Goal: Transaction & Acquisition: Purchase product/service

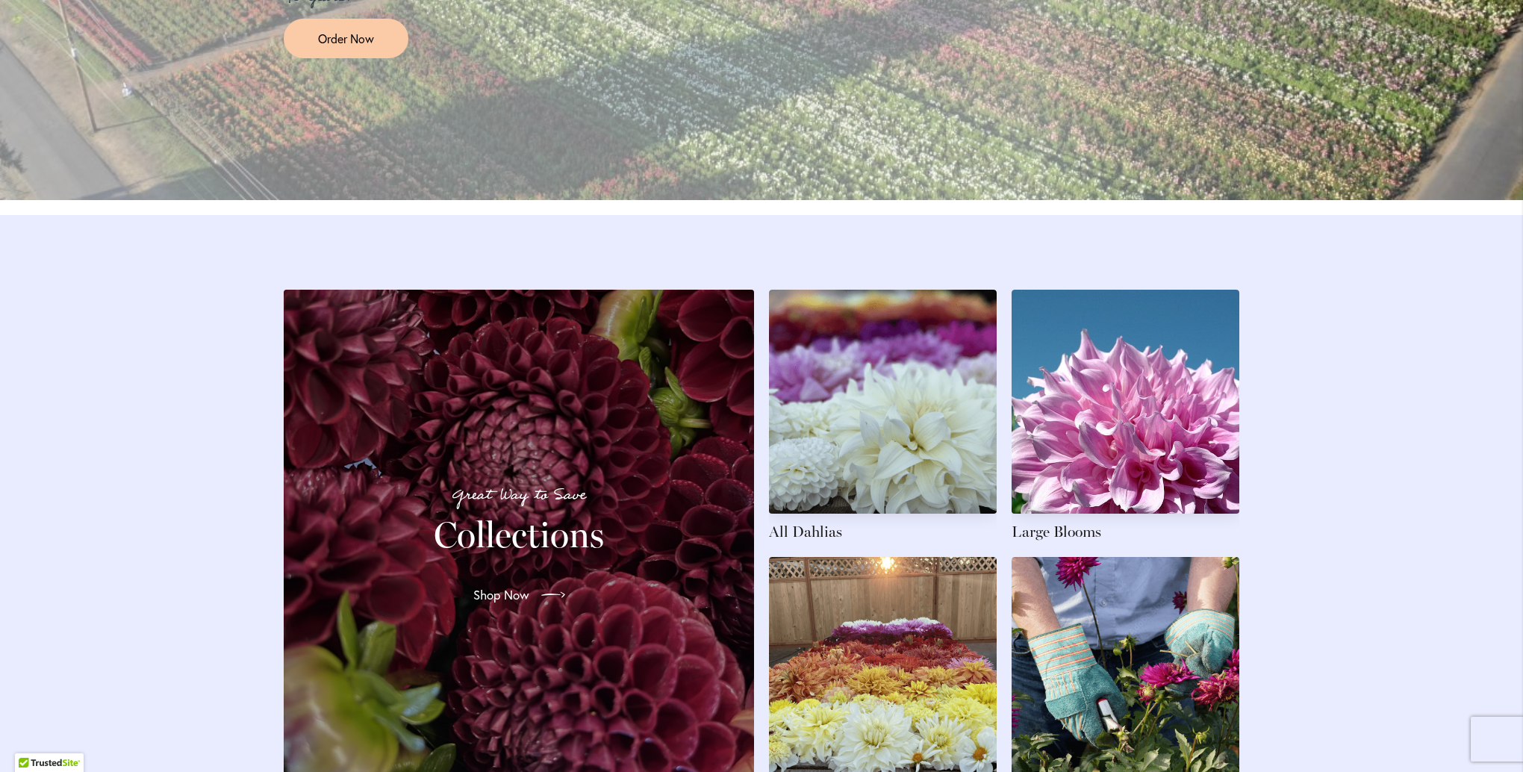
scroll to position [2165, 0]
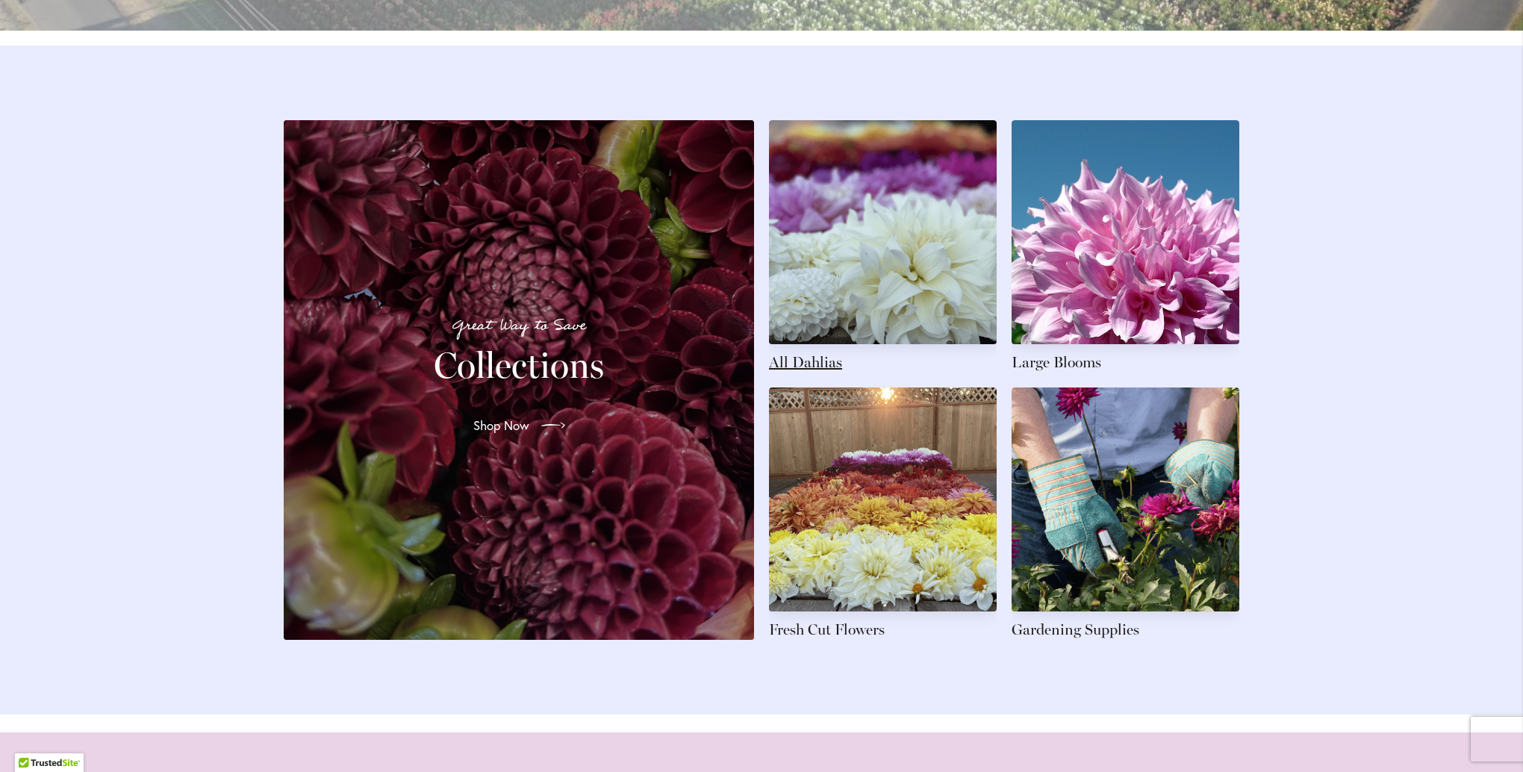
click at [883, 292] on link at bounding box center [883, 246] width 228 height 252
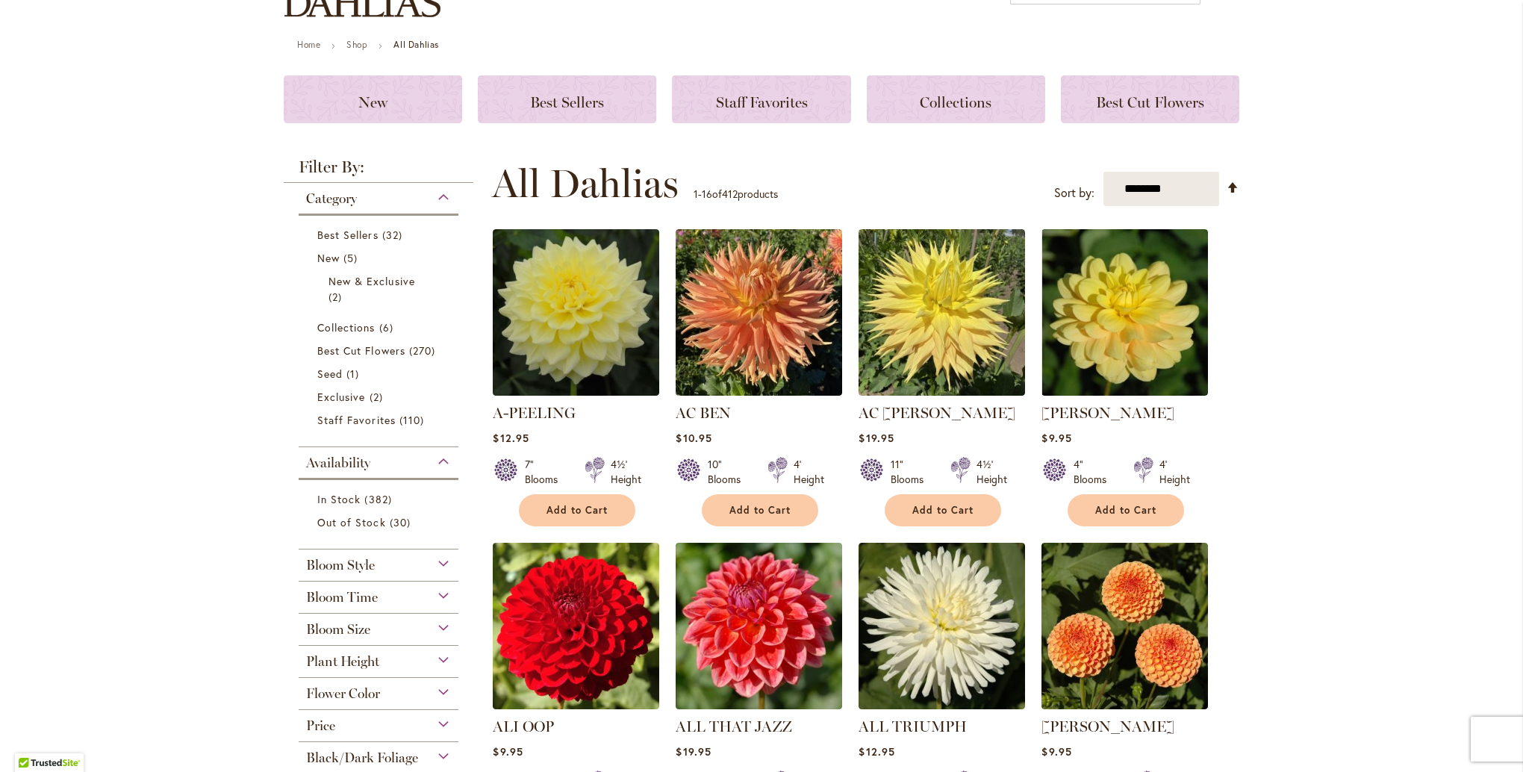
scroll to position [149, 0]
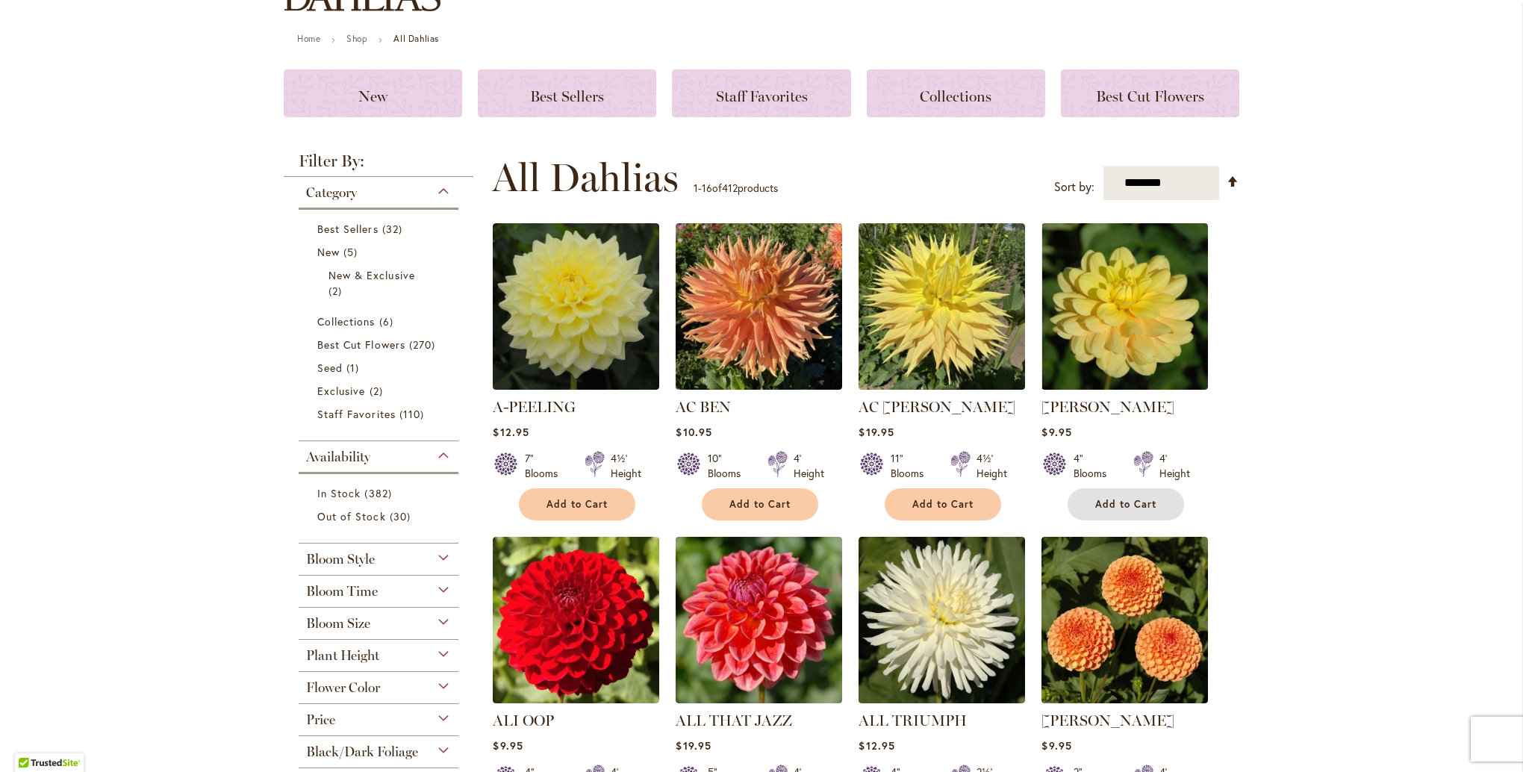
click at [1129, 512] on button "Add to Cart" at bounding box center [1126, 504] width 116 height 32
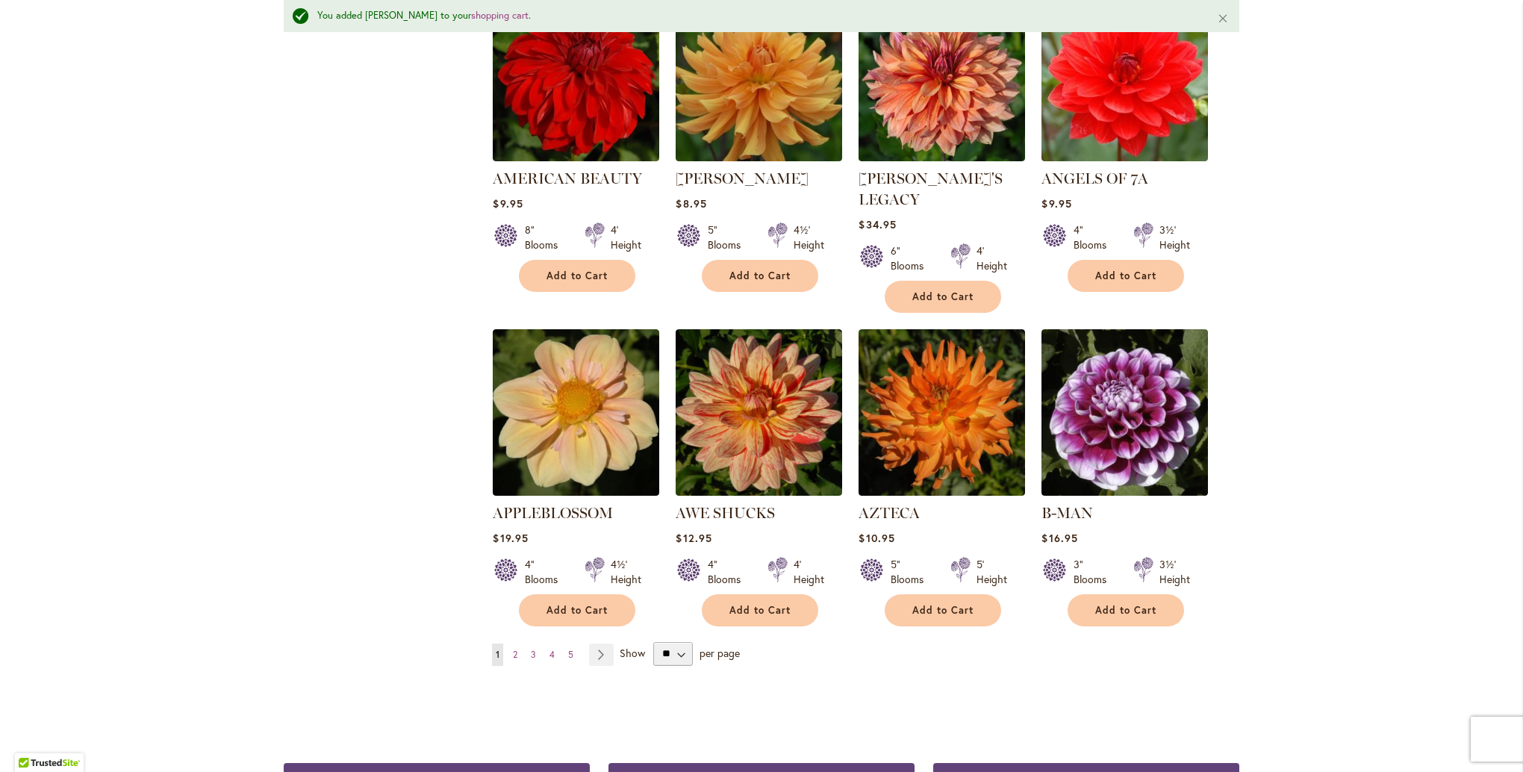
scroll to position [1045, 0]
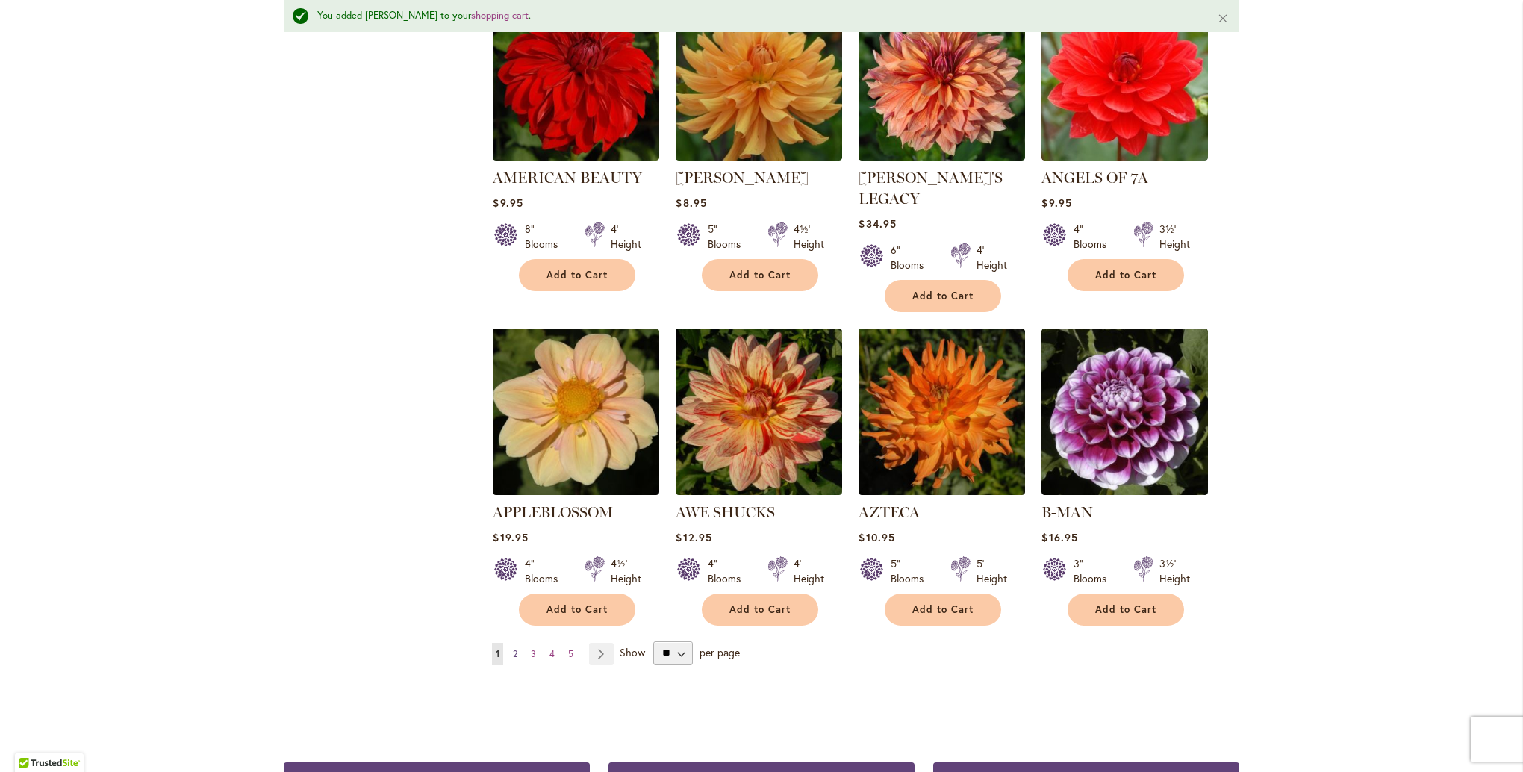
click at [511, 643] on link "Page 2" at bounding box center [515, 654] width 12 height 22
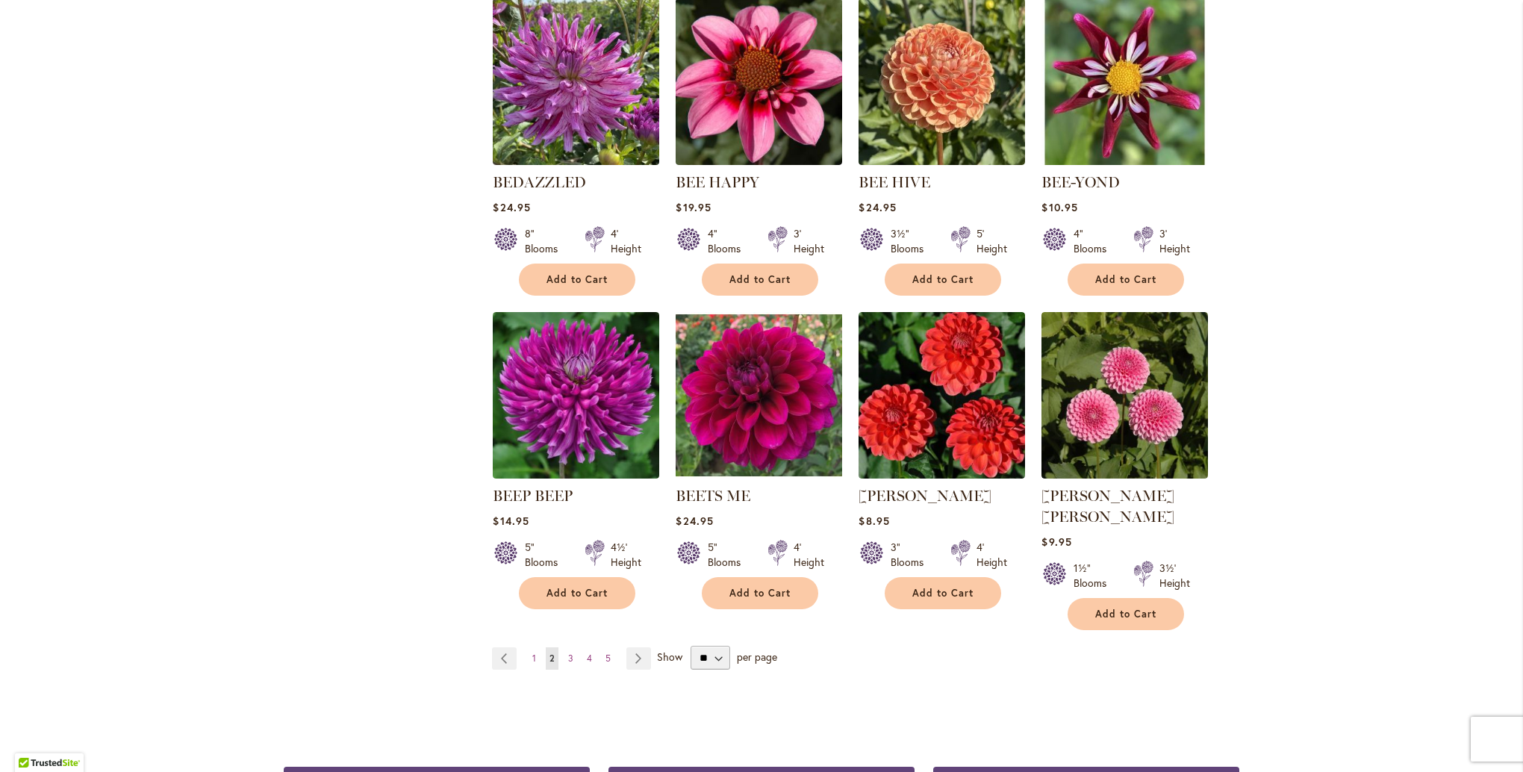
scroll to position [1045, 0]
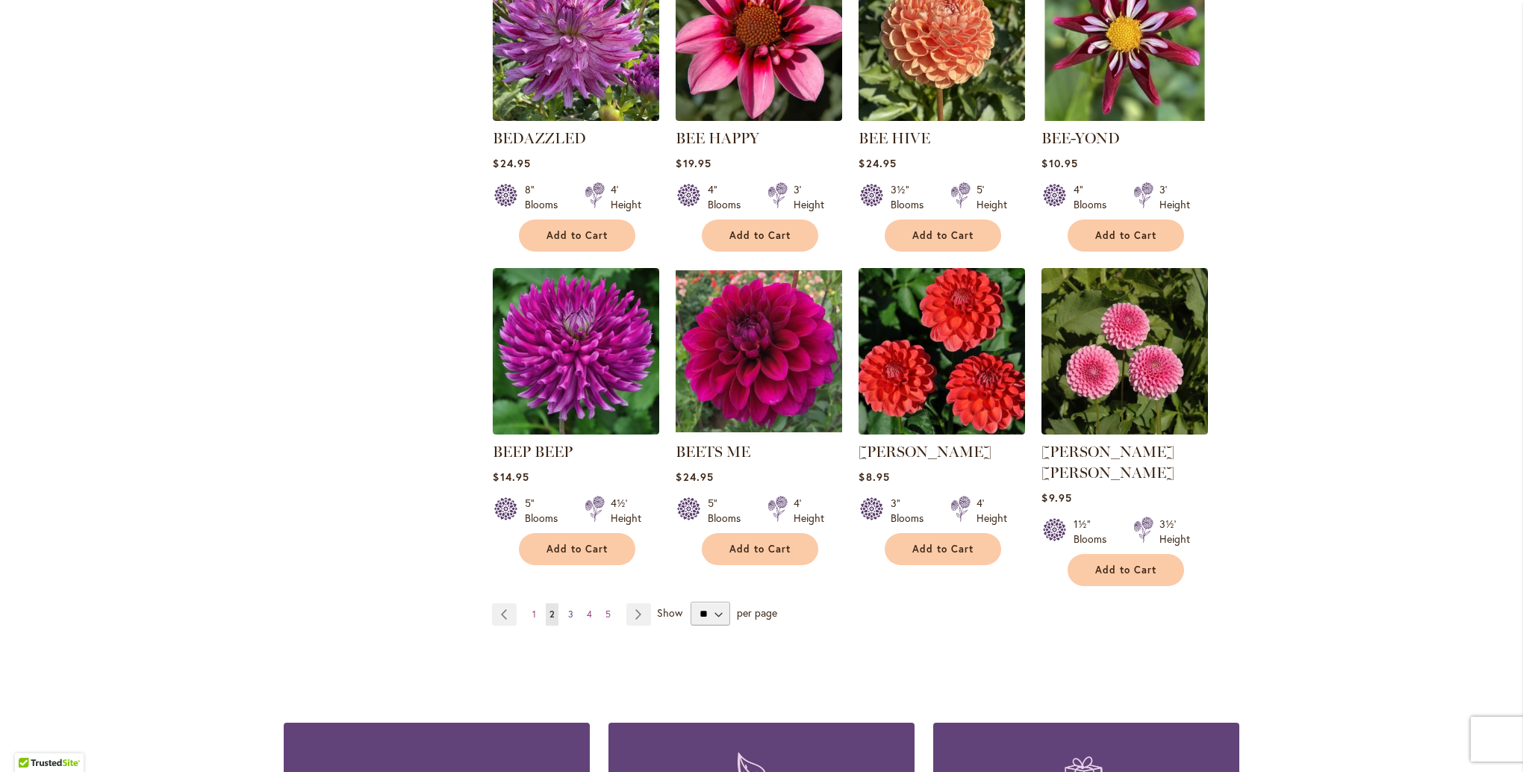
click at [568, 608] on span "3" at bounding box center [570, 613] width 5 height 11
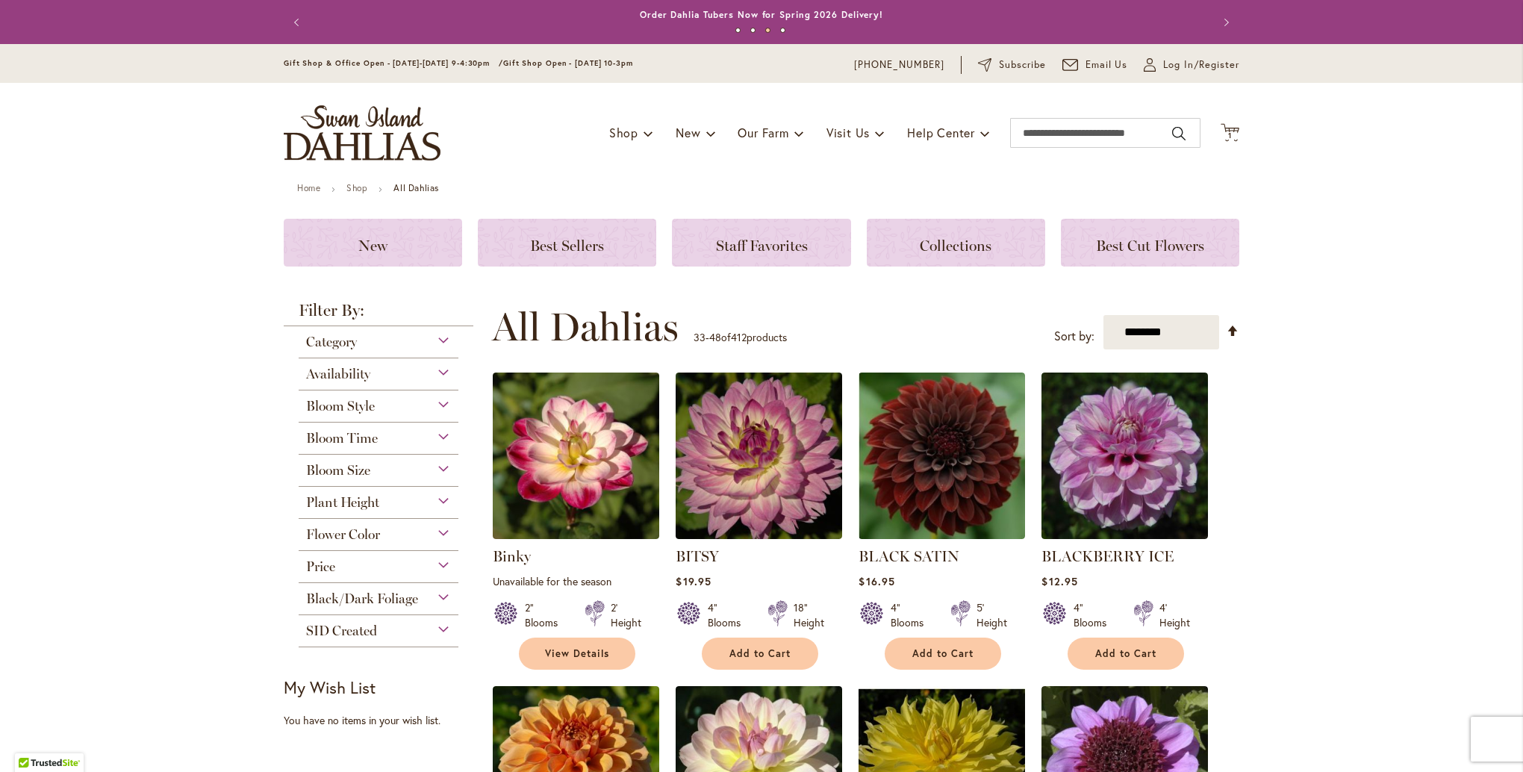
drag, startPoint x: 561, startPoint y: 567, endPoint x: 552, endPoint y: 565, distance: 9.8
drag, startPoint x: 552, startPoint y: 565, endPoint x: 1339, endPoint y: 542, distance: 787.2
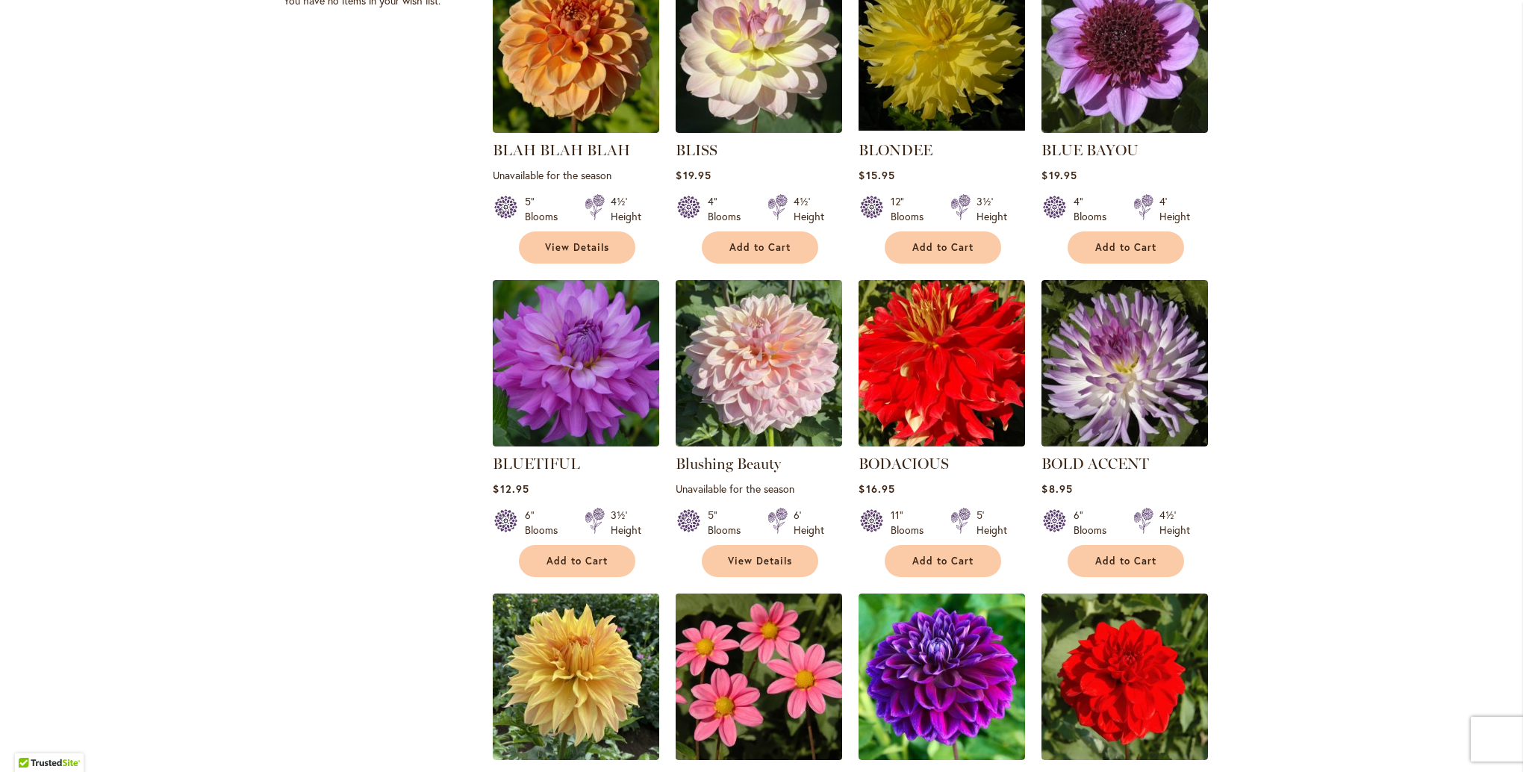
scroll to position [747, 0]
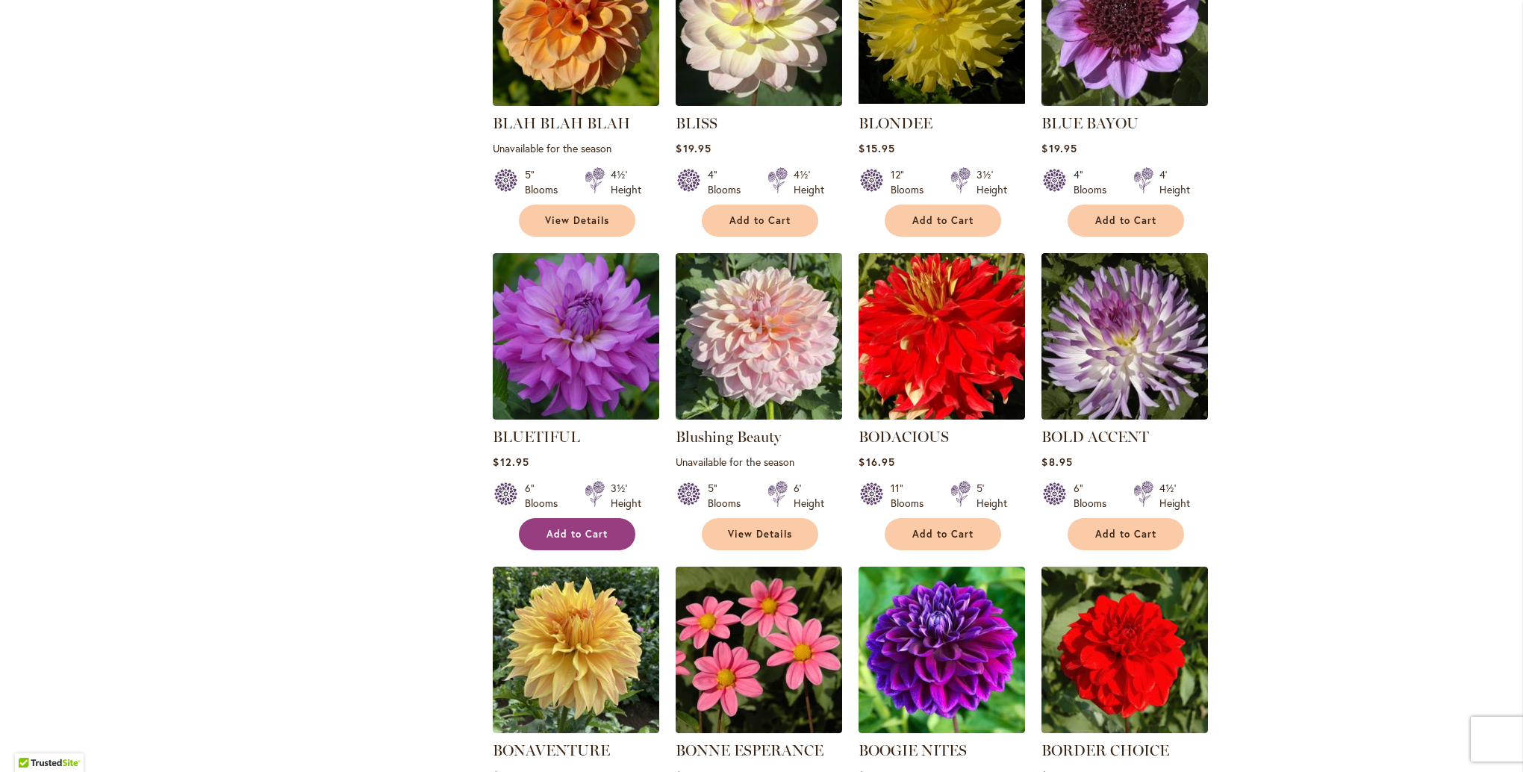
click at [552, 532] on span "Add to Cart" at bounding box center [576, 534] width 61 height 13
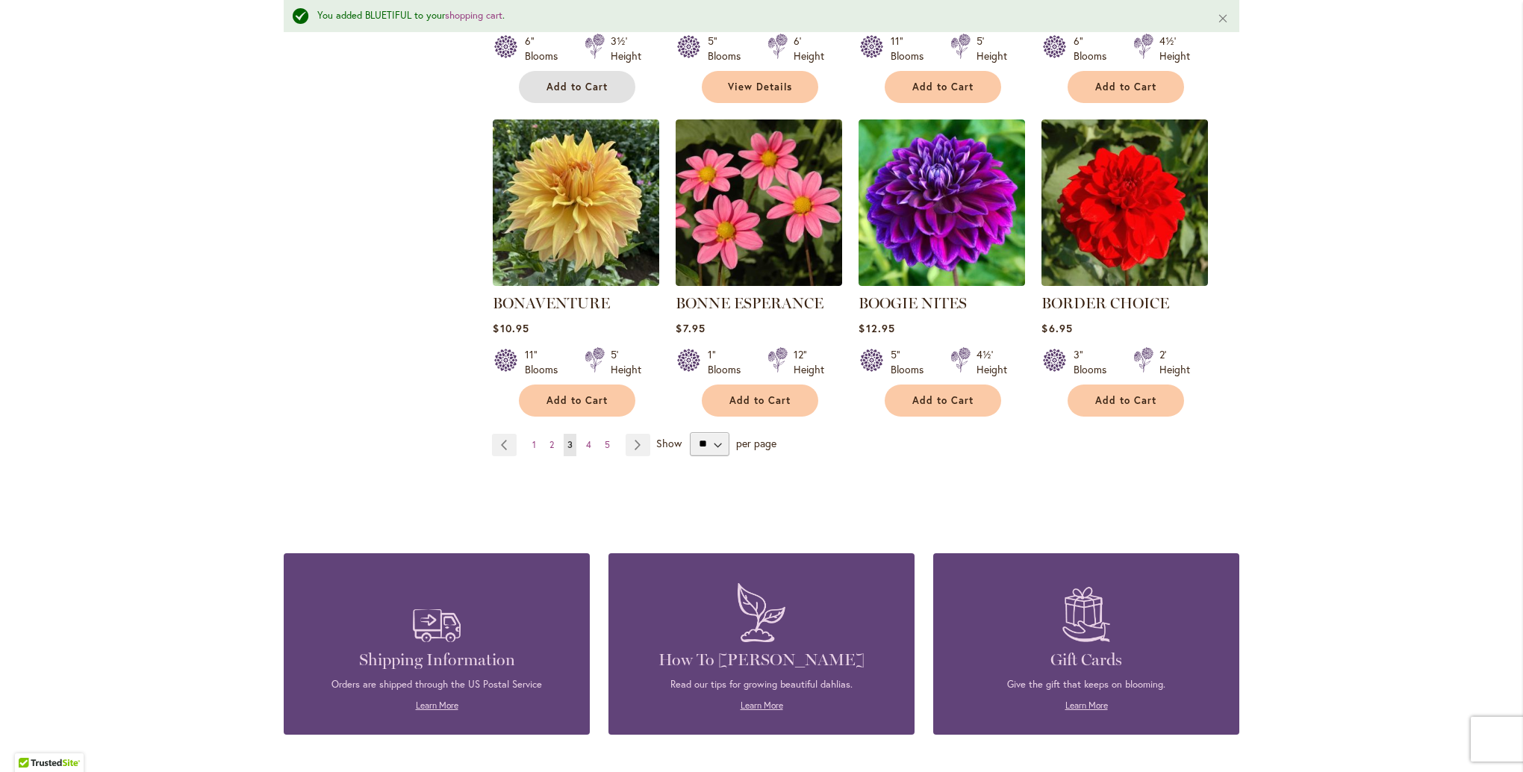
scroll to position [1234, 0]
click at [904, 390] on button "Add to Cart" at bounding box center [943, 400] width 116 height 32
click at [586, 447] on span "4" at bounding box center [588, 443] width 5 height 11
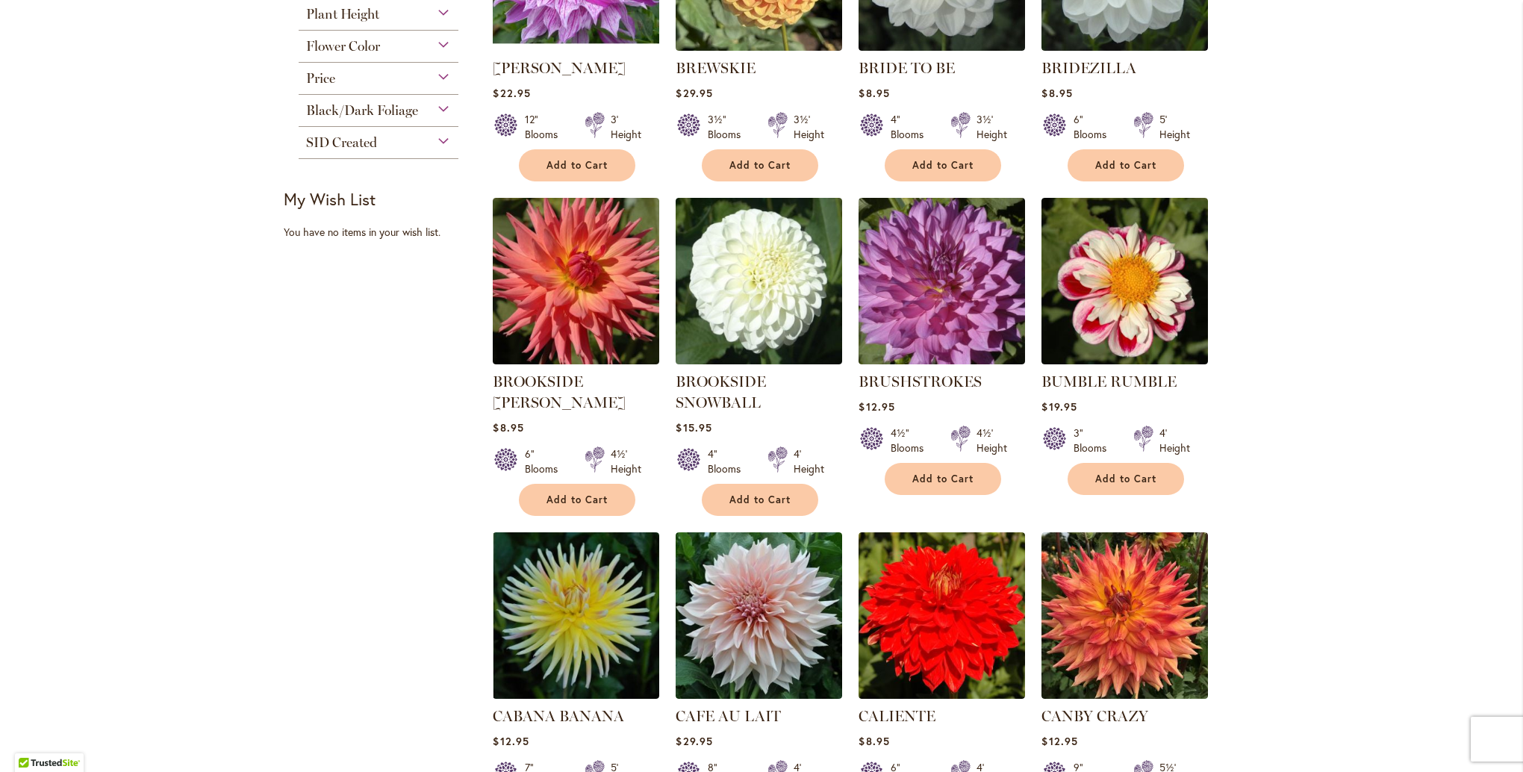
scroll to position [523, 0]
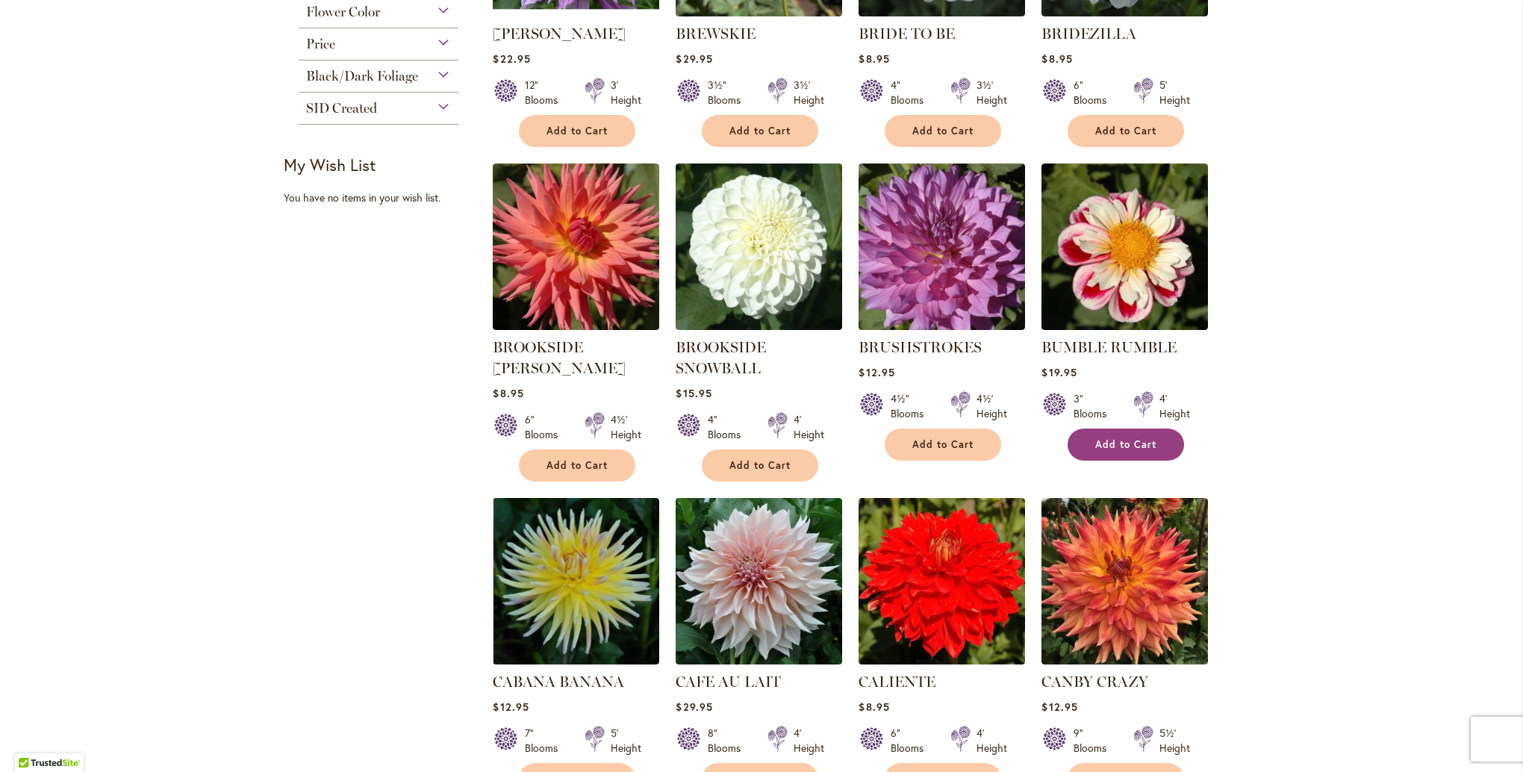
click at [1095, 440] on span "Add to Cart" at bounding box center [1125, 444] width 61 height 13
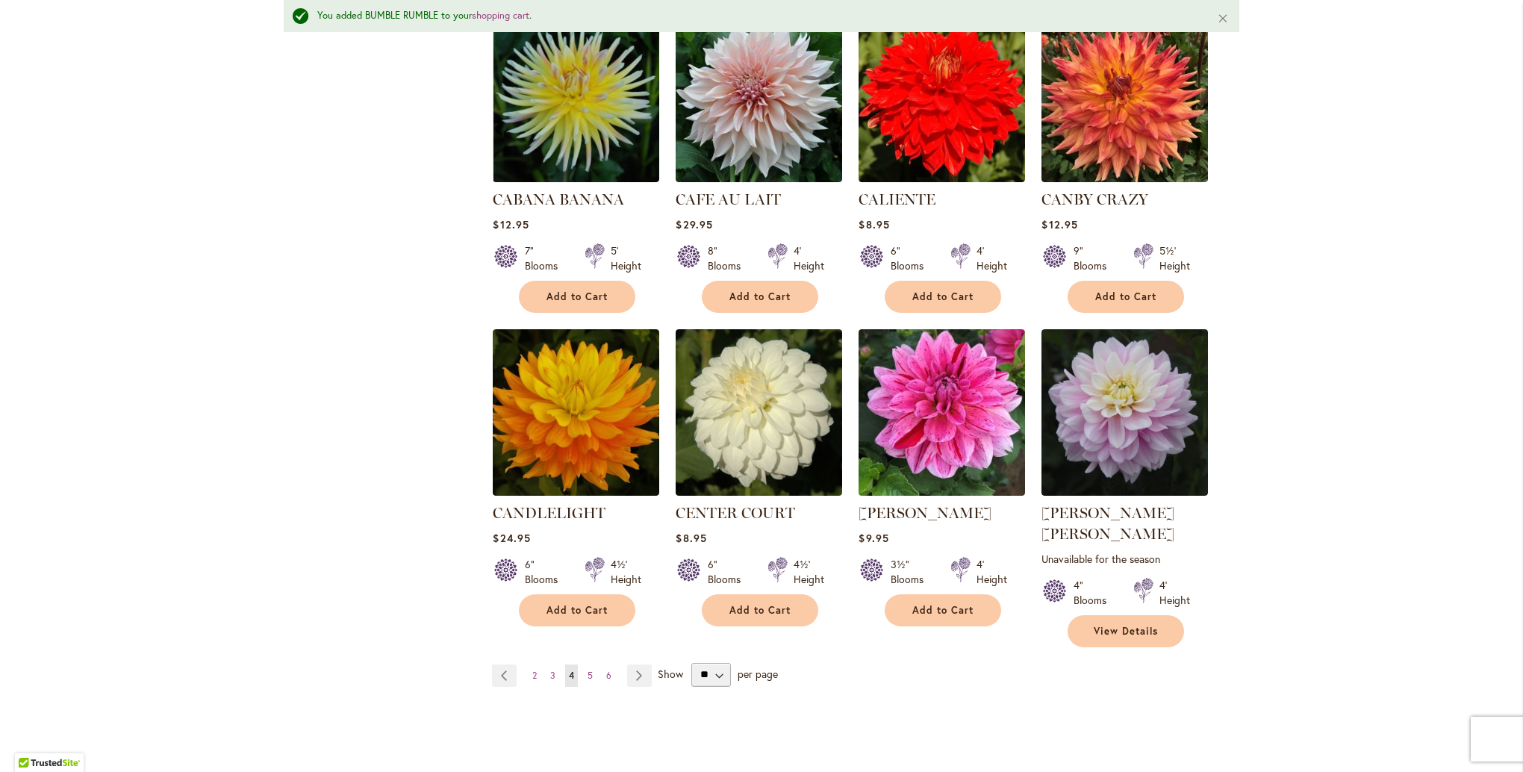
scroll to position [1085, 0]
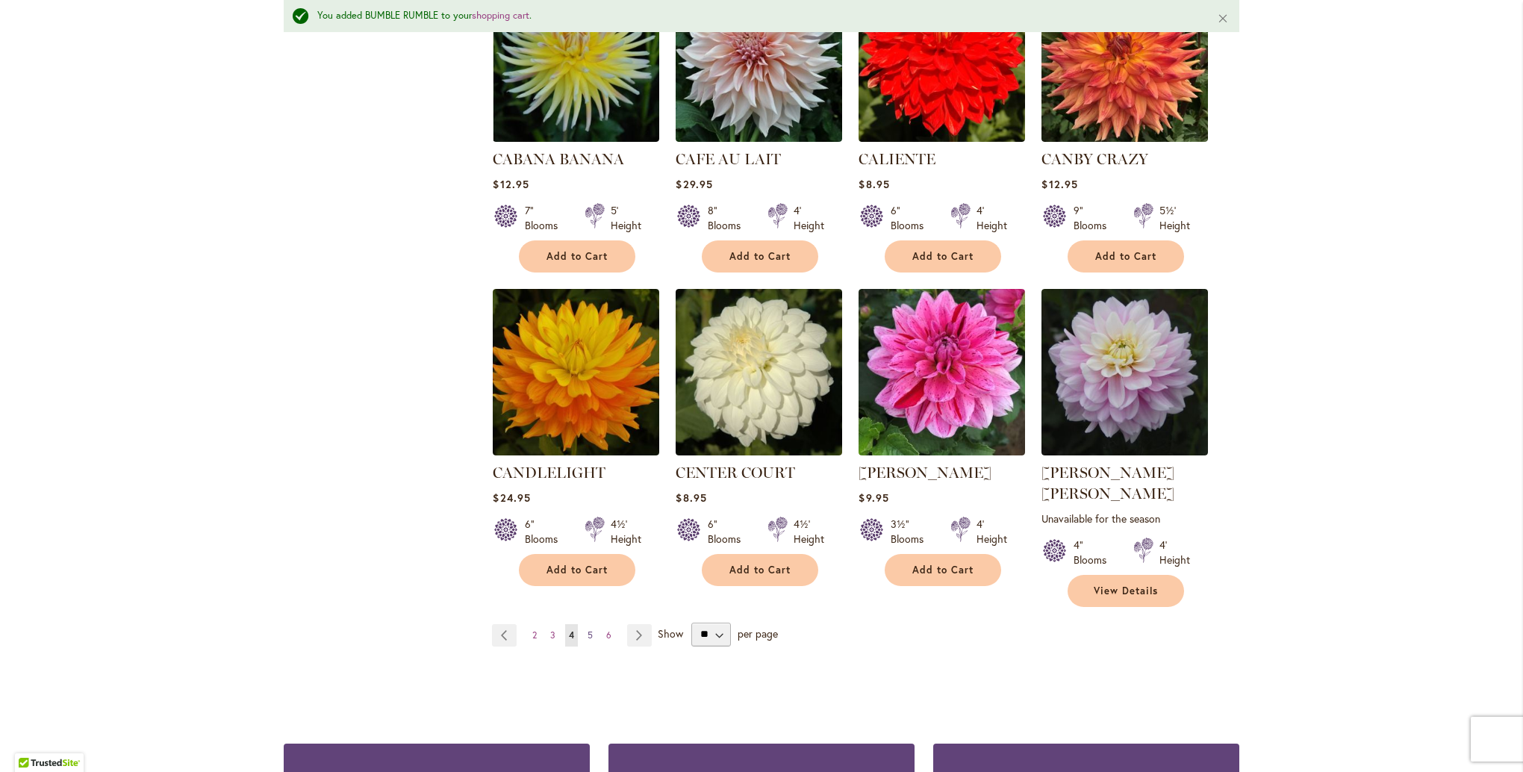
click at [588, 629] on span "5" at bounding box center [590, 634] width 5 height 11
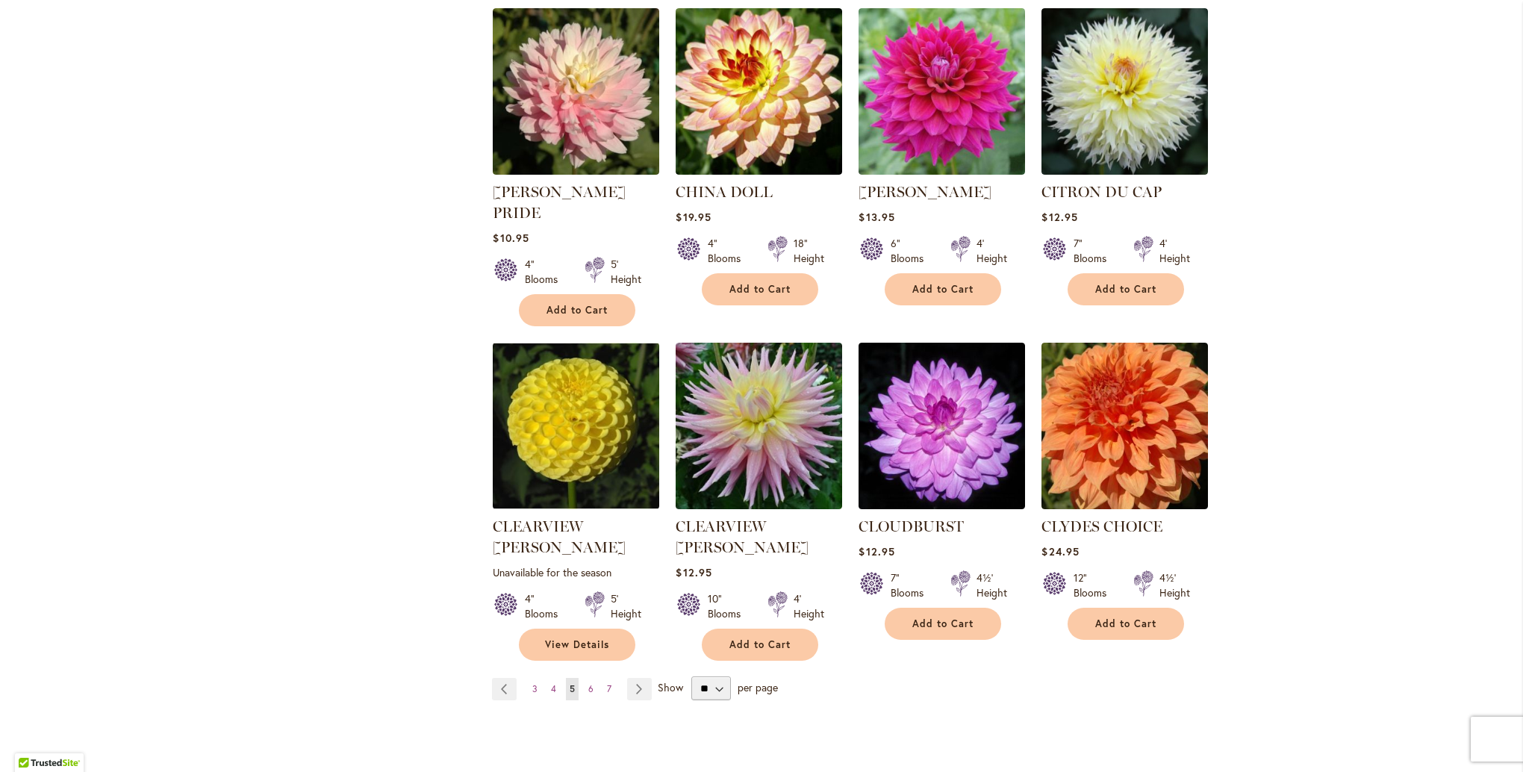
scroll to position [1045, 0]
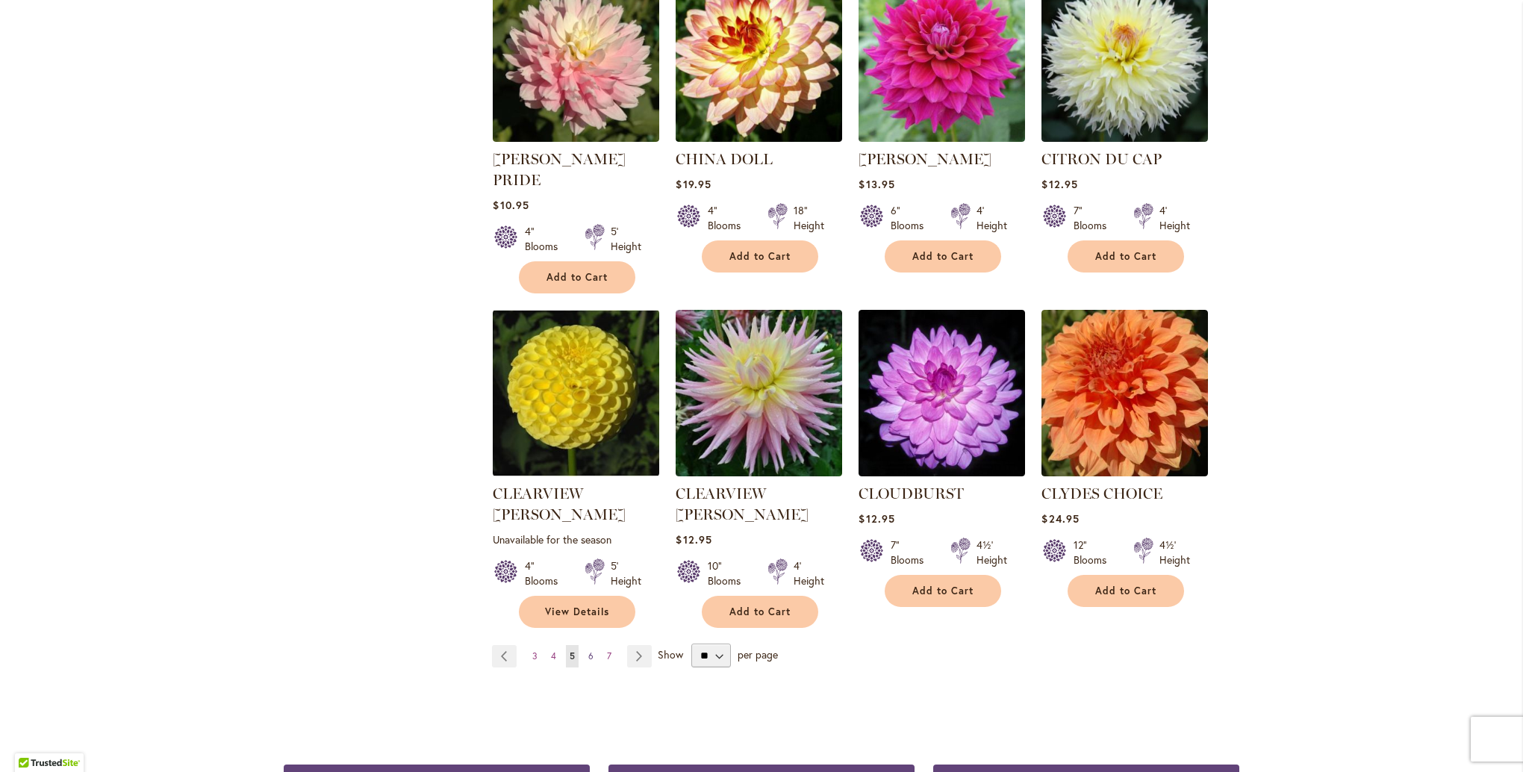
click at [589, 645] on link "Page 6" at bounding box center [591, 656] width 13 height 22
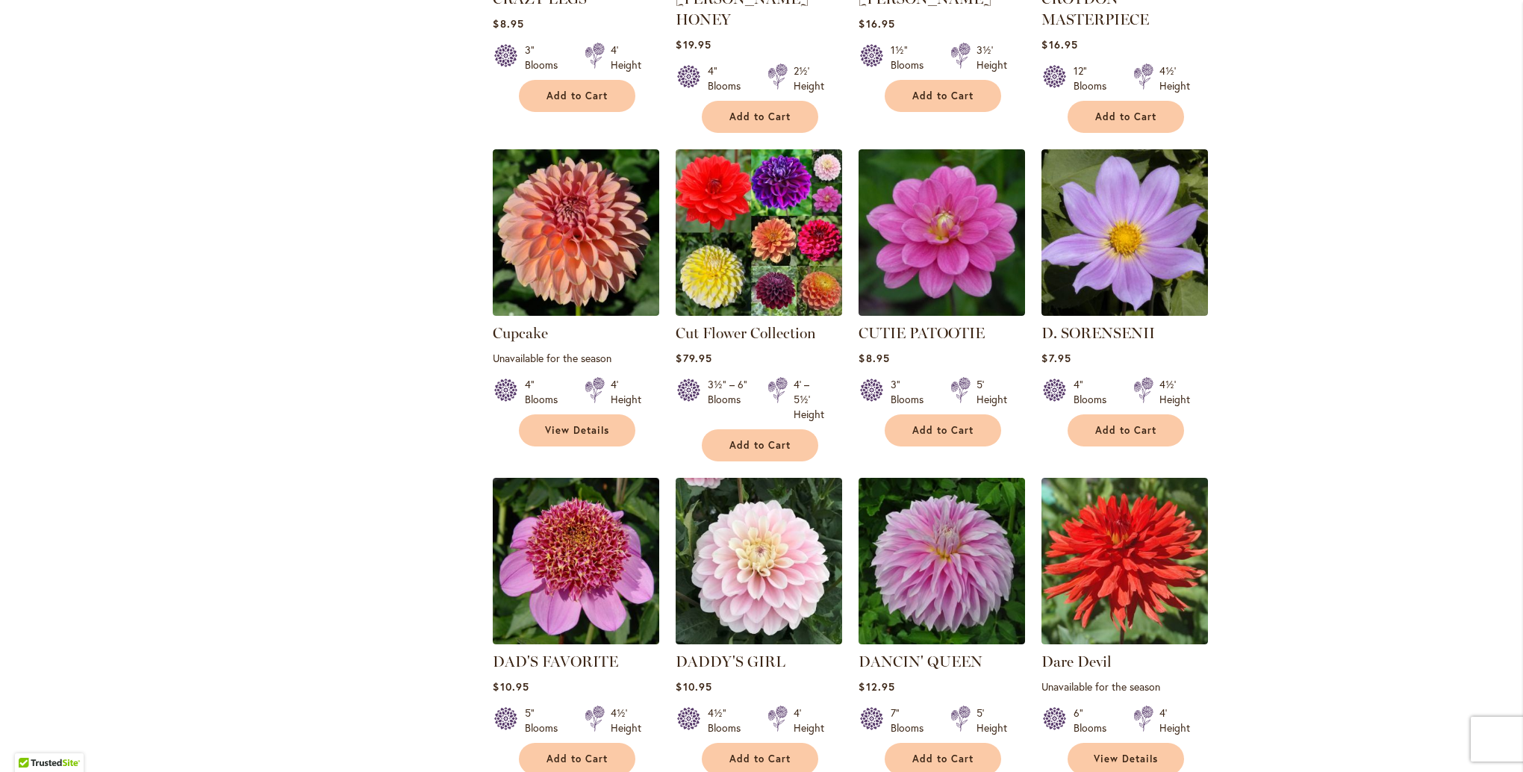
scroll to position [1120, 0]
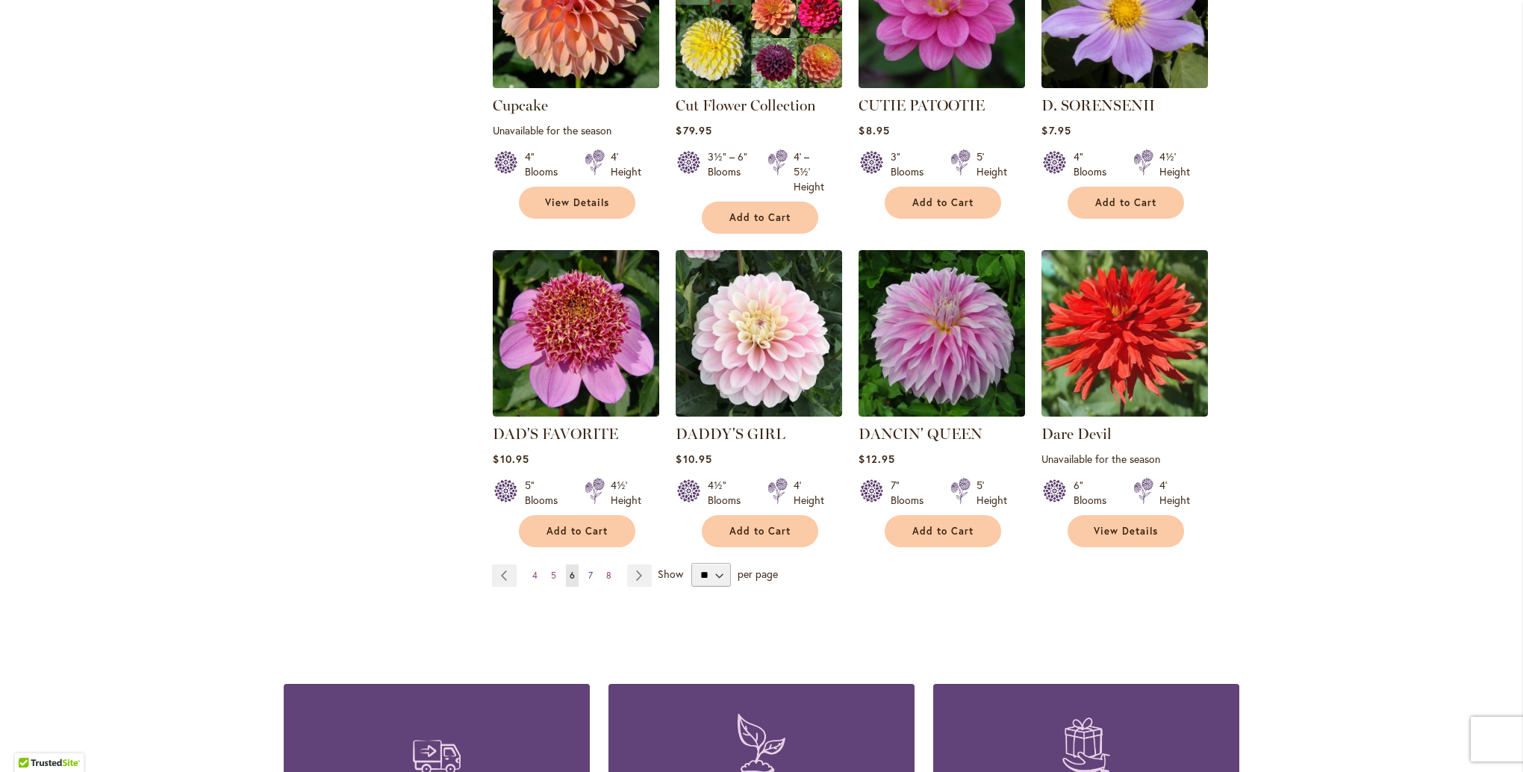
click at [588, 570] on span "7" at bounding box center [590, 575] width 4 height 11
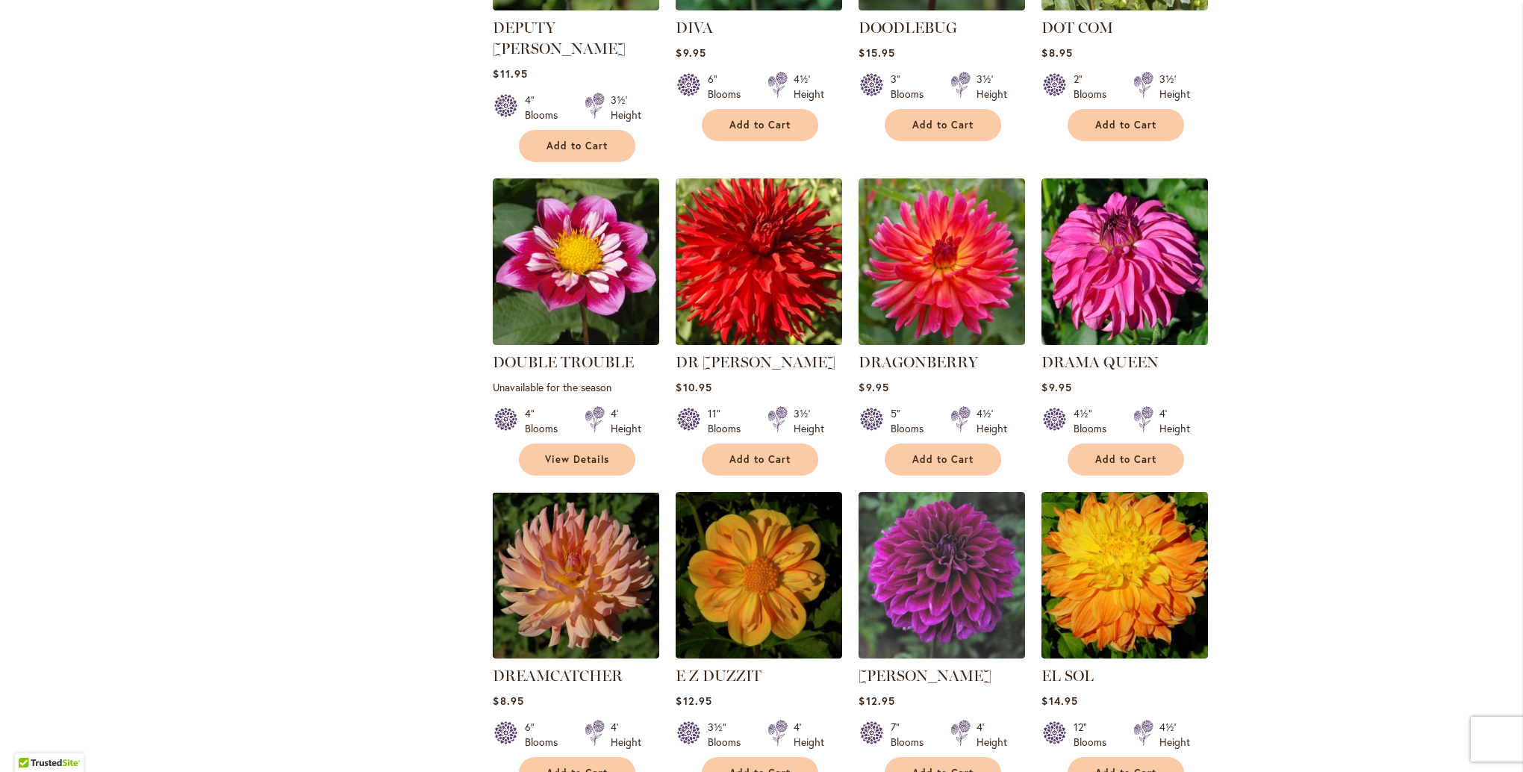
scroll to position [971, 0]
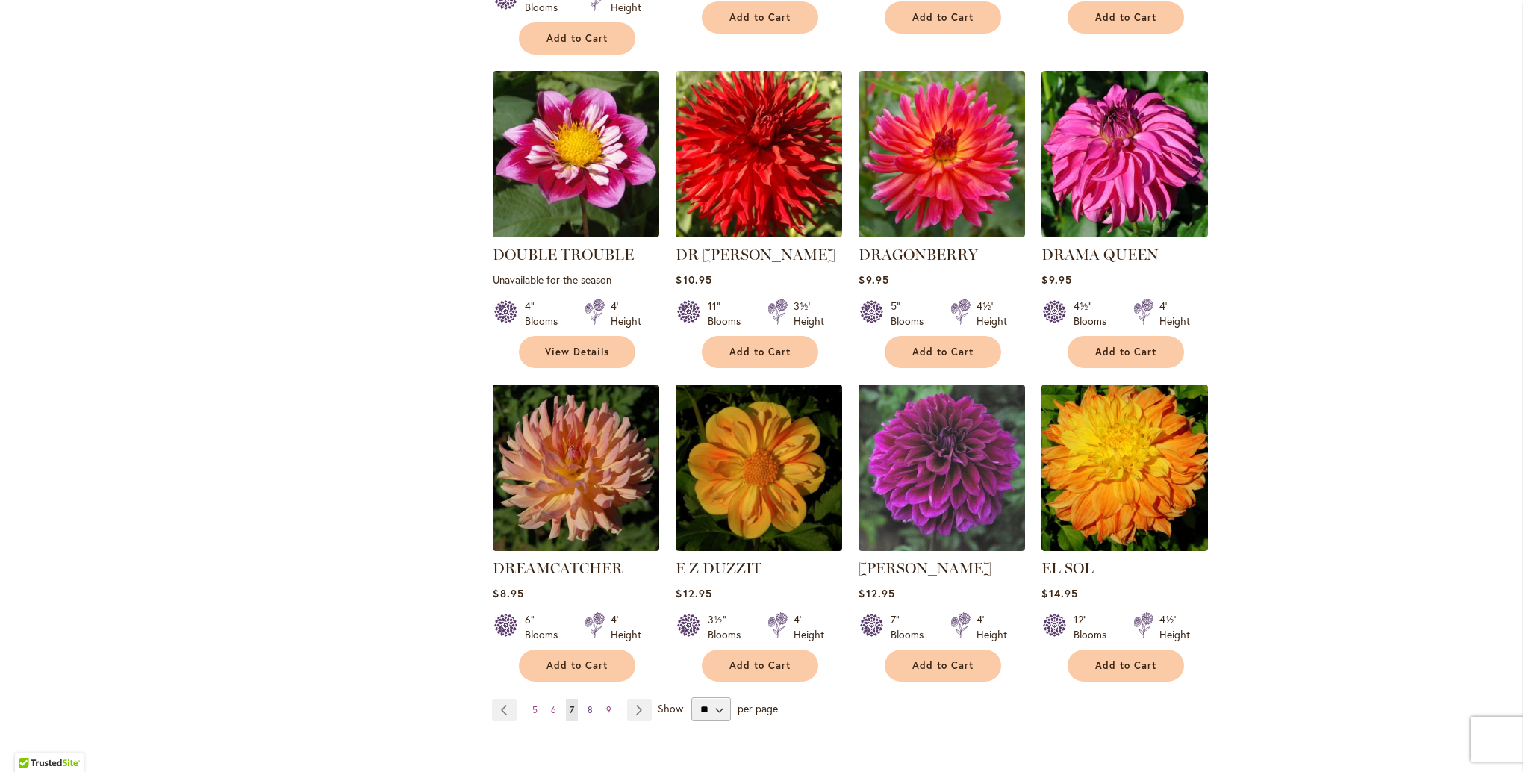
click at [588, 704] on span "8" at bounding box center [590, 709] width 5 height 11
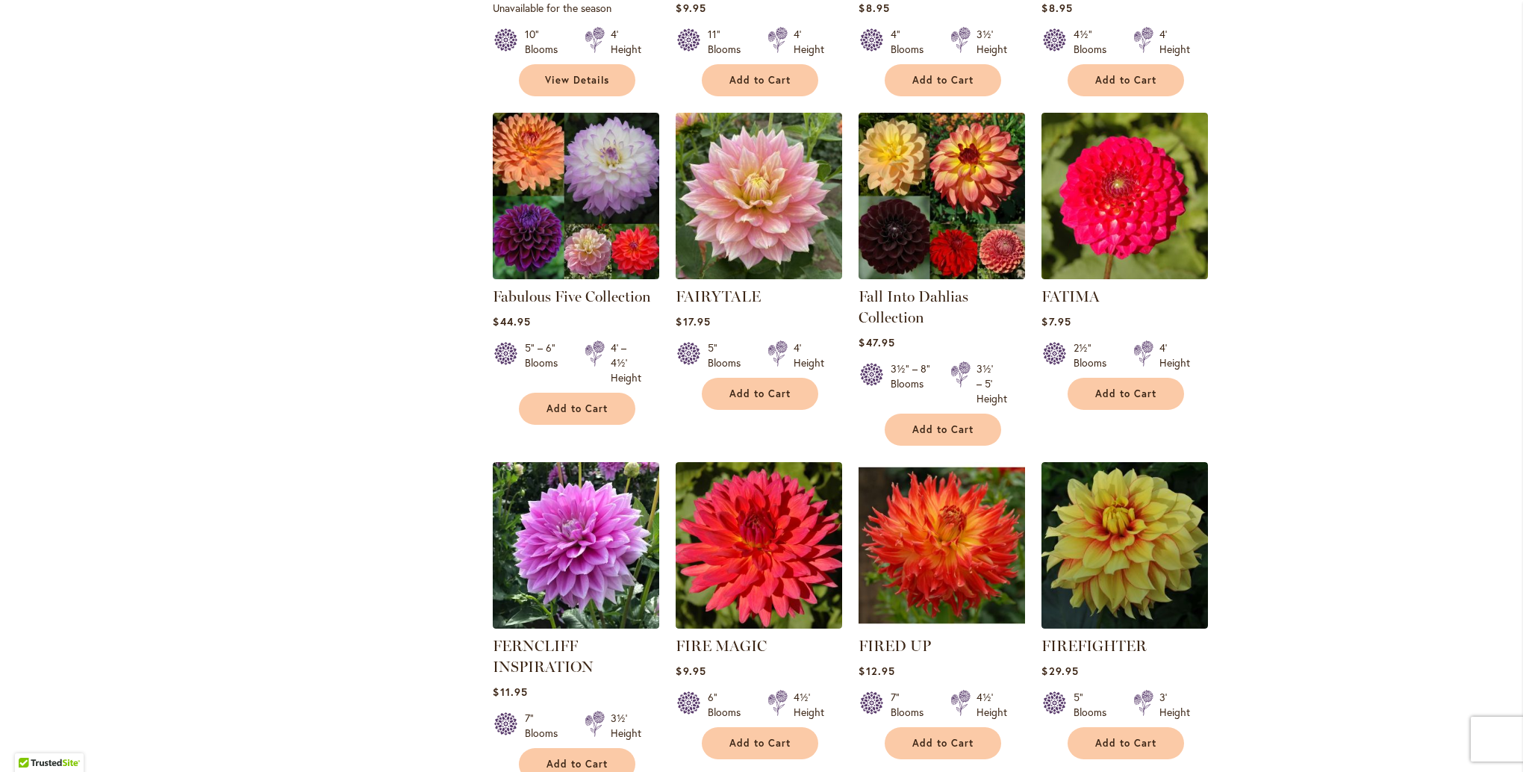
scroll to position [1045, 0]
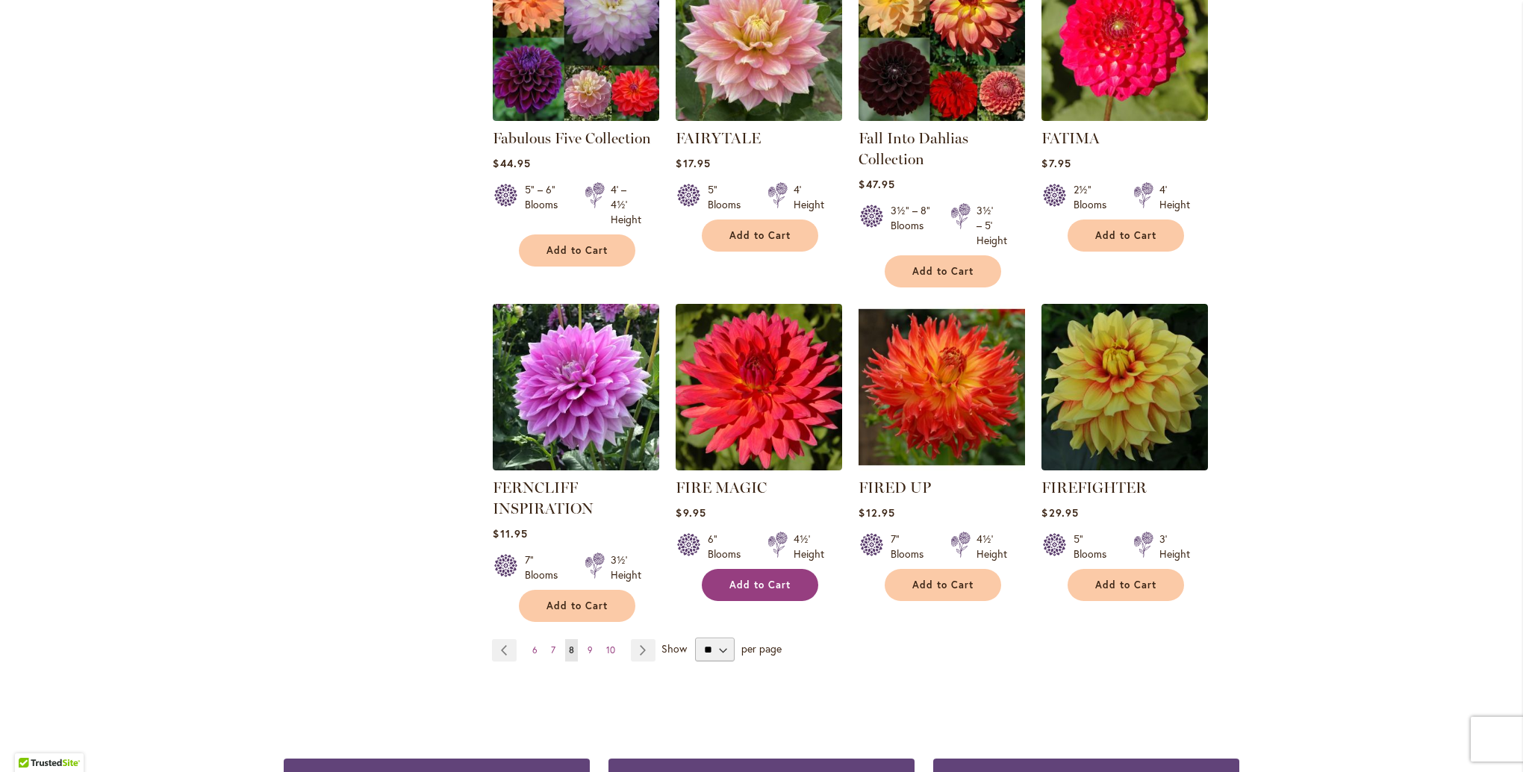
click at [725, 594] on button "Add to Cart" at bounding box center [760, 585] width 116 height 32
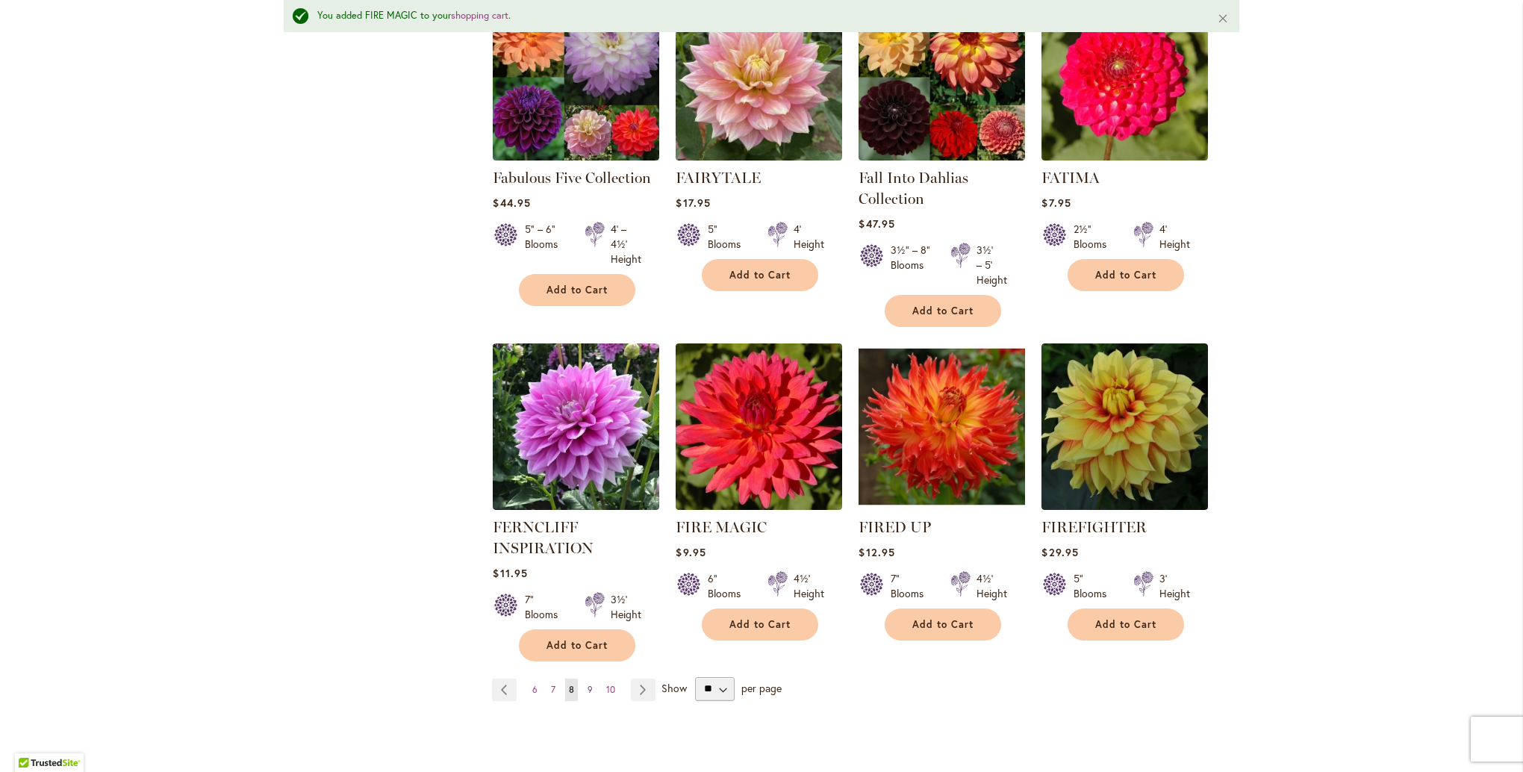
click at [588, 690] on span "9" at bounding box center [590, 689] width 5 height 11
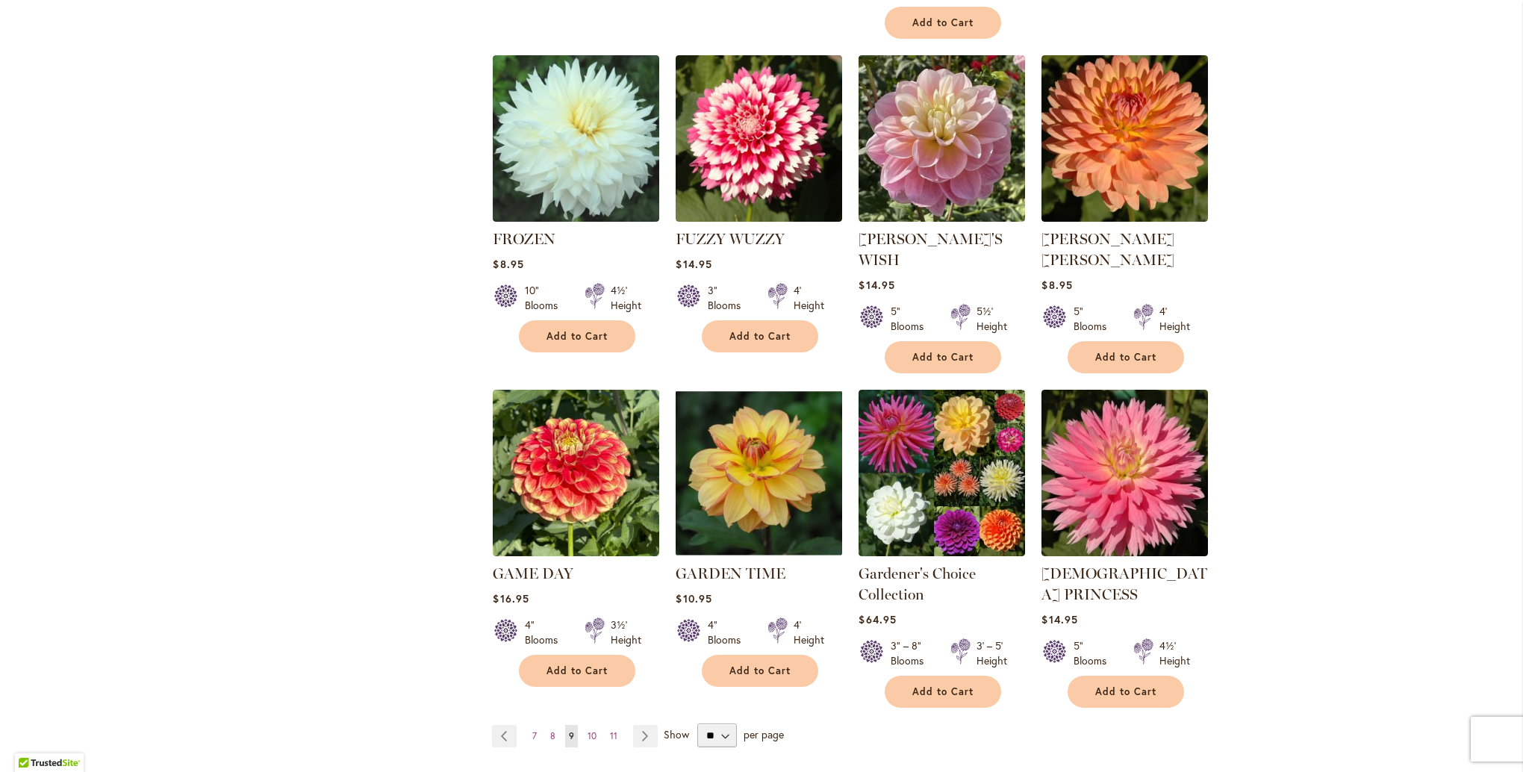
scroll to position [1045, 0]
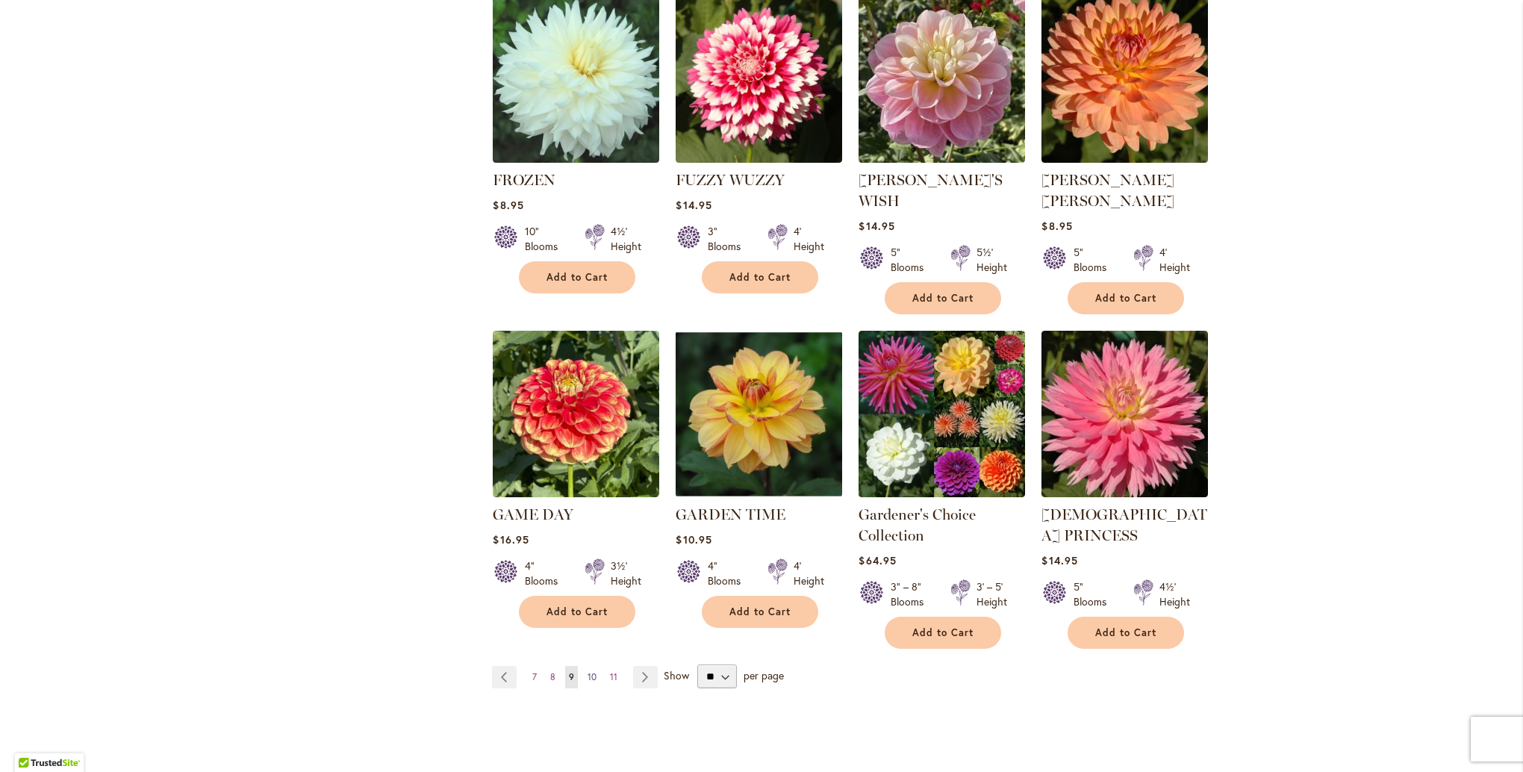
click at [591, 671] on span "10" at bounding box center [592, 676] width 9 height 11
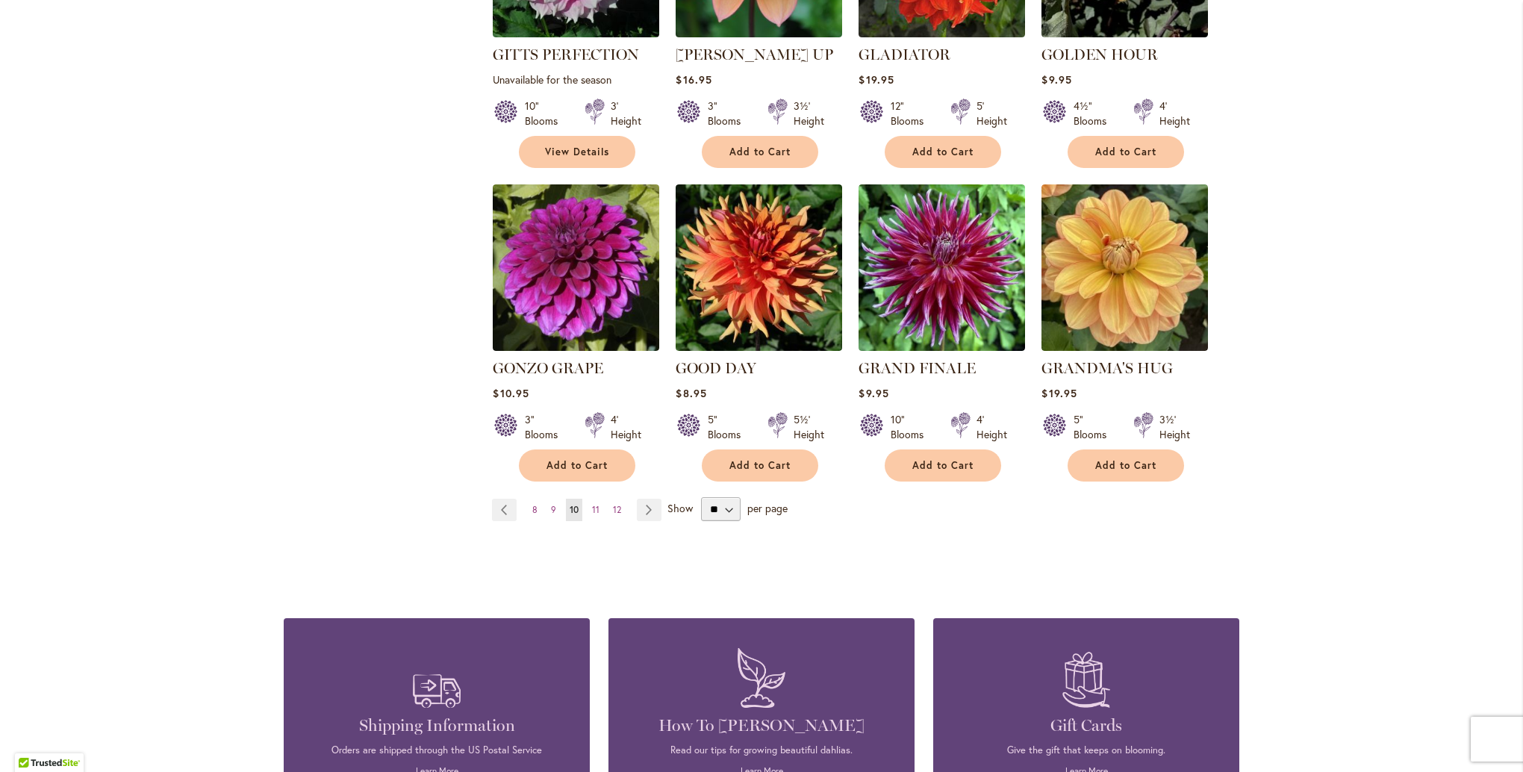
scroll to position [1195, 0]
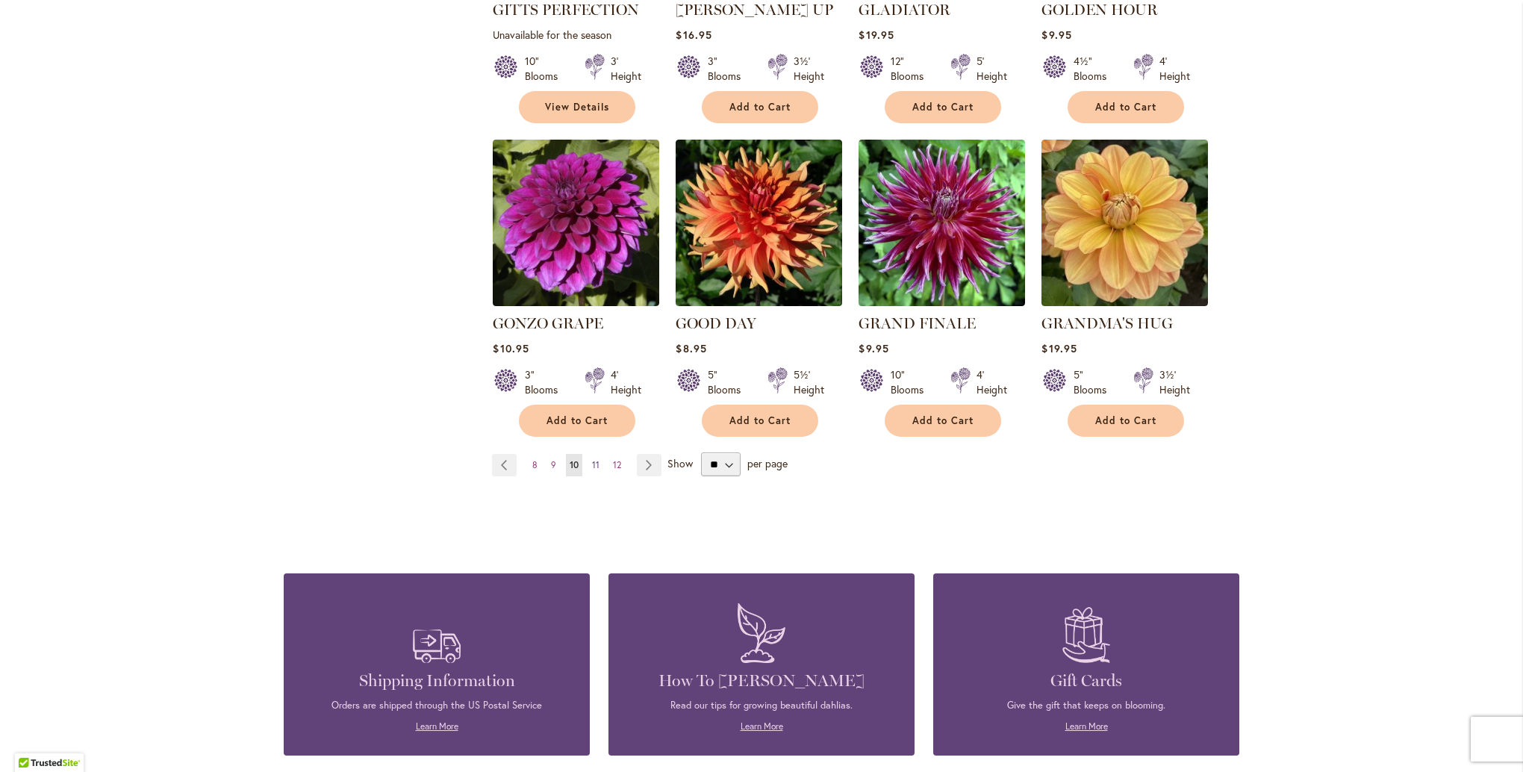
click at [592, 459] on span "11" at bounding box center [595, 464] width 7 height 11
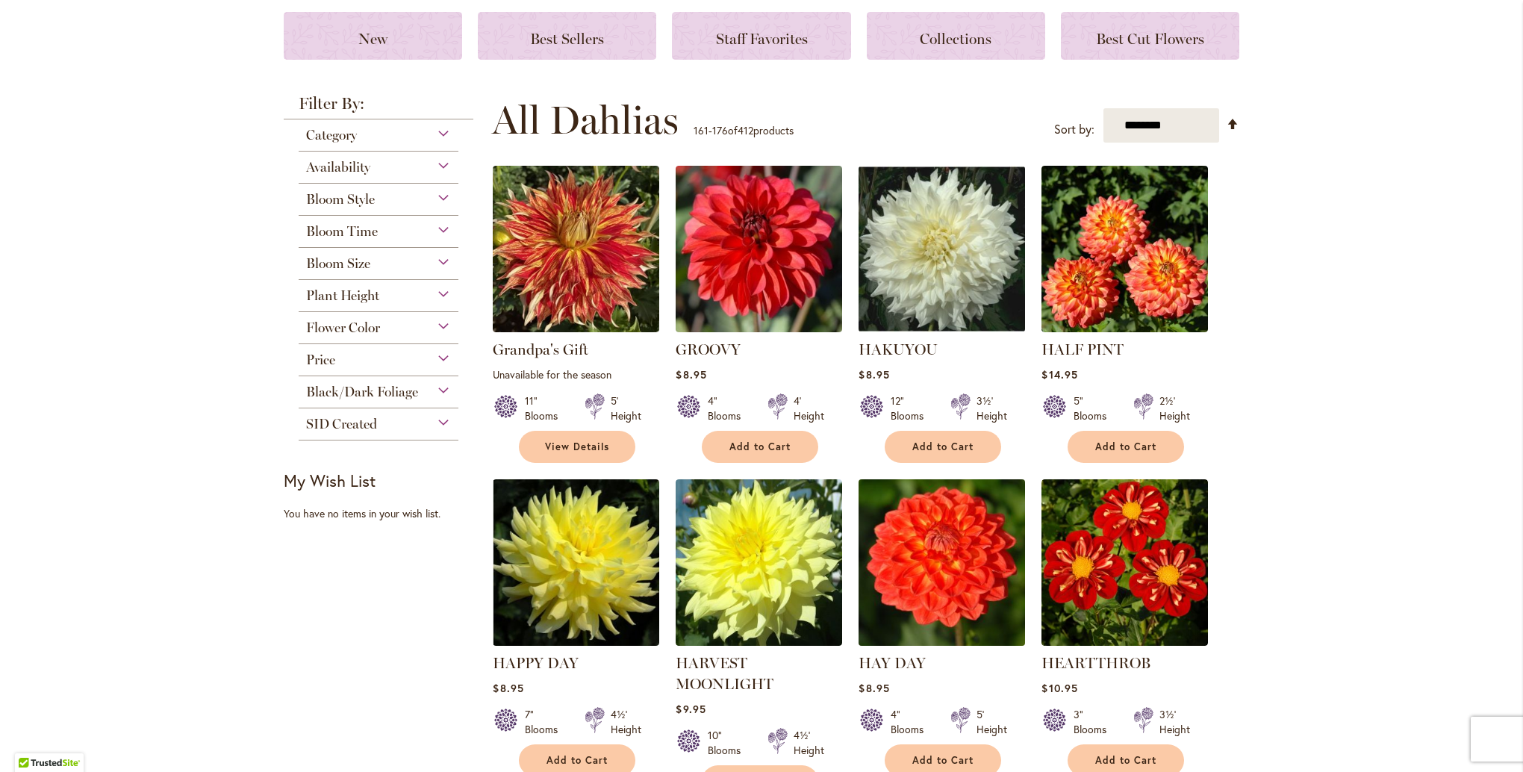
scroll to position [224, 0]
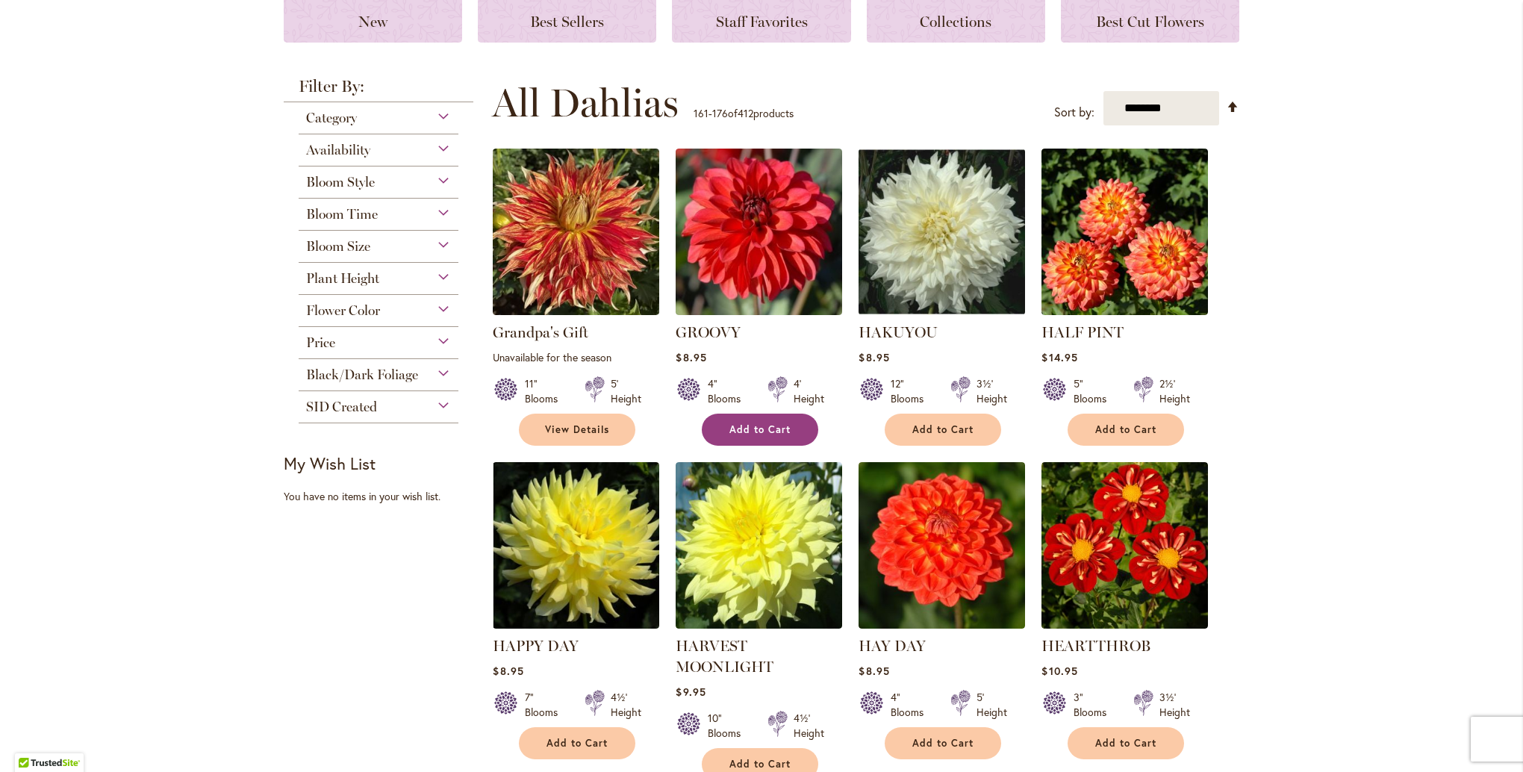
click at [767, 419] on button "Add to Cart" at bounding box center [760, 430] width 116 height 32
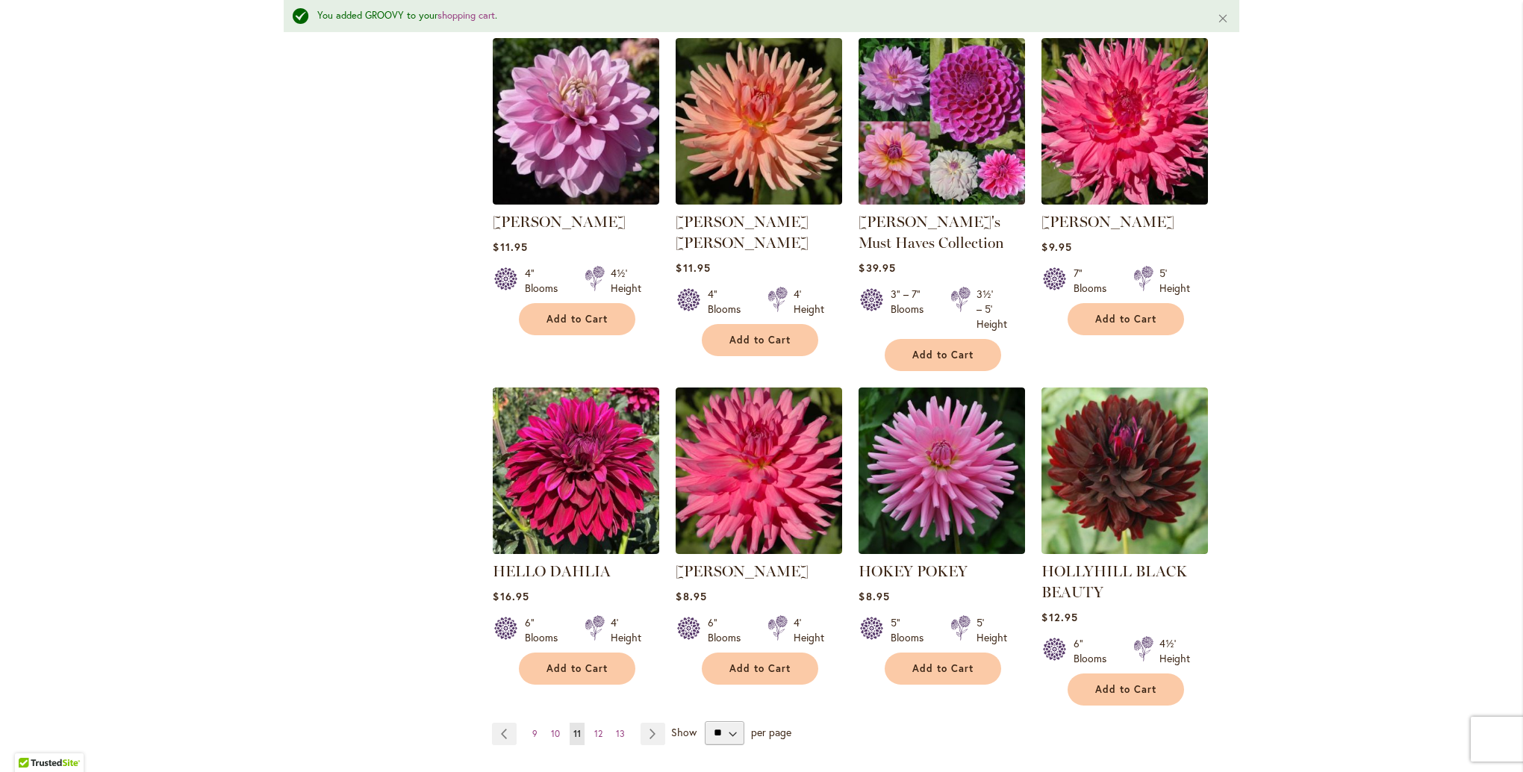
scroll to position [1085, 0]
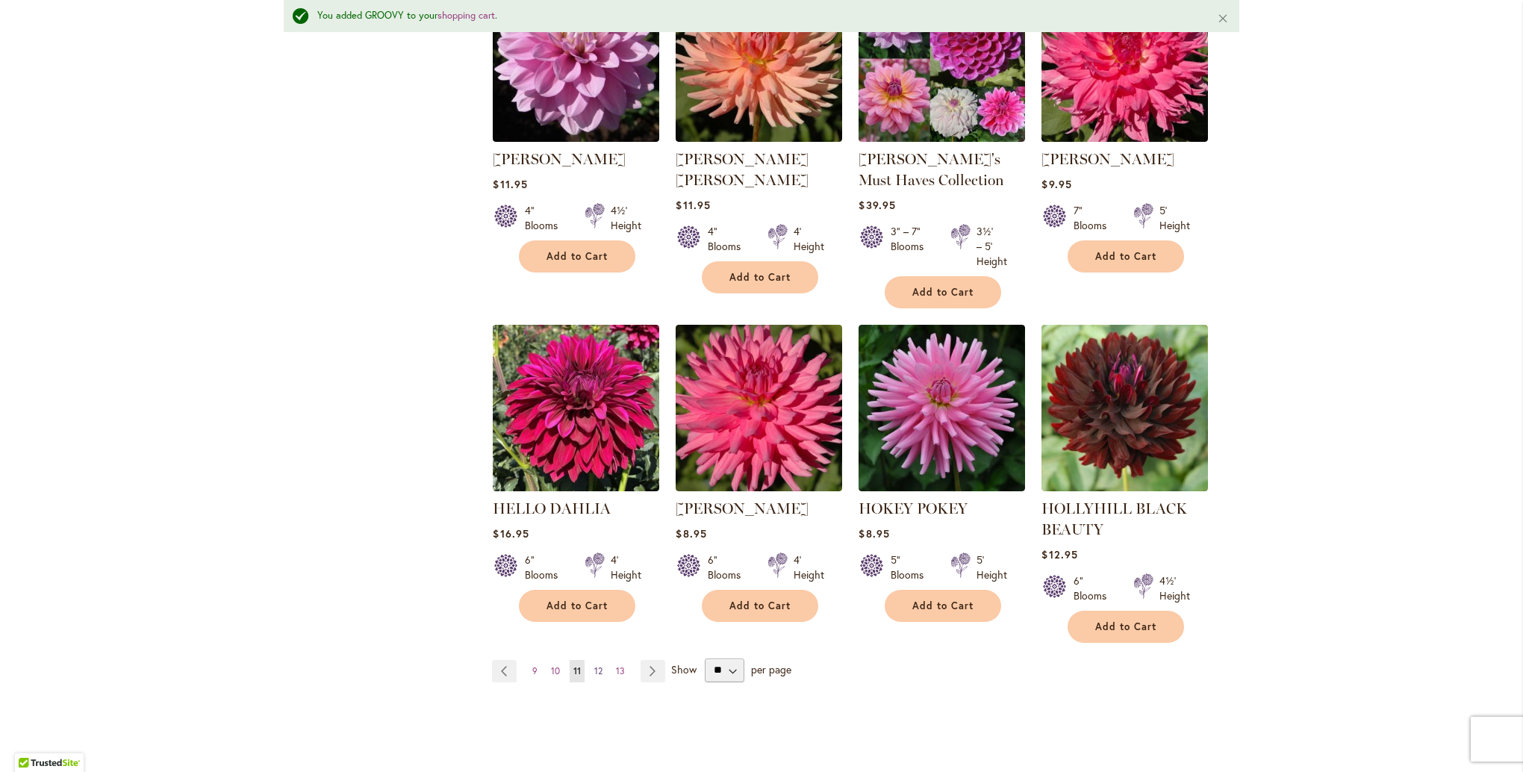
click at [594, 665] on span "12" at bounding box center [598, 670] width 8 height 11
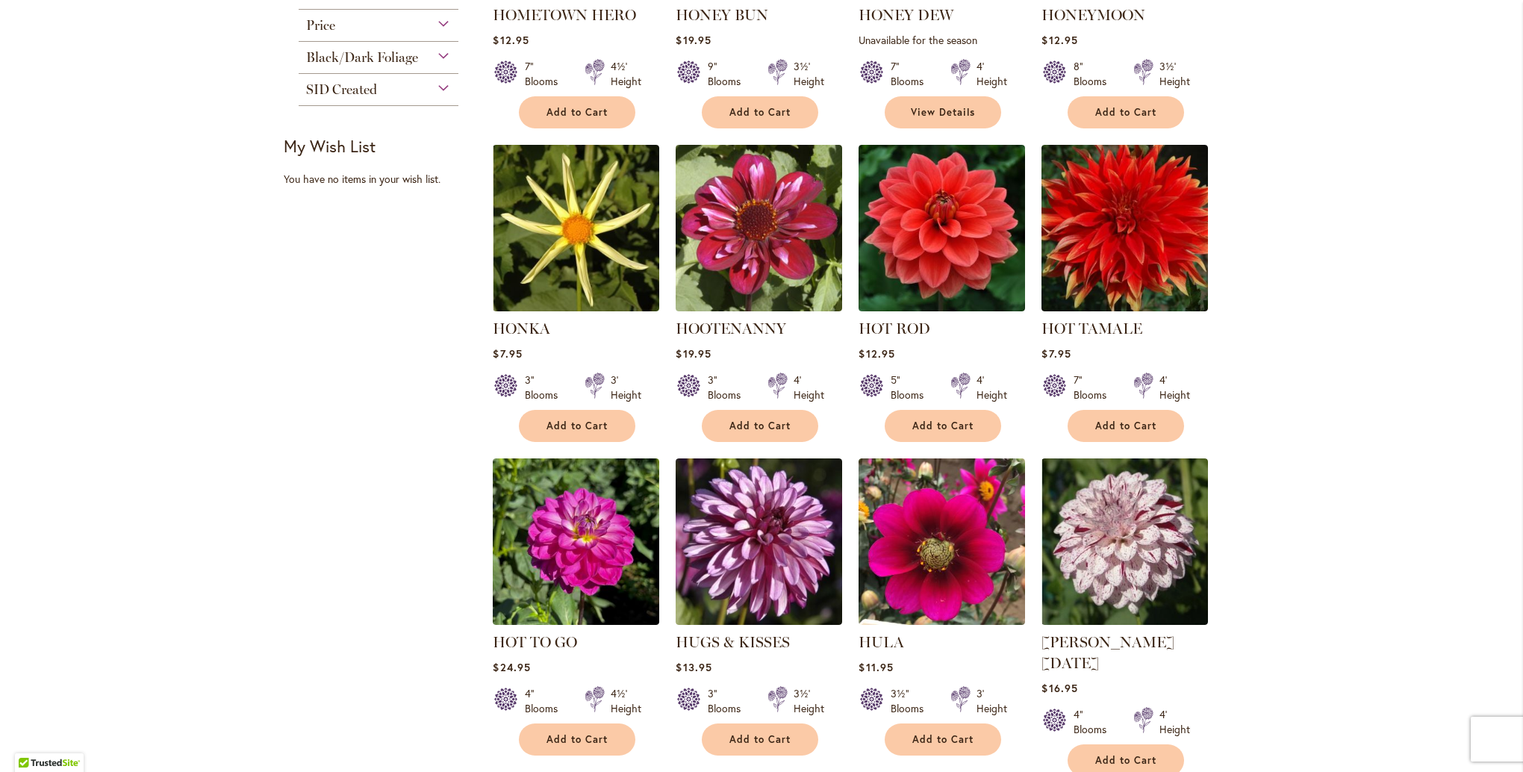
scroll to position [597, 0]
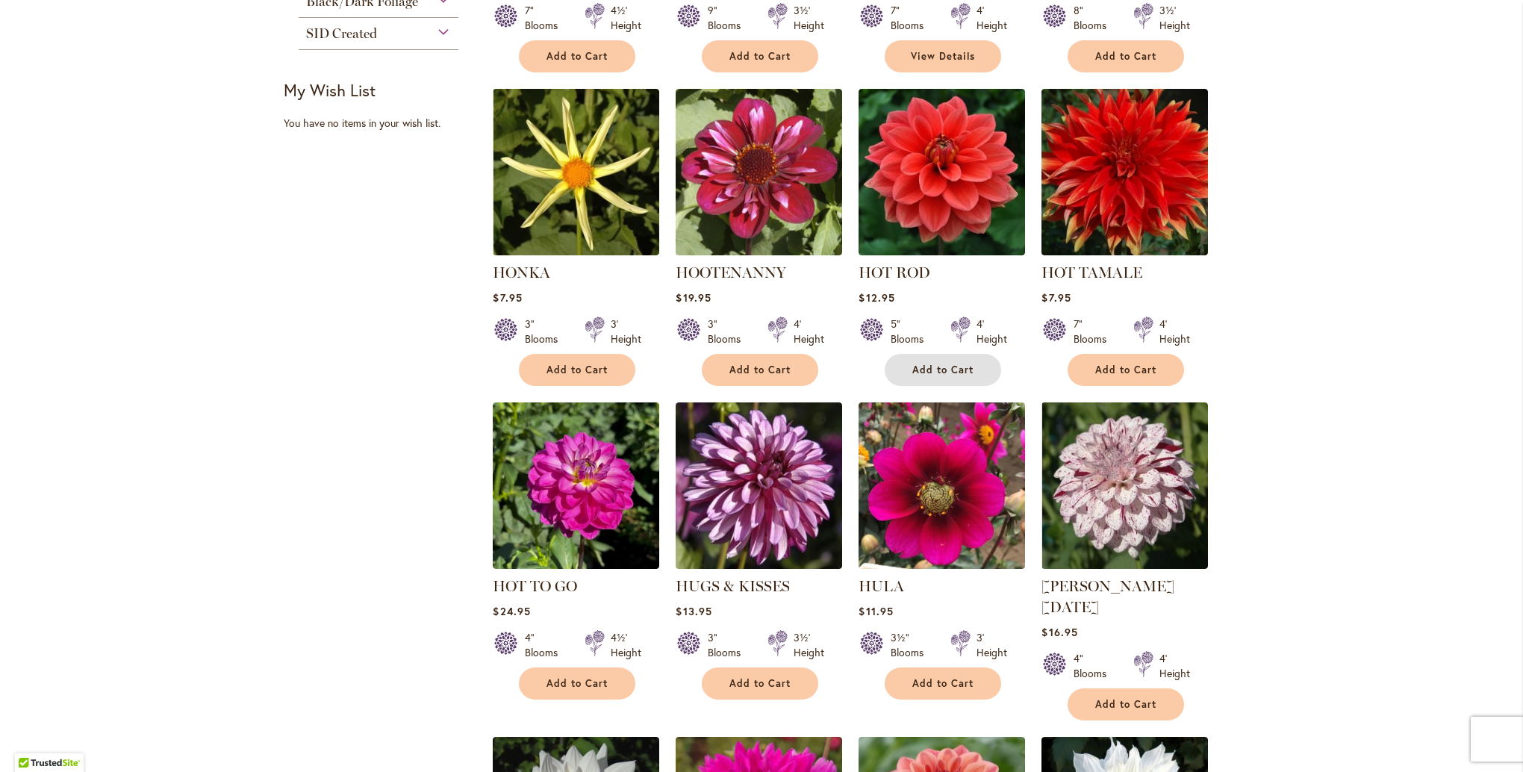
click at [944, 371] on span "Add to Cart" at bounding box center [942, 370] width 61 height 13
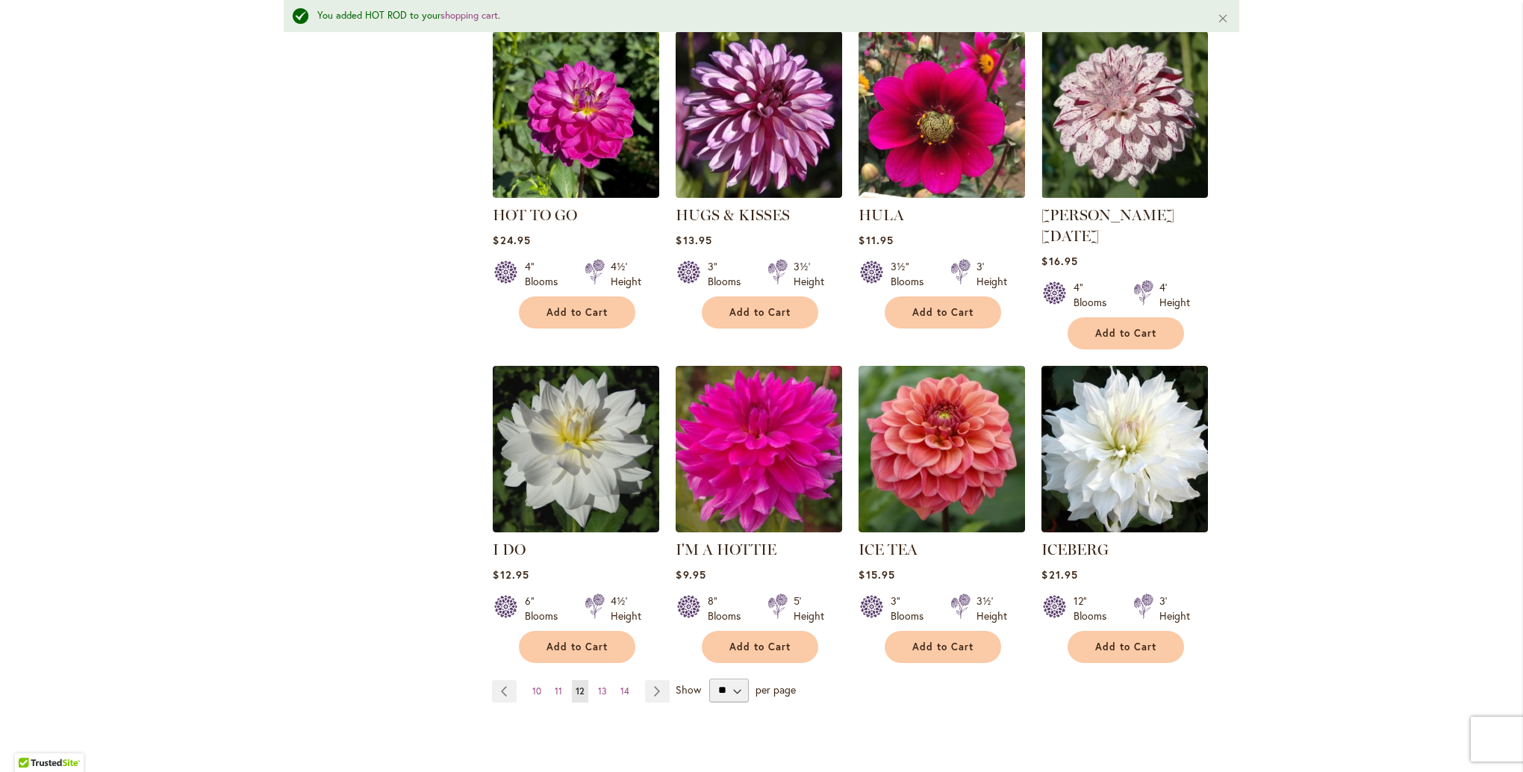
scroll to position [1010, 0]
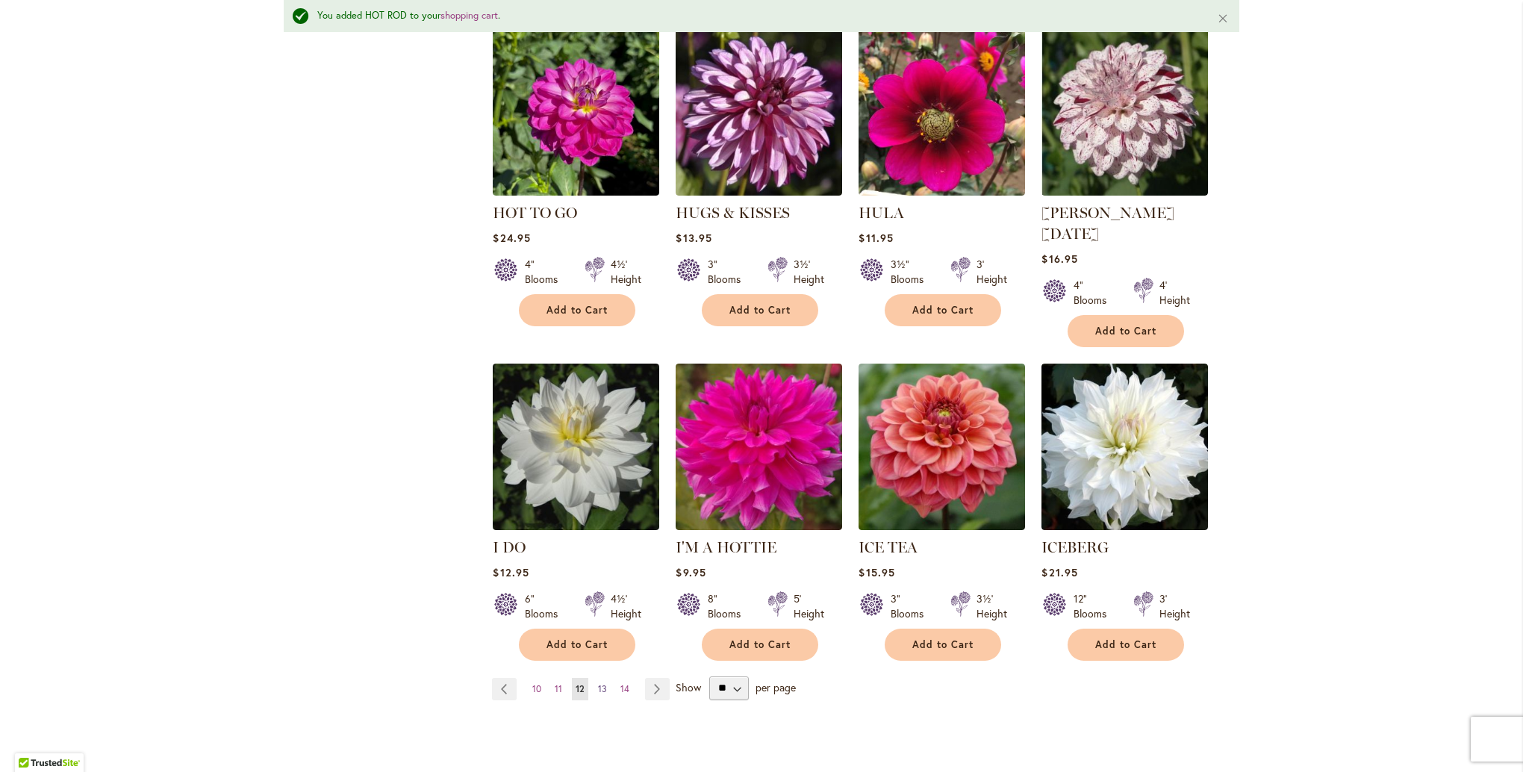
click at [598, 683] on span "13" at bounding box center [602, 688] width 9 height 11
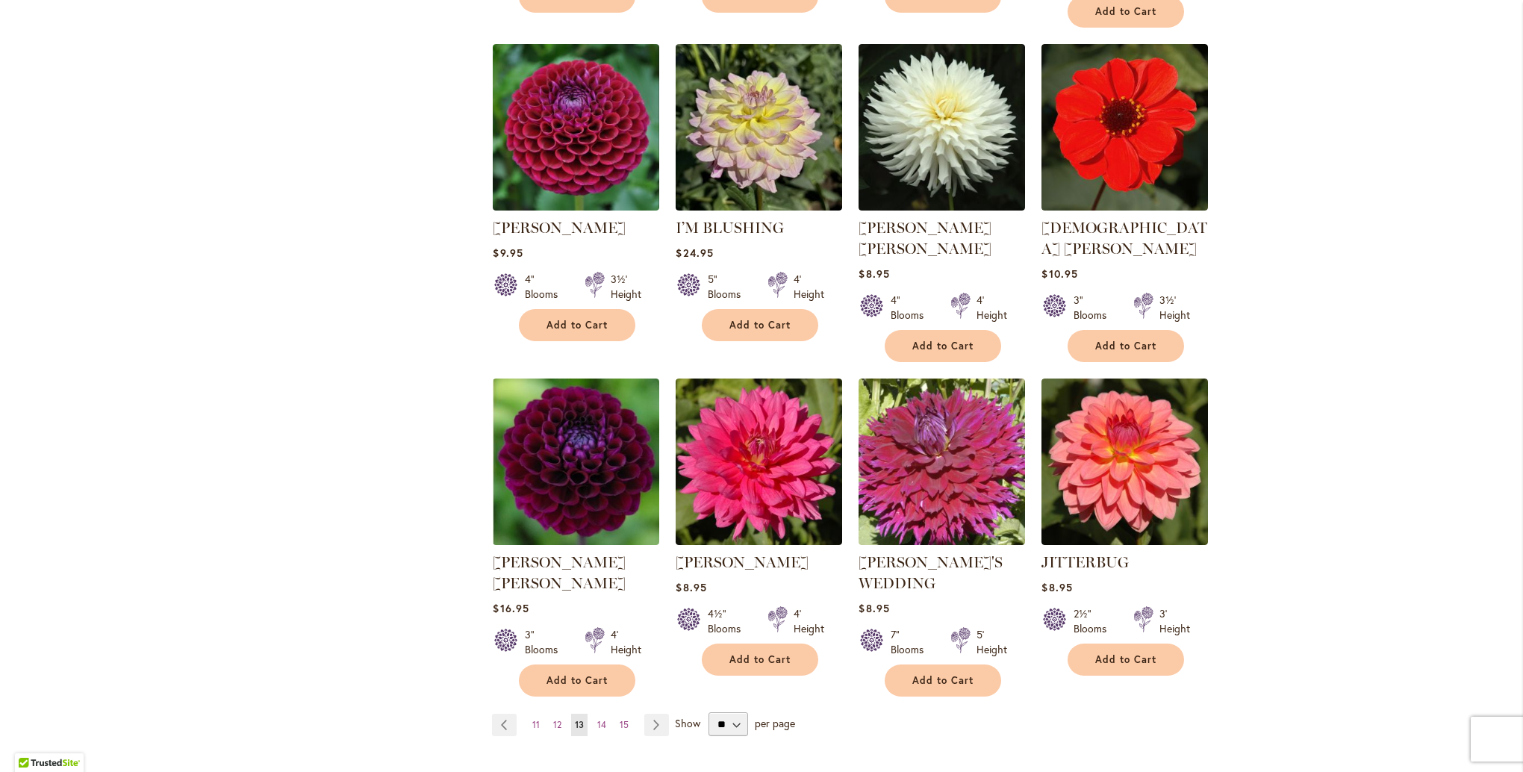
scroll to position [1045, 0]
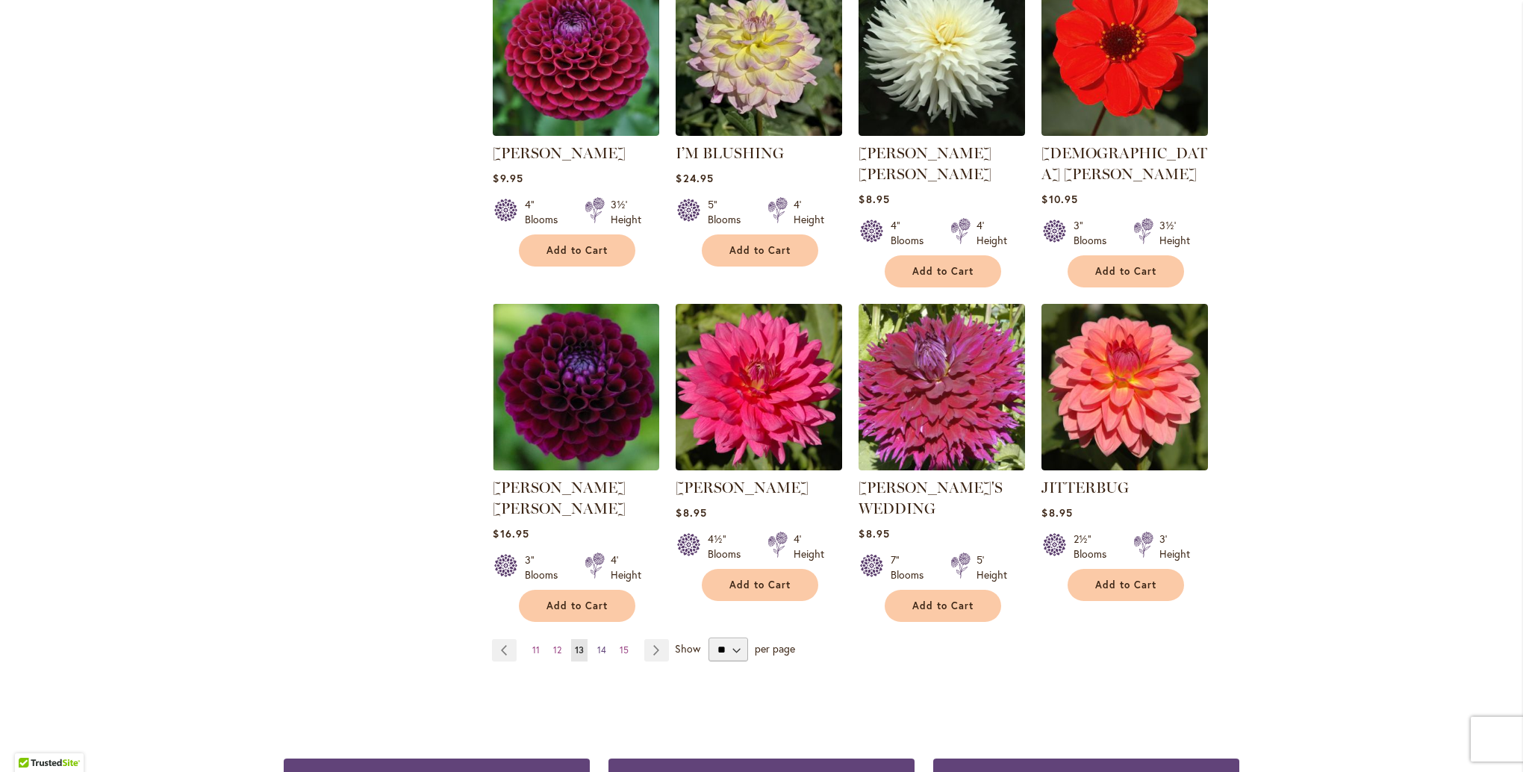
click at [597, 644] on span "14" at bounding box center [601, 649] width 9 height 11
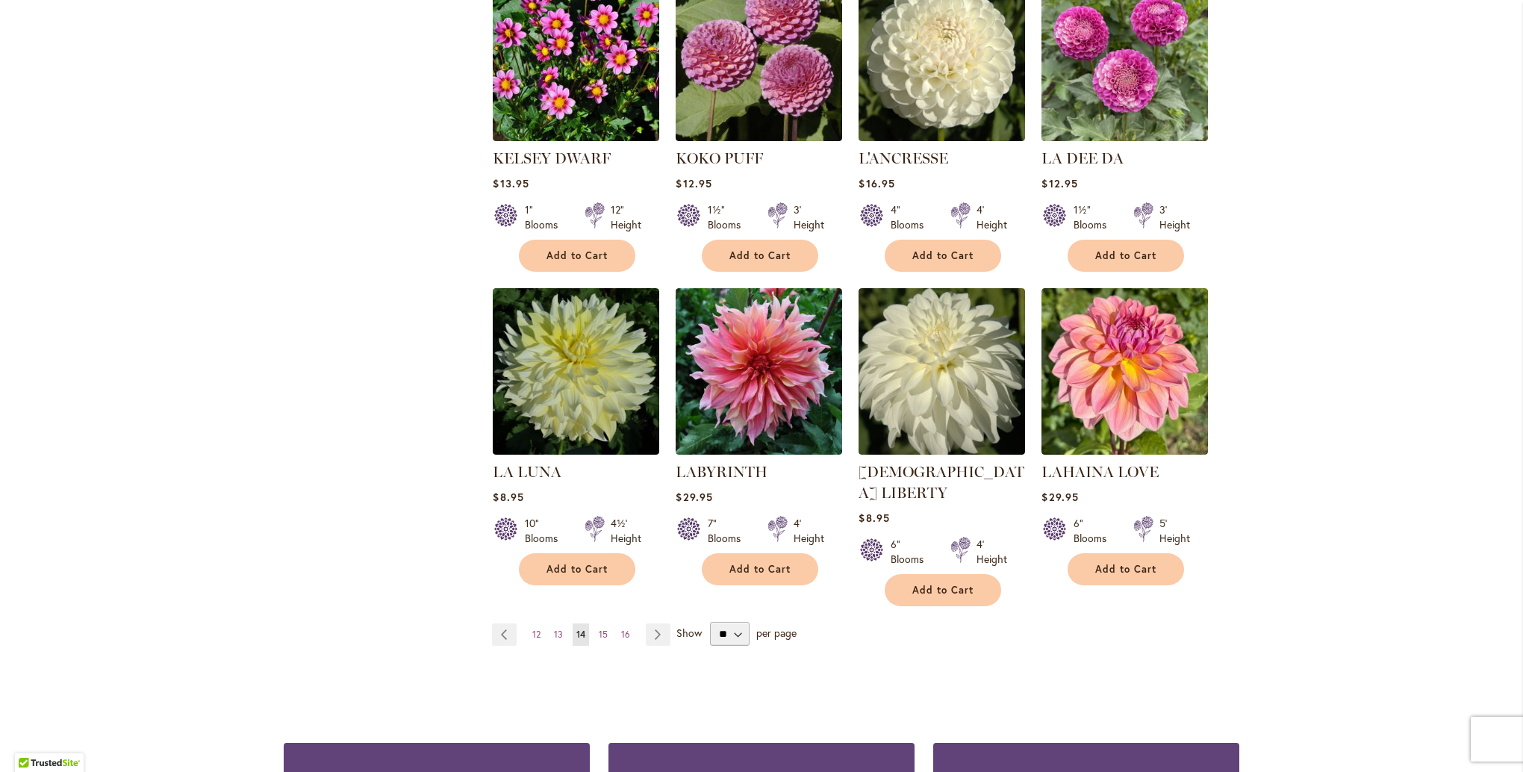
scroll to position [1120, 0]
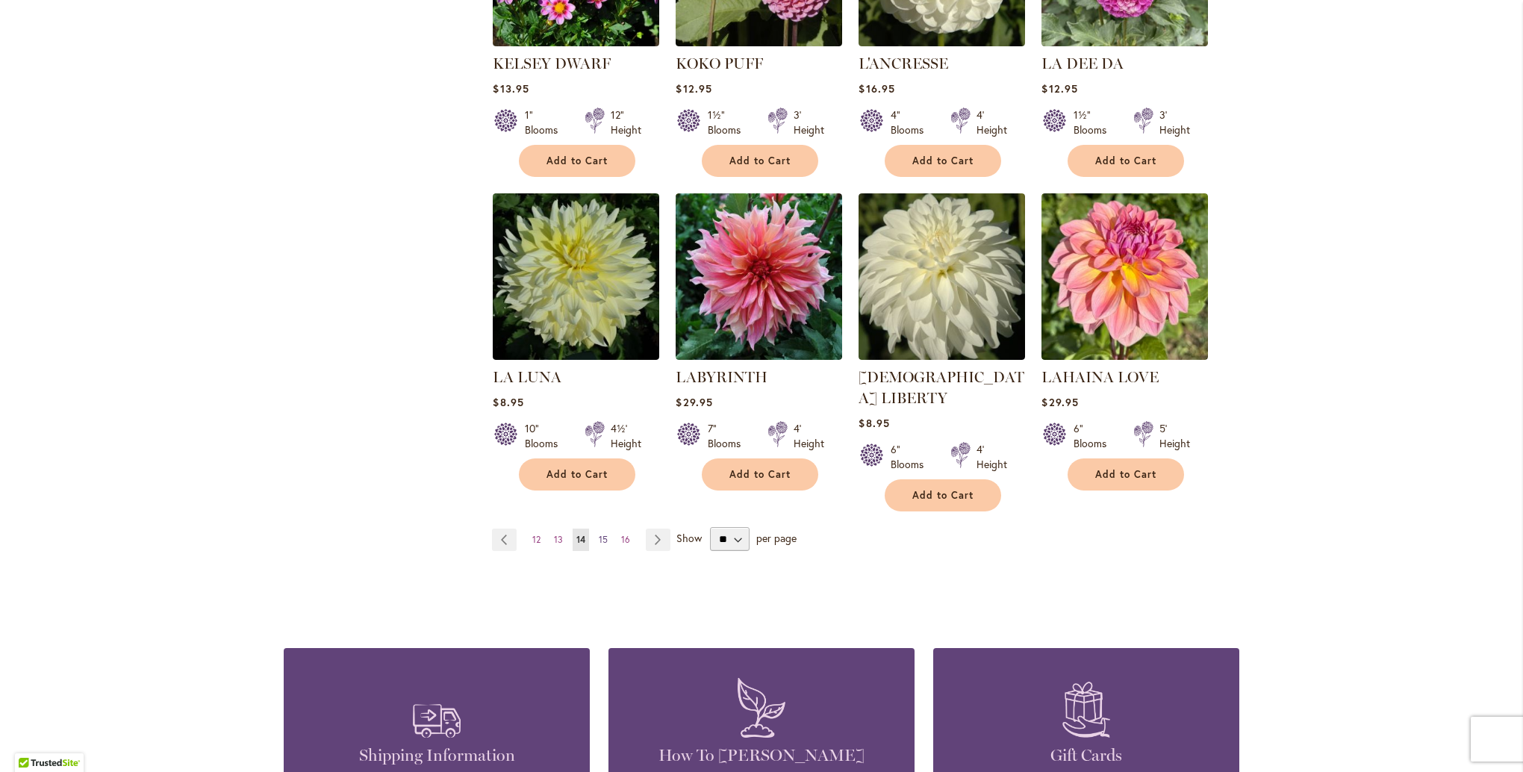
click at [600, 534] on span "15" at bounding box center [603, 539] width 9 height 11
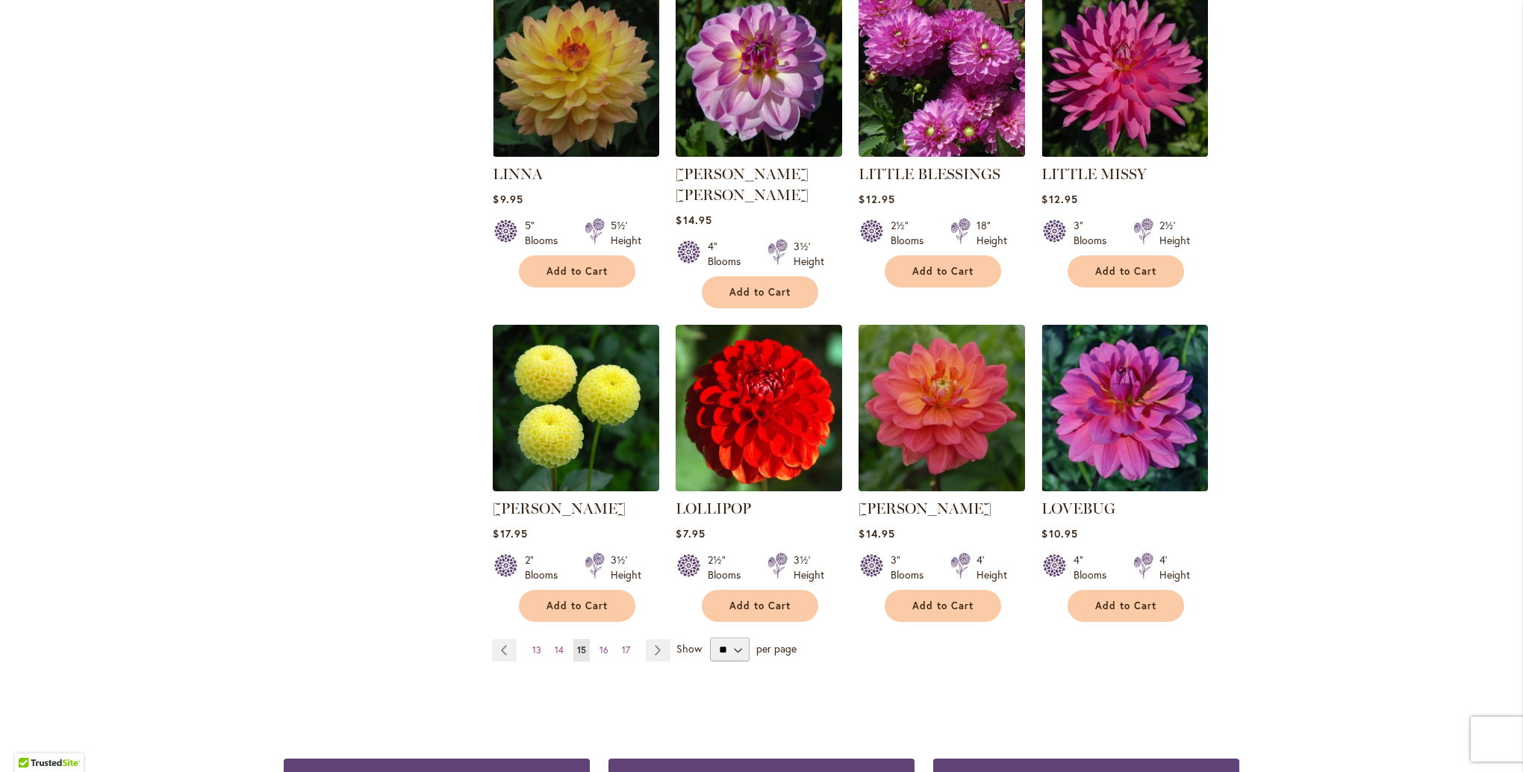
scroll to position [1045, 0]
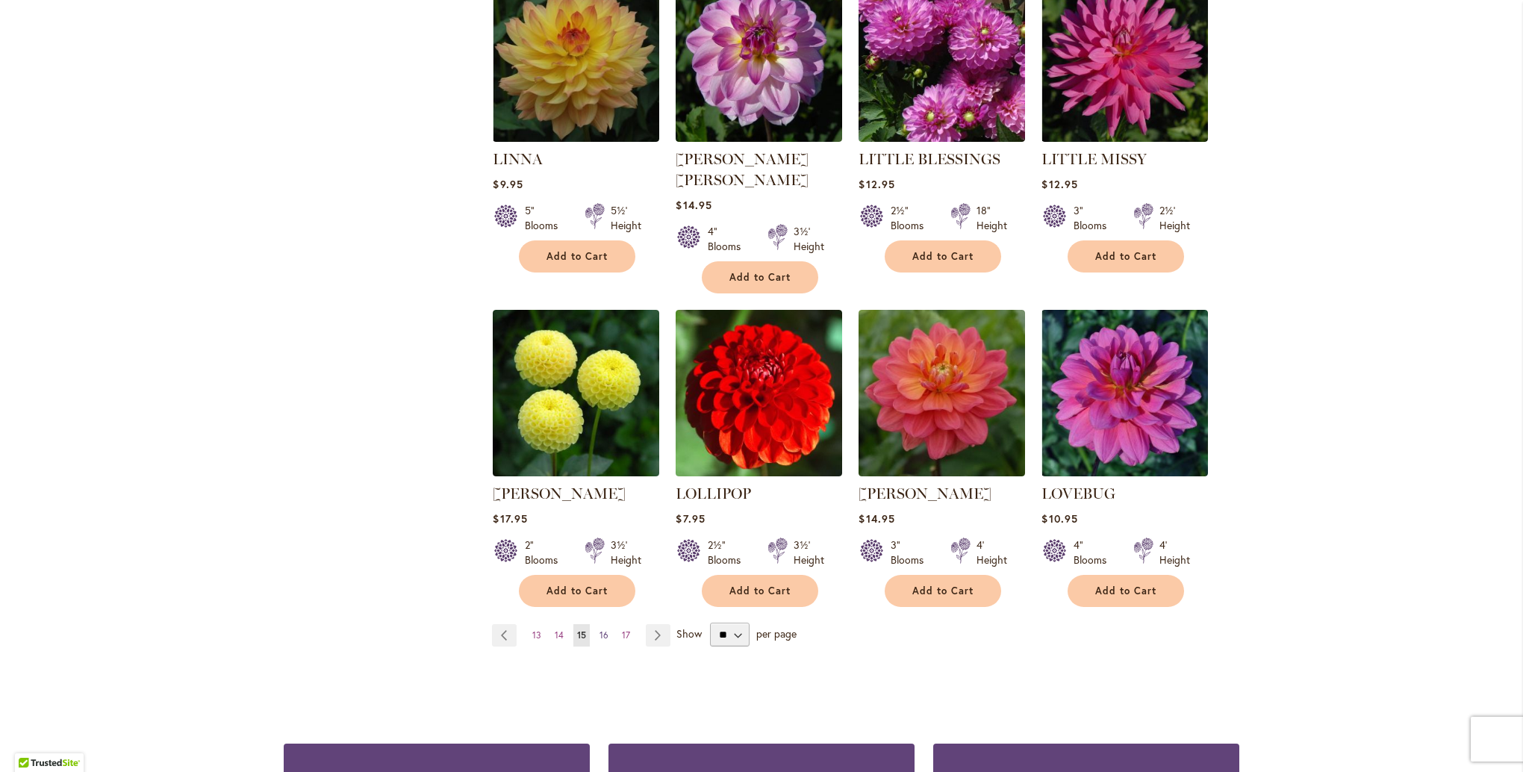
click at [599, 629] on span "16" at bounding box center [603, 634] width 9 height 11
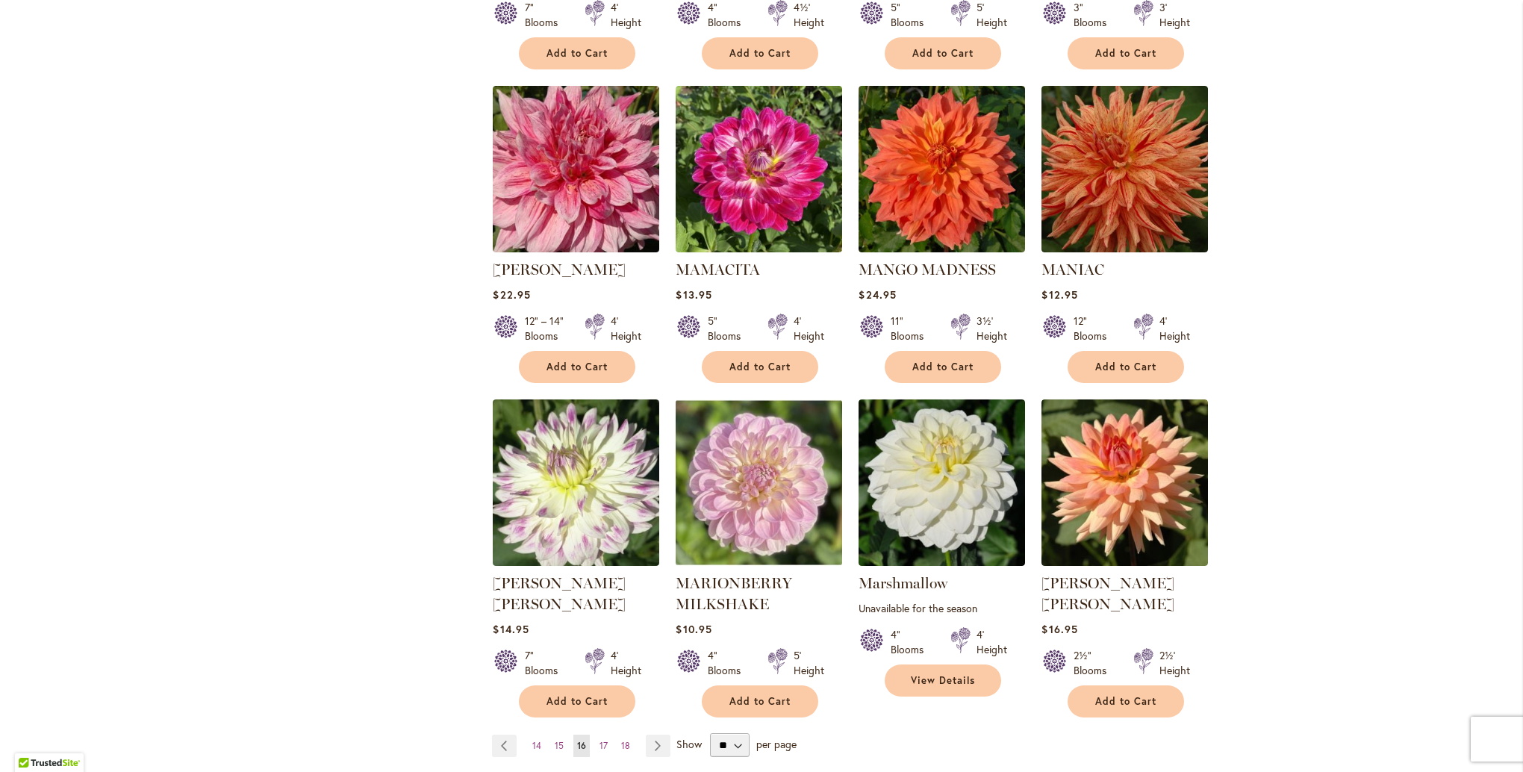
scroll to position [971, 0]
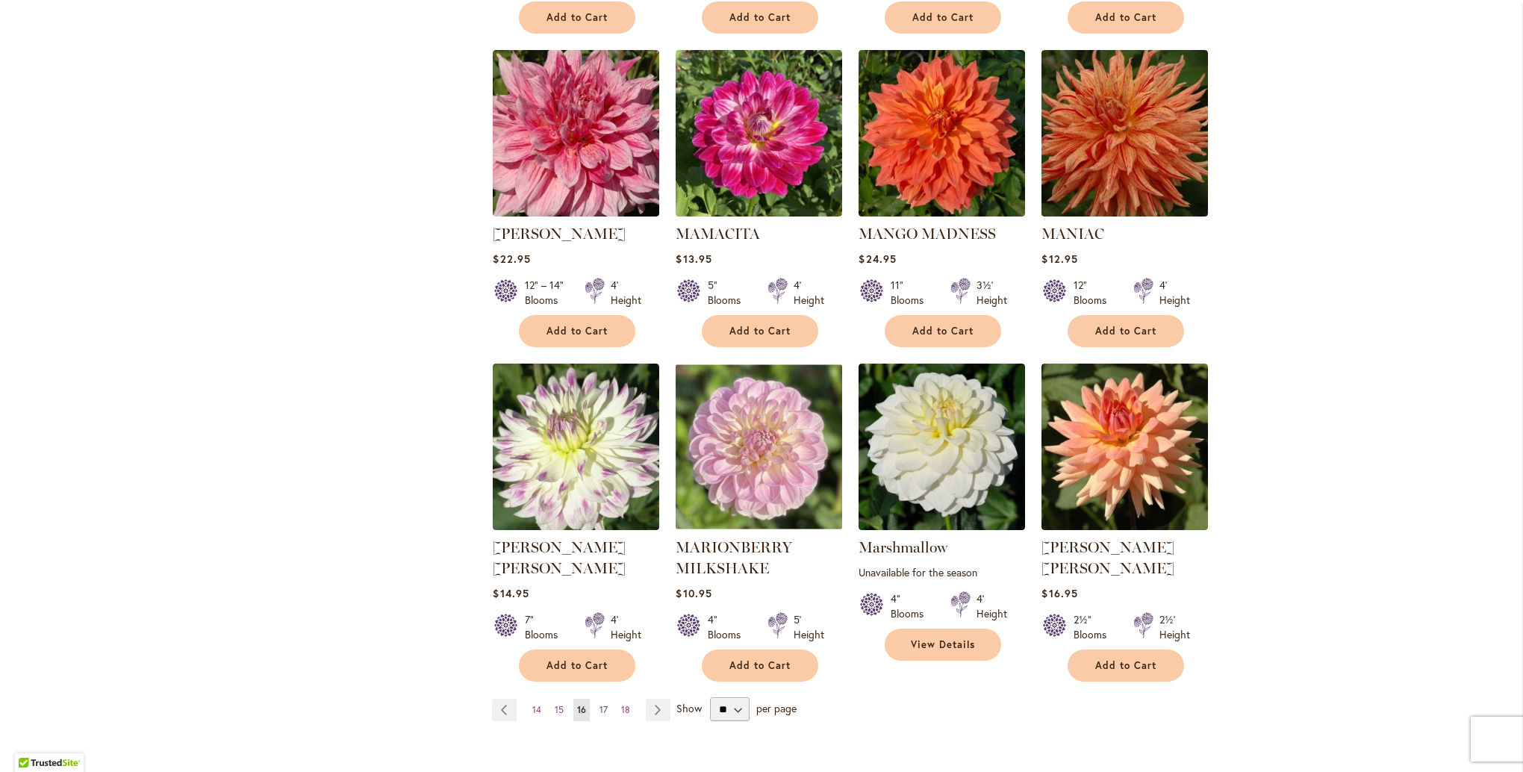
click at [599, 704] on span "17" at bounding box center [603, 709] width 8 height 11
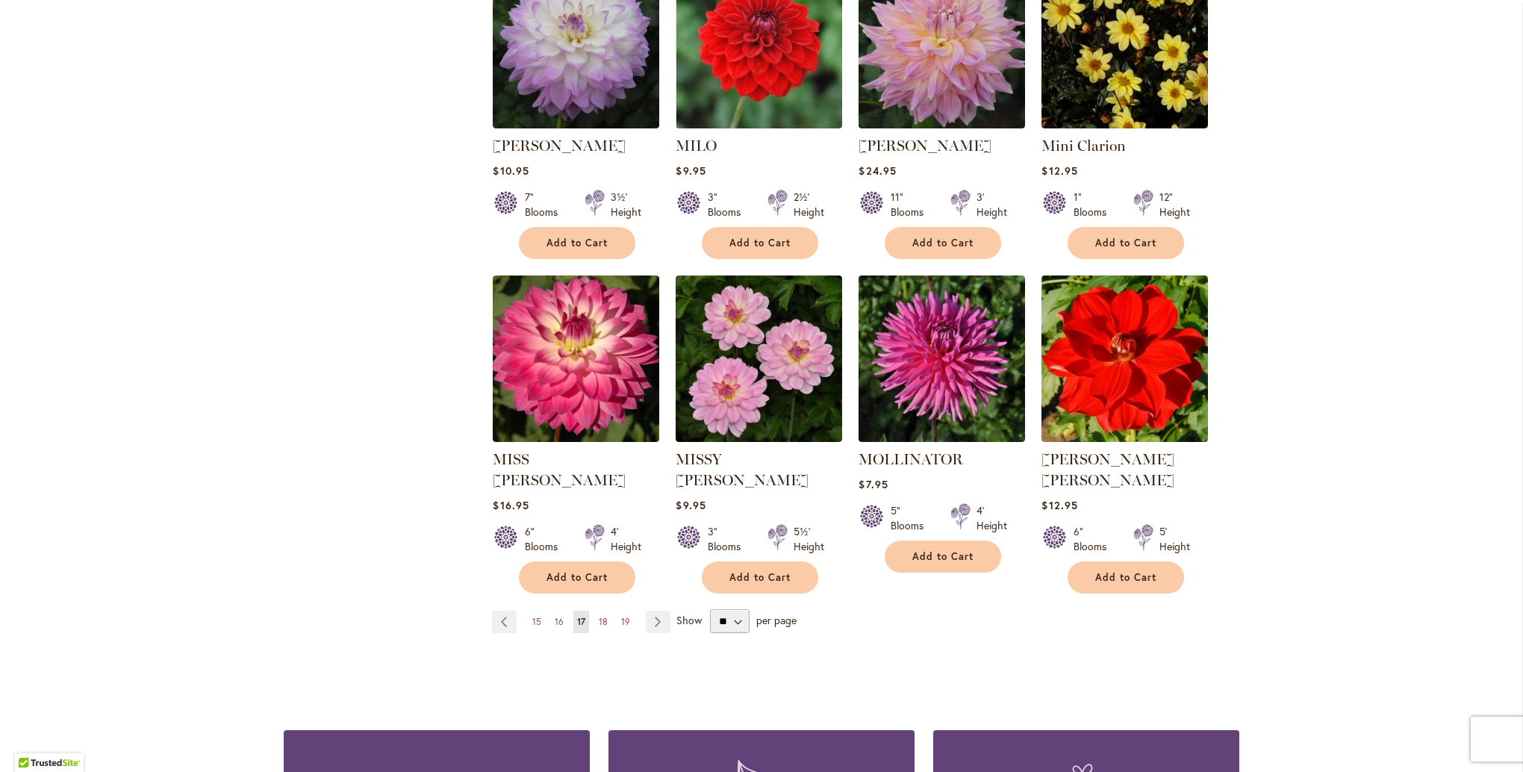
scroll to position [1045, 0]
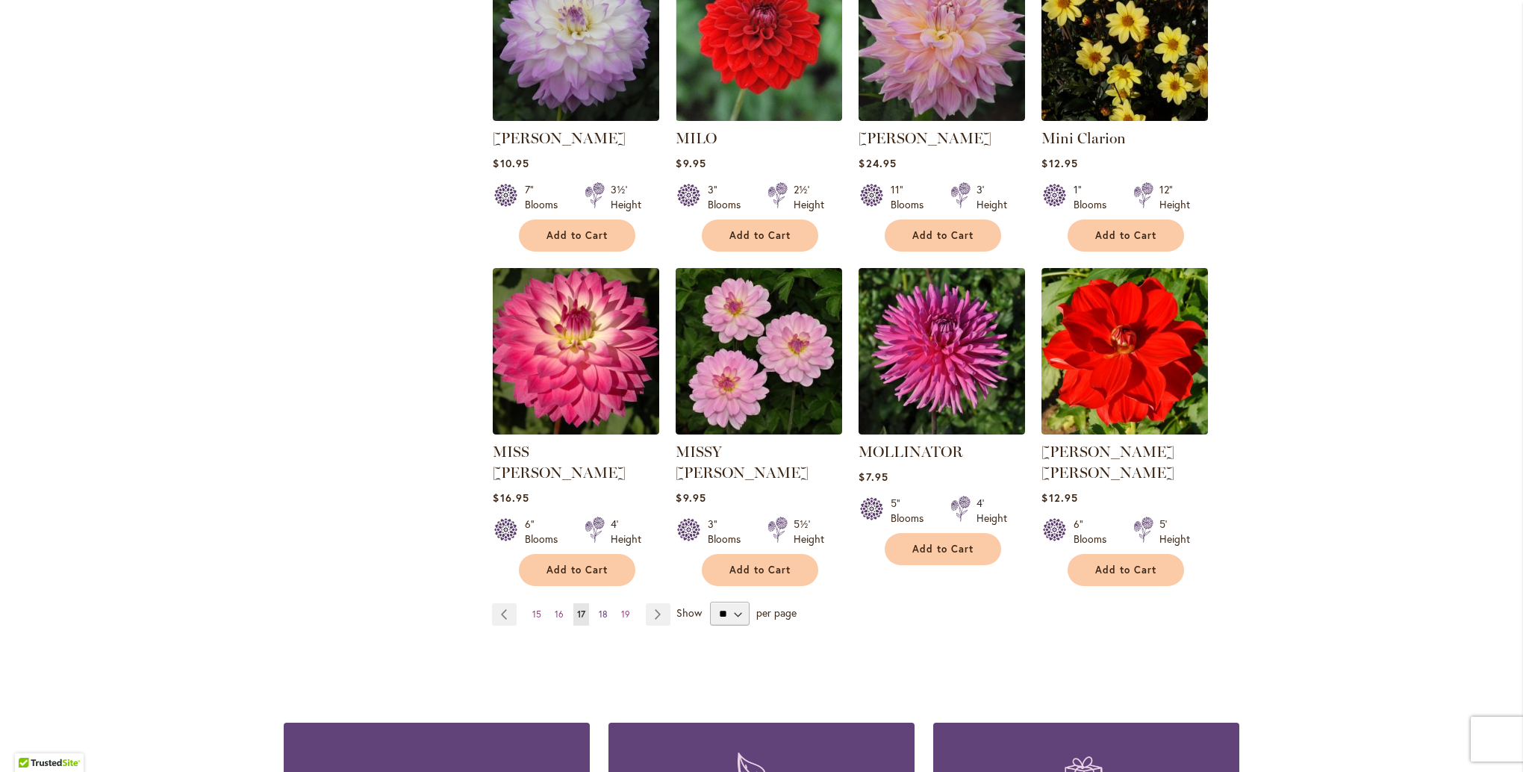
click at [599, 608] on span "18" at bounding box center [603, 613] width 9 height 11
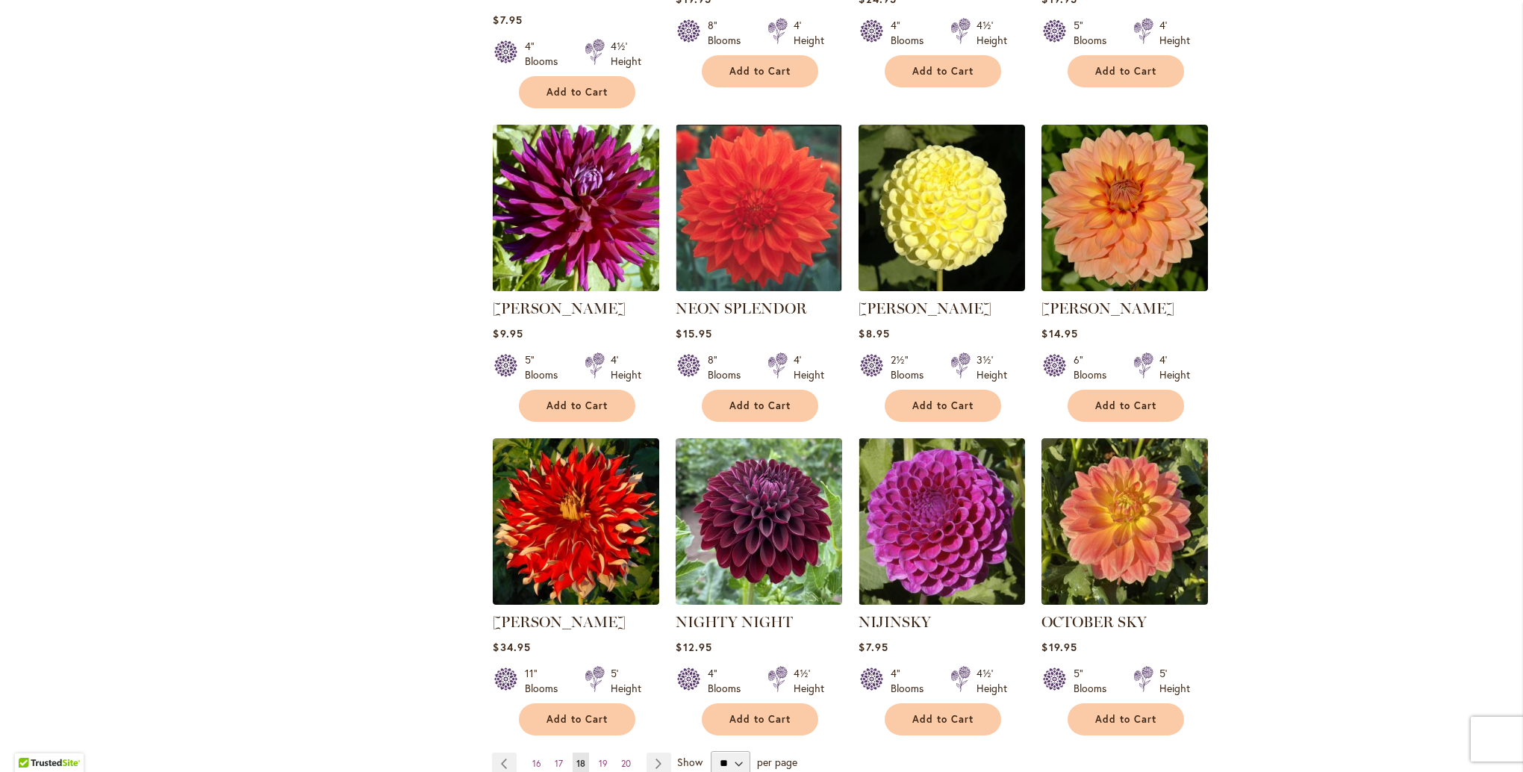
scroll to position [971, 0]
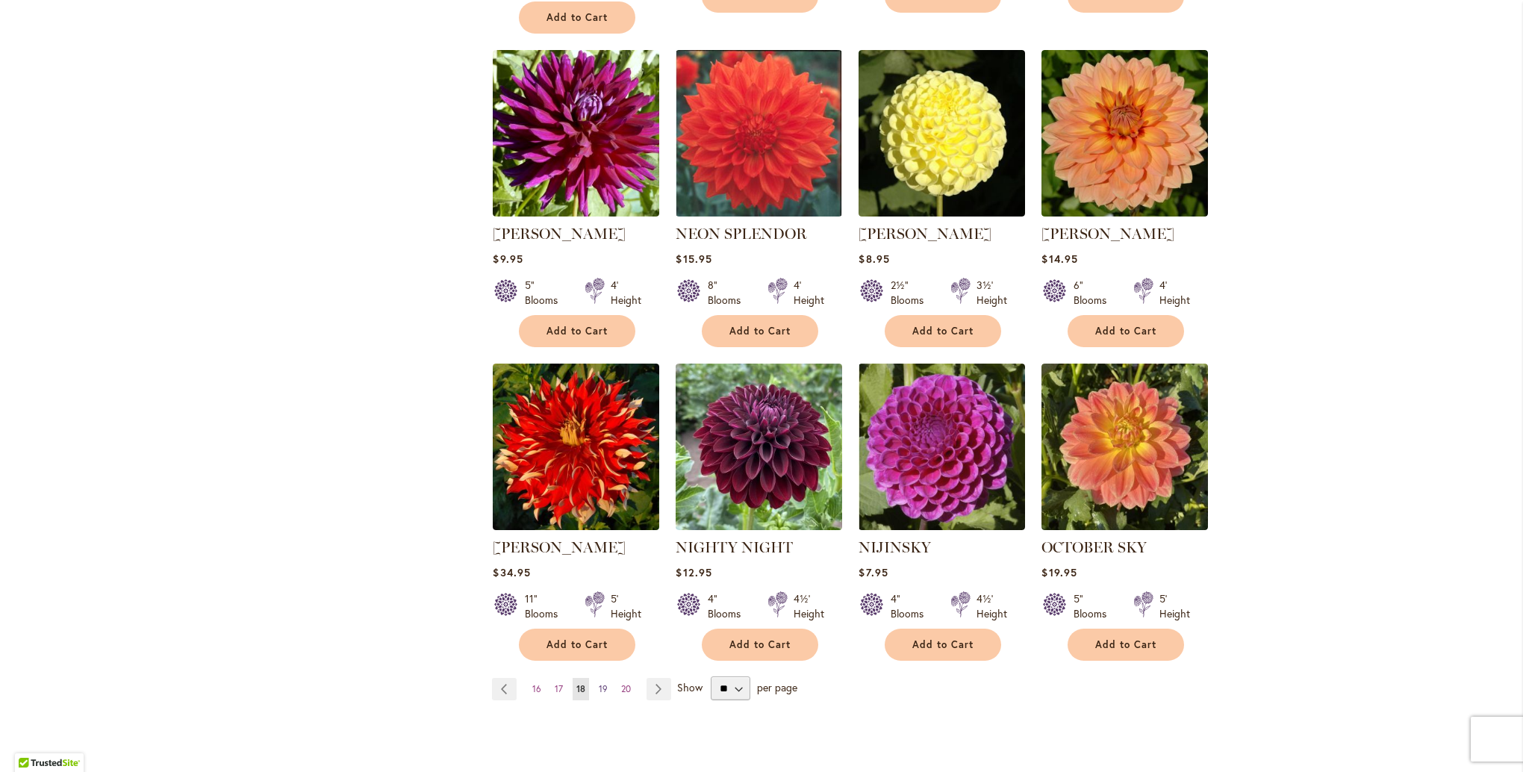
click at [599, 683] on span "19" at bounding box center [603, 688] width 9 height 11
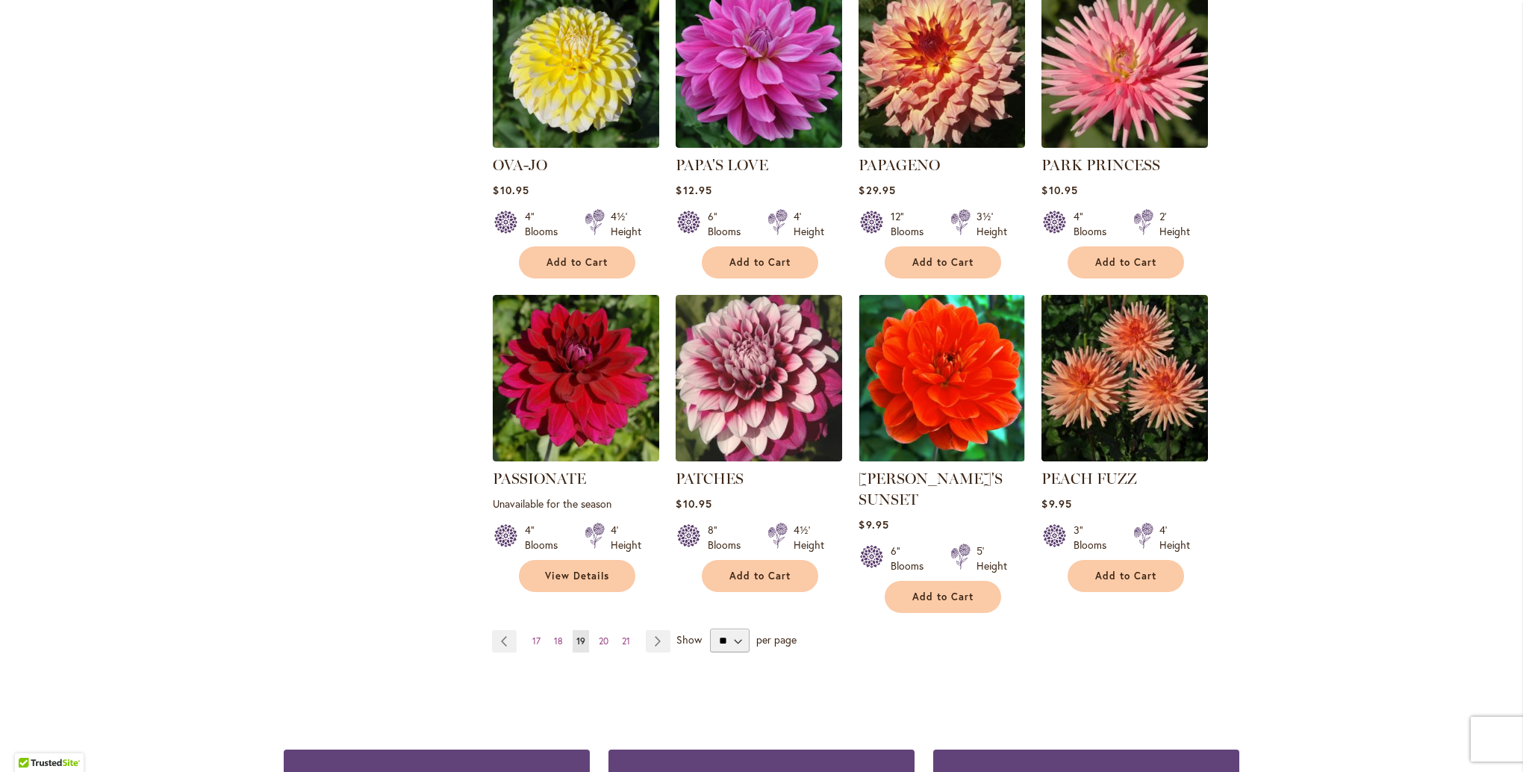
scroll to position [1045, 0]
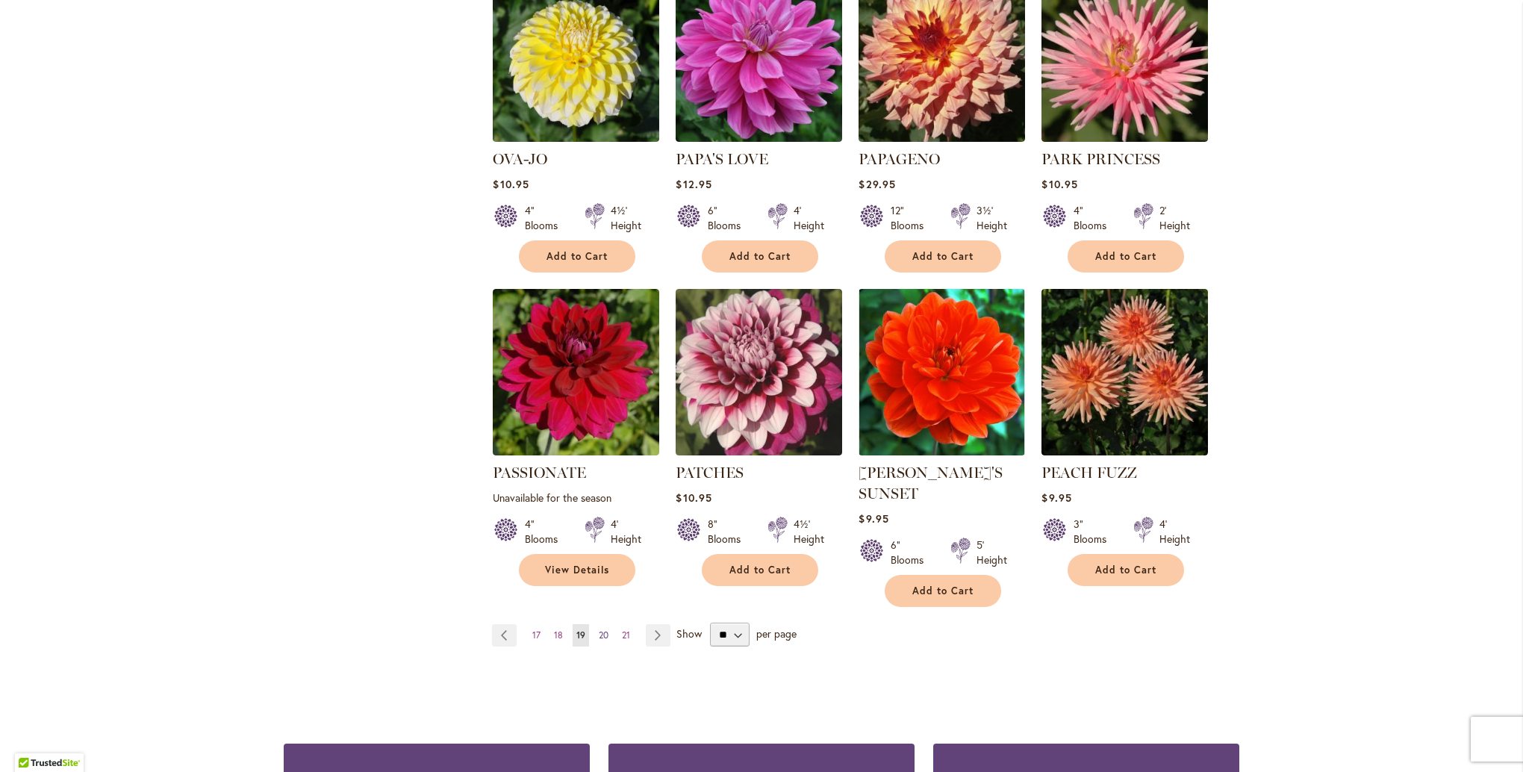
click at [602, 629] on span "20" at bounding box center [604, 634] width 10 height 11
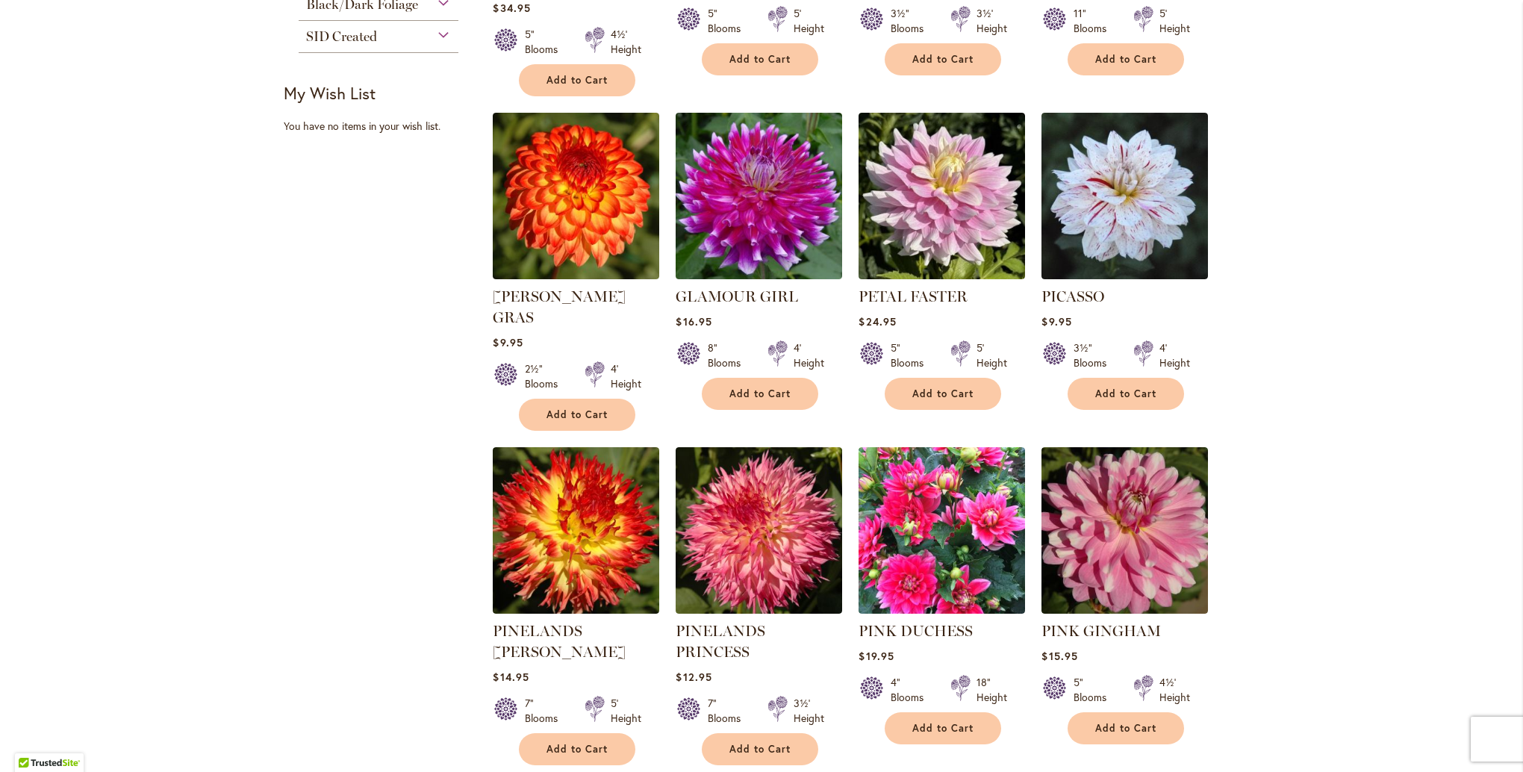
scroll to position [597, 0]
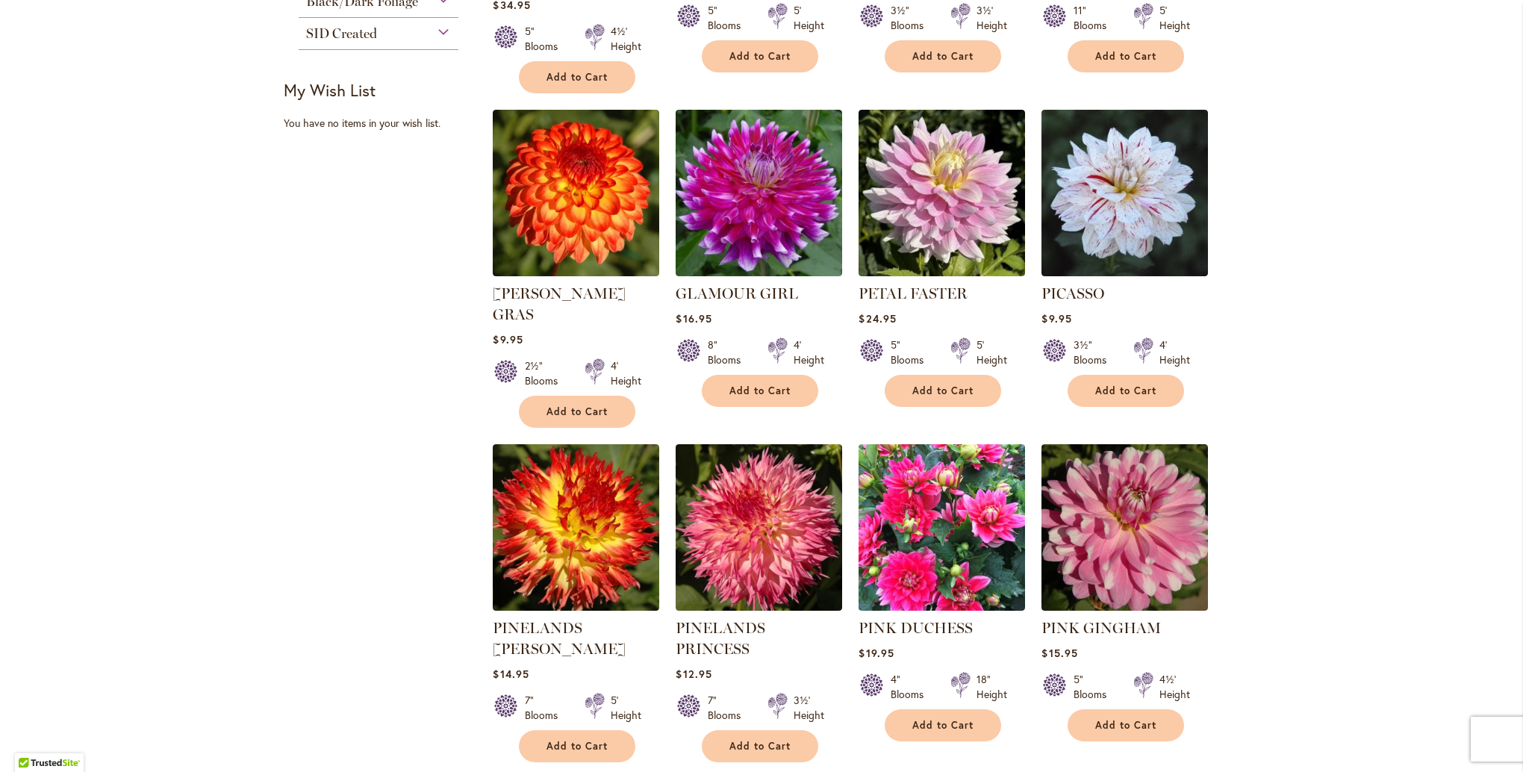
drag, startPoint x: 1268, startPoint y: 464, endPoint x: 358, endPoint y: 478, distance: 910.2
click at [358, 478] on div "Filter by: Filter By: Category Best Sellers 32 items New 5 items New & Exclusiv…" at bounding box center [762, 436] width 956 height 1463
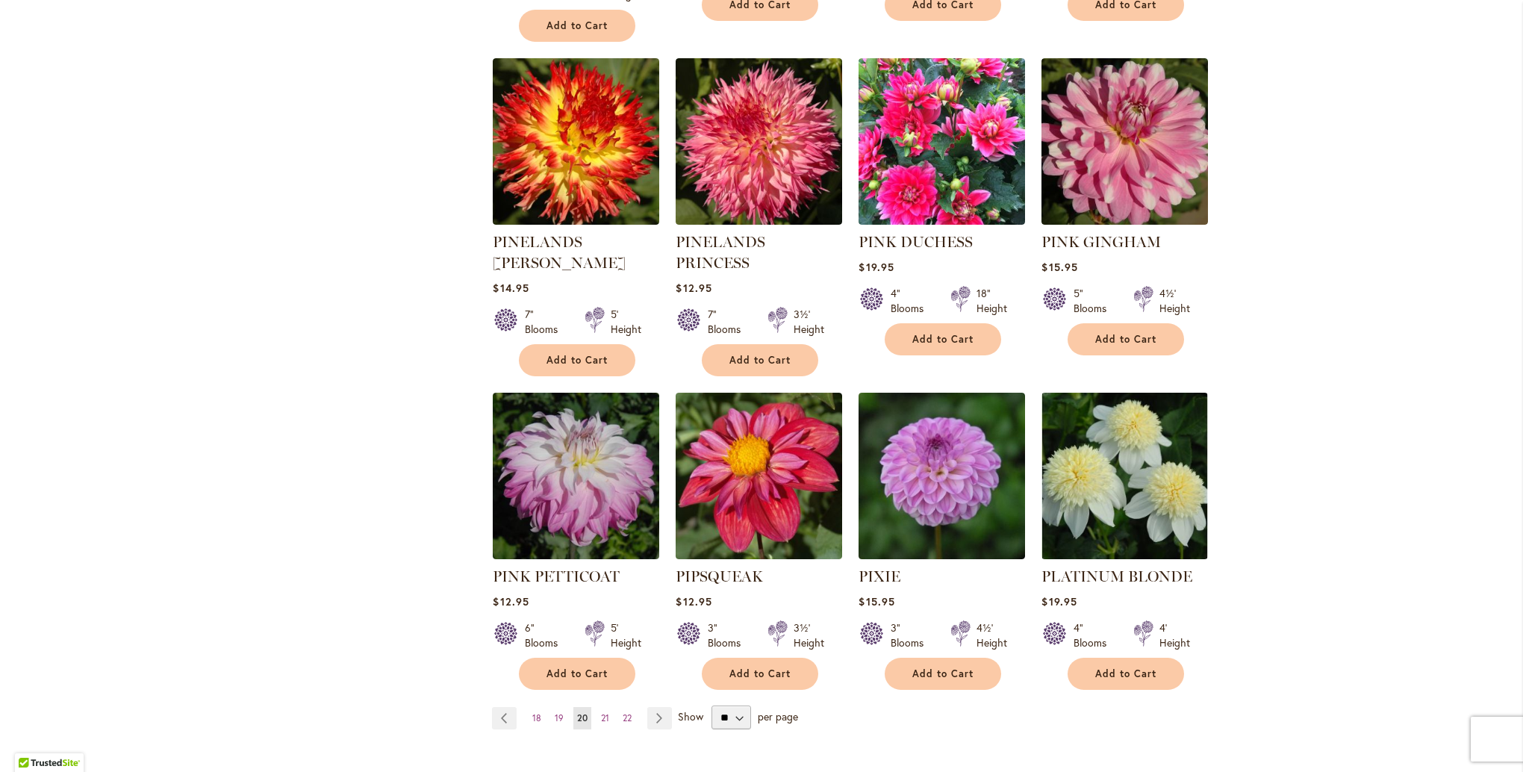
scroll to position [1269, 0]
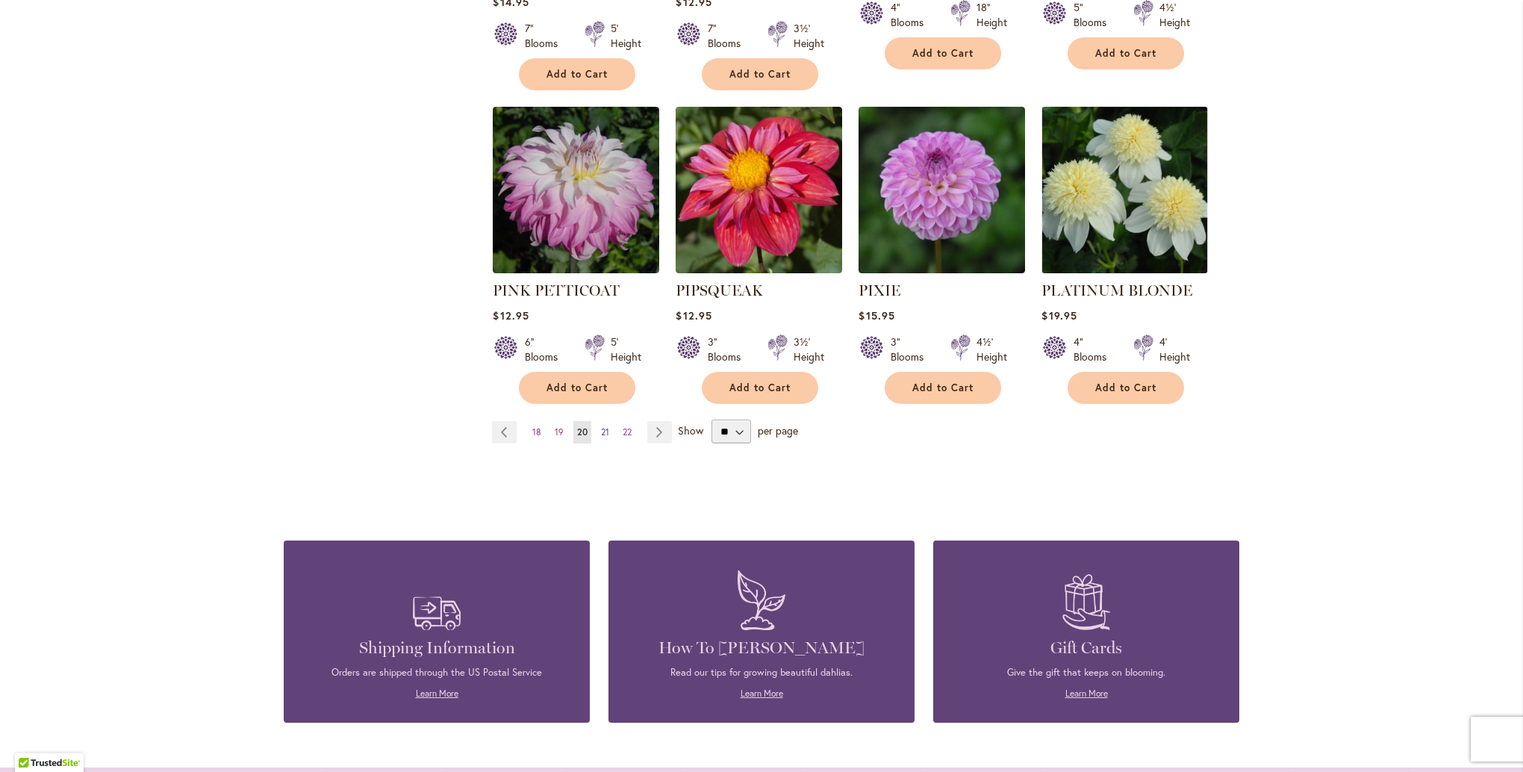
click at [601, 426] on span "21" at bounding box center [605, 431] width 8 height 11
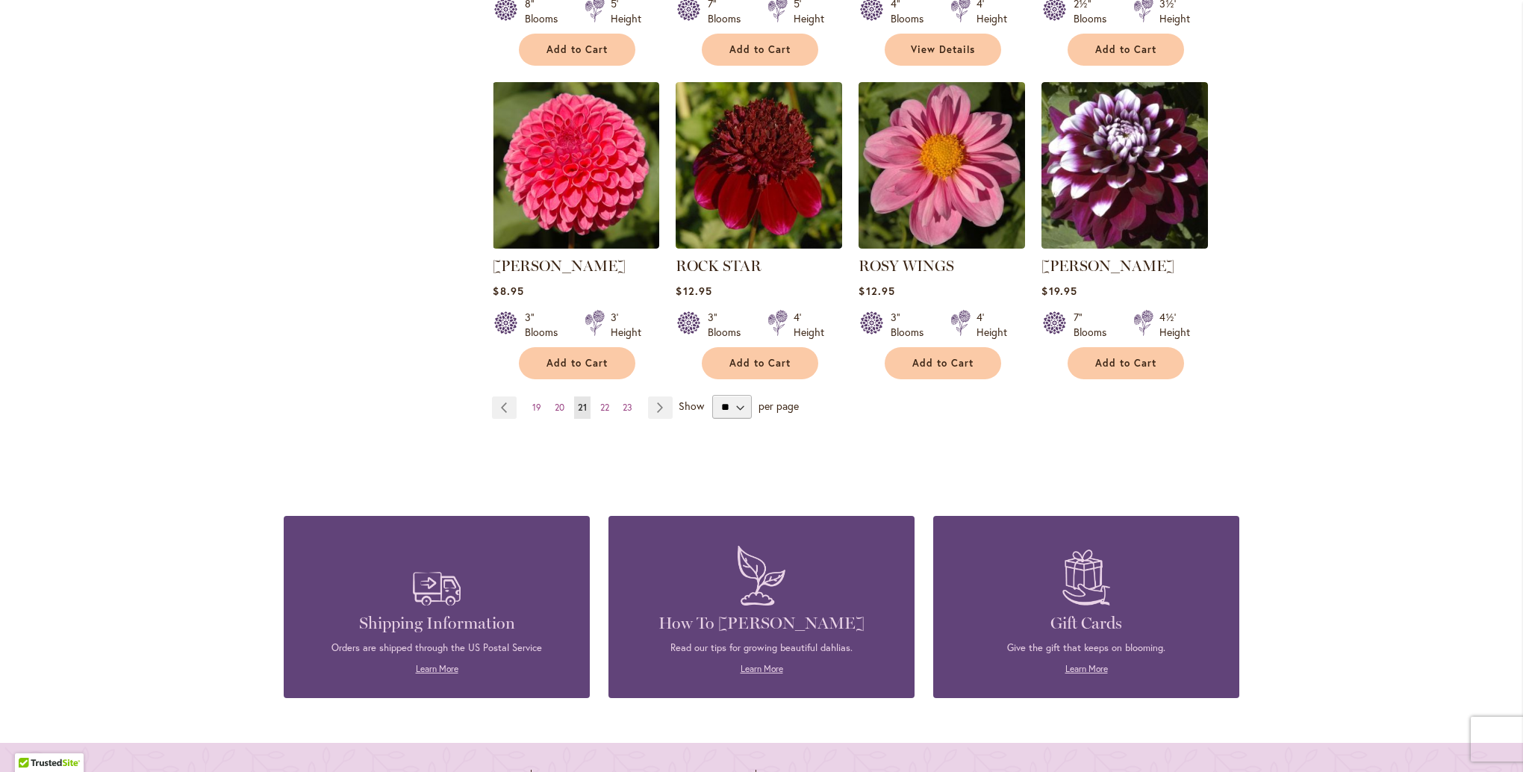
scroll to position [1269, 0]
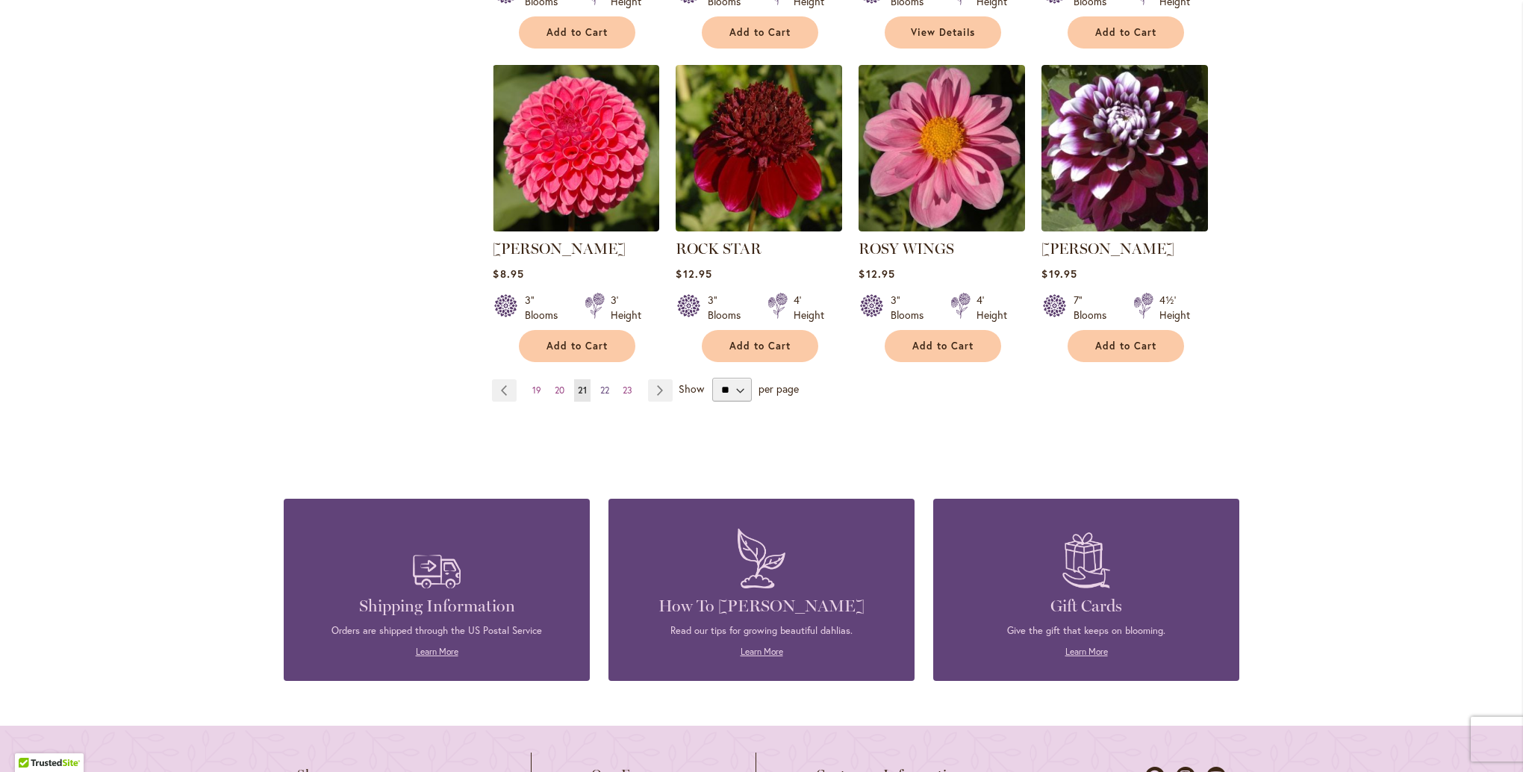
click at [600, 386] on span "22" at bounding box center [604, 389] width 9 height 11
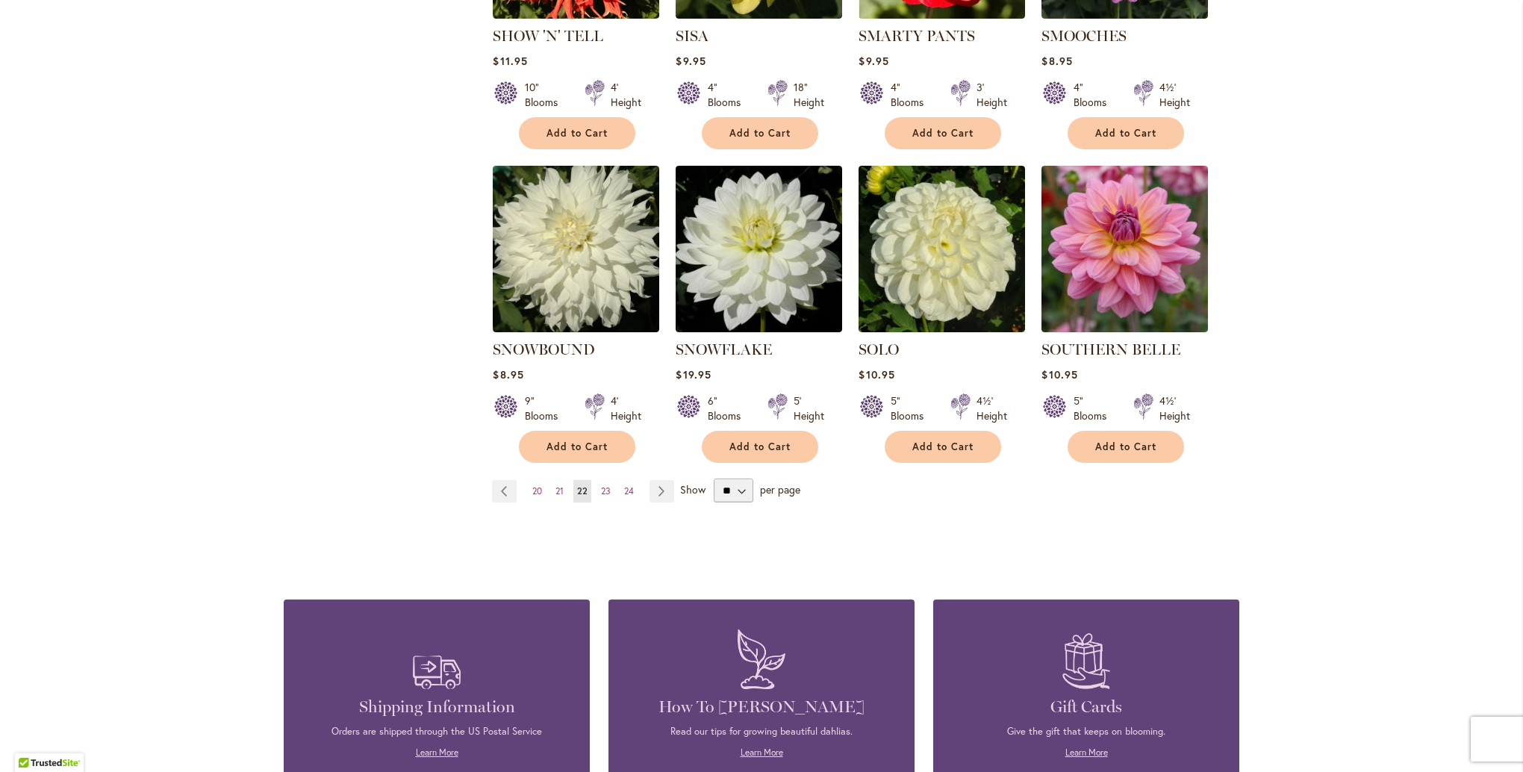
scroll to position [1195, 0]
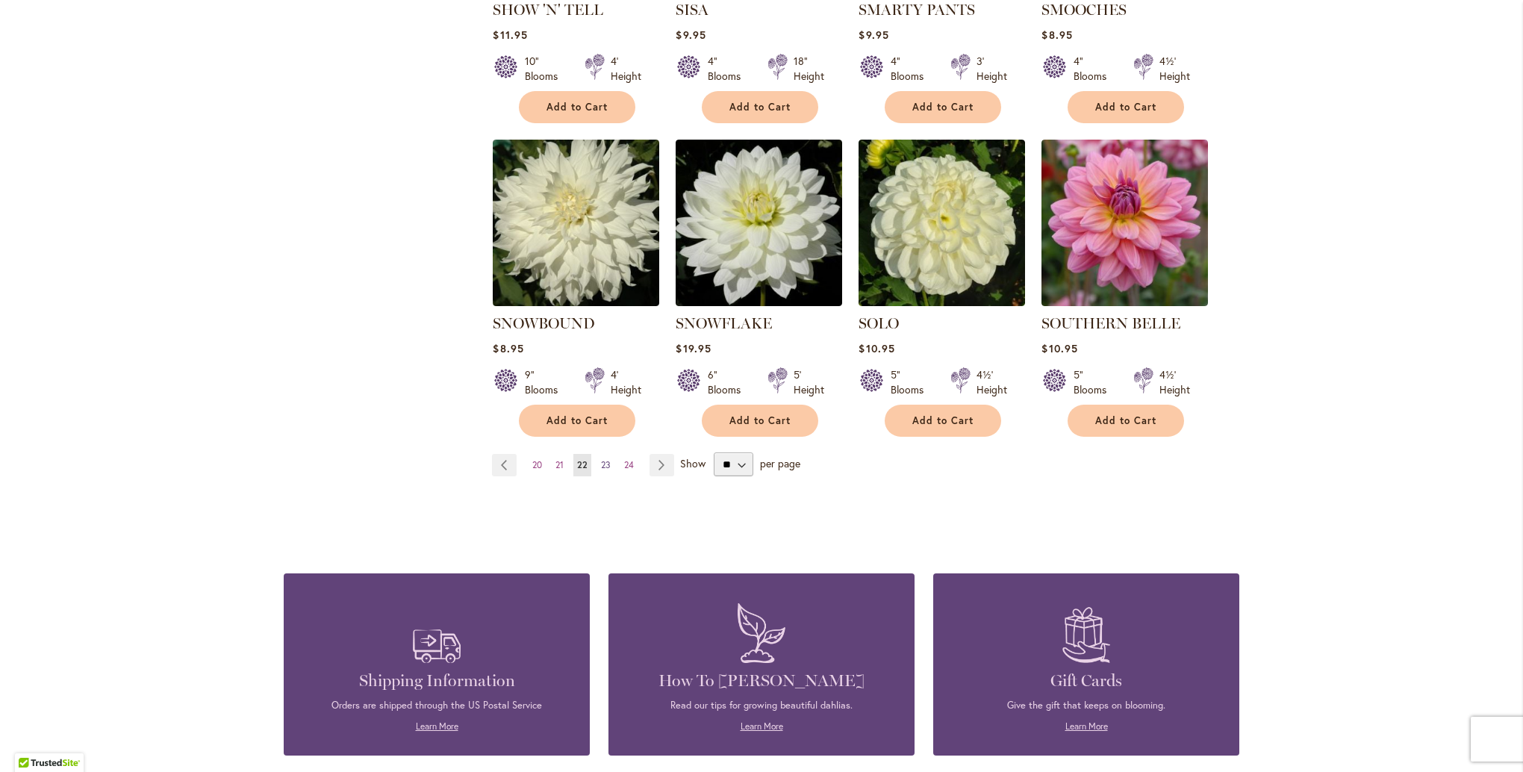
click at [602, 459] on span "23" at bounding box center [606, 464] width 10 height 11
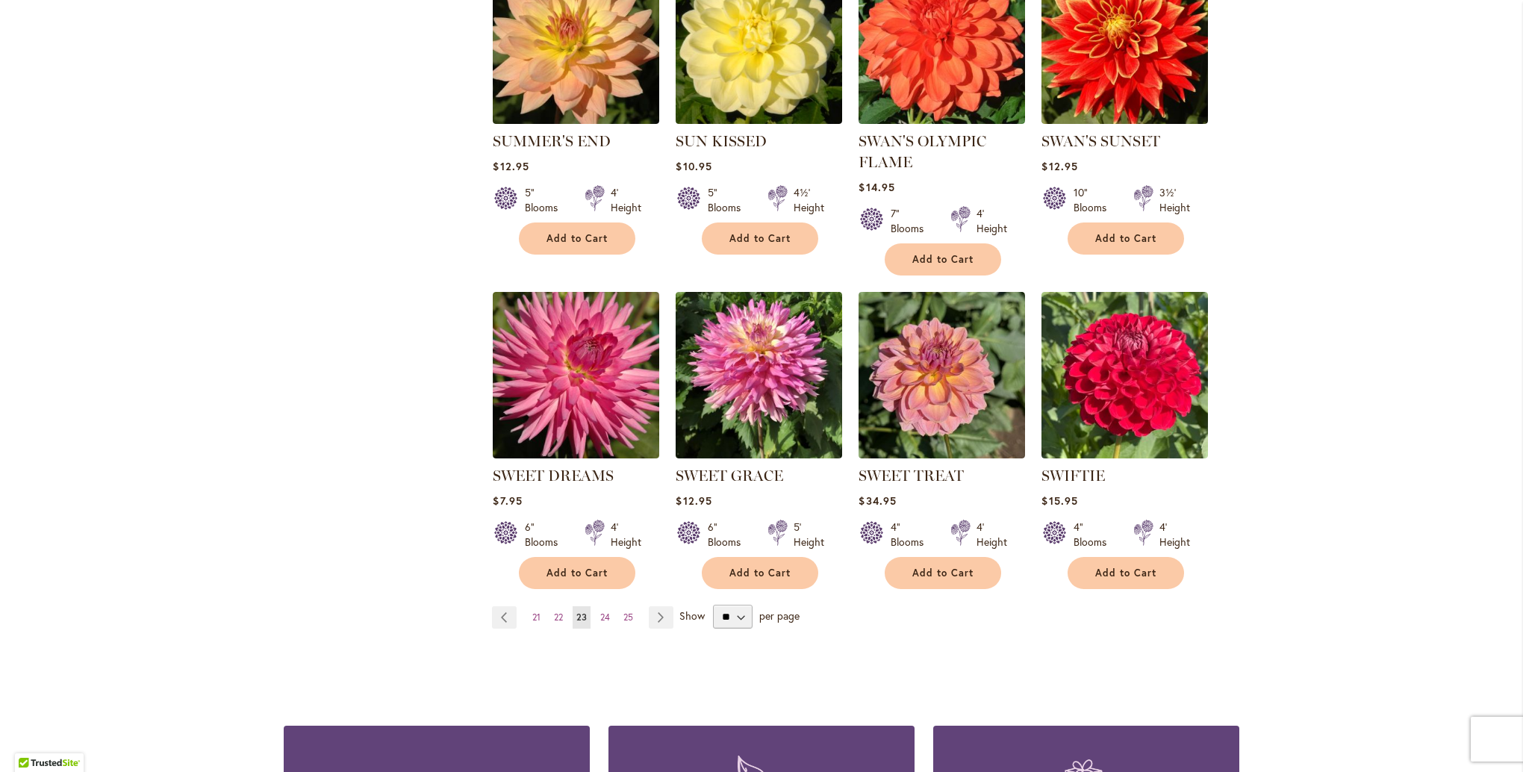
scroll to position [1045, 0]
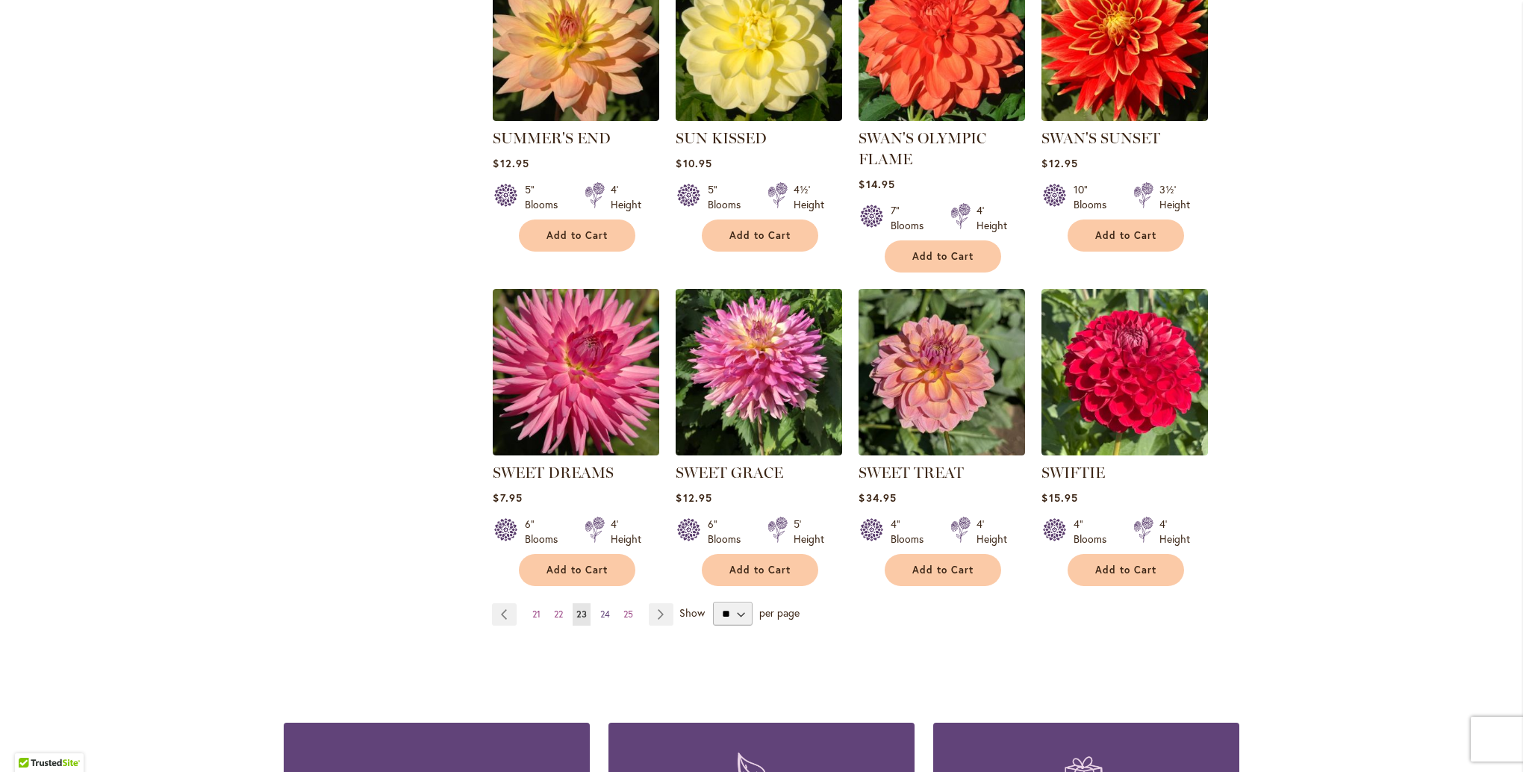
click at [600, 614] on span "24" at bounding box center [605, 613] width 10 height 11
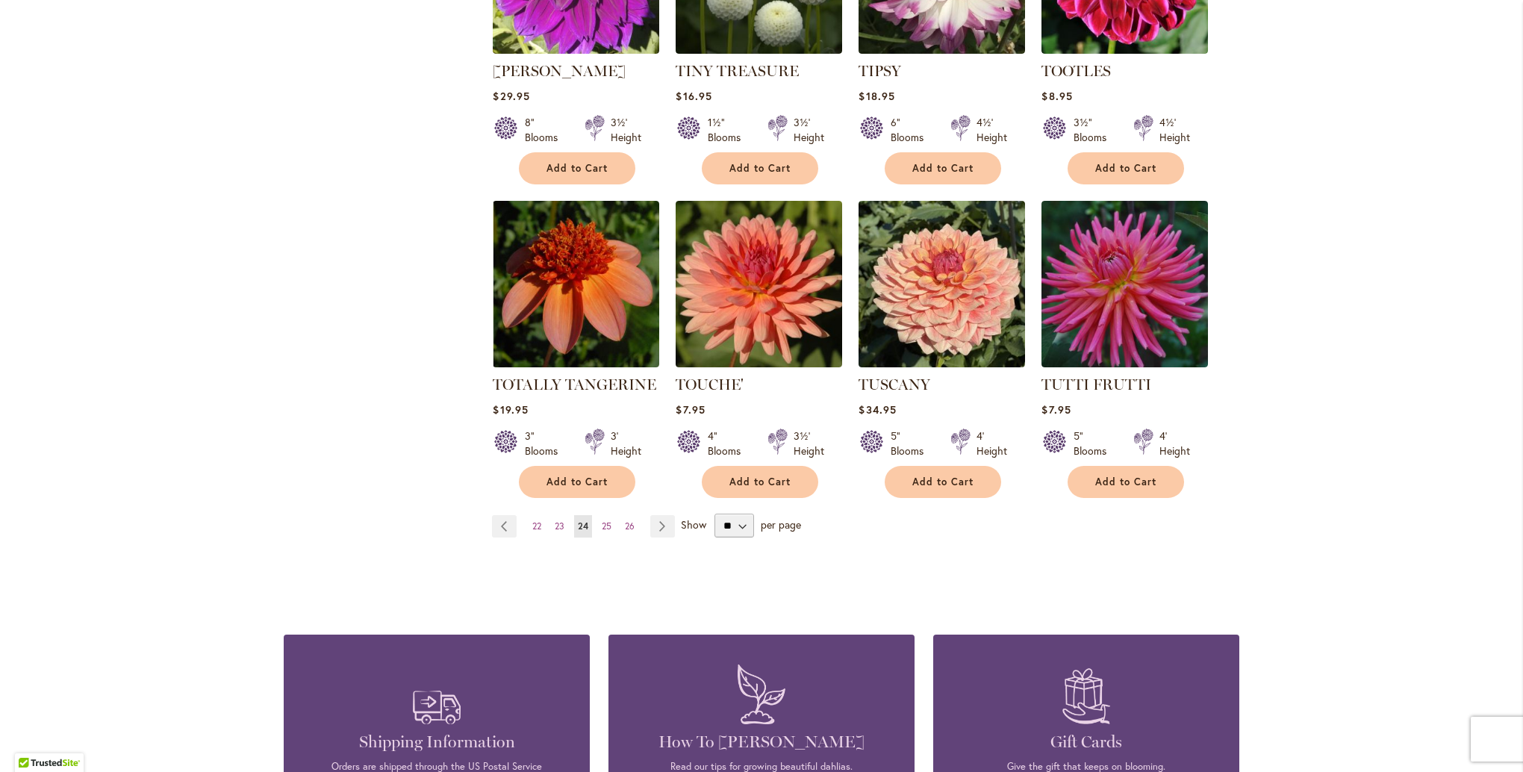
scroll to position [1195, 0]
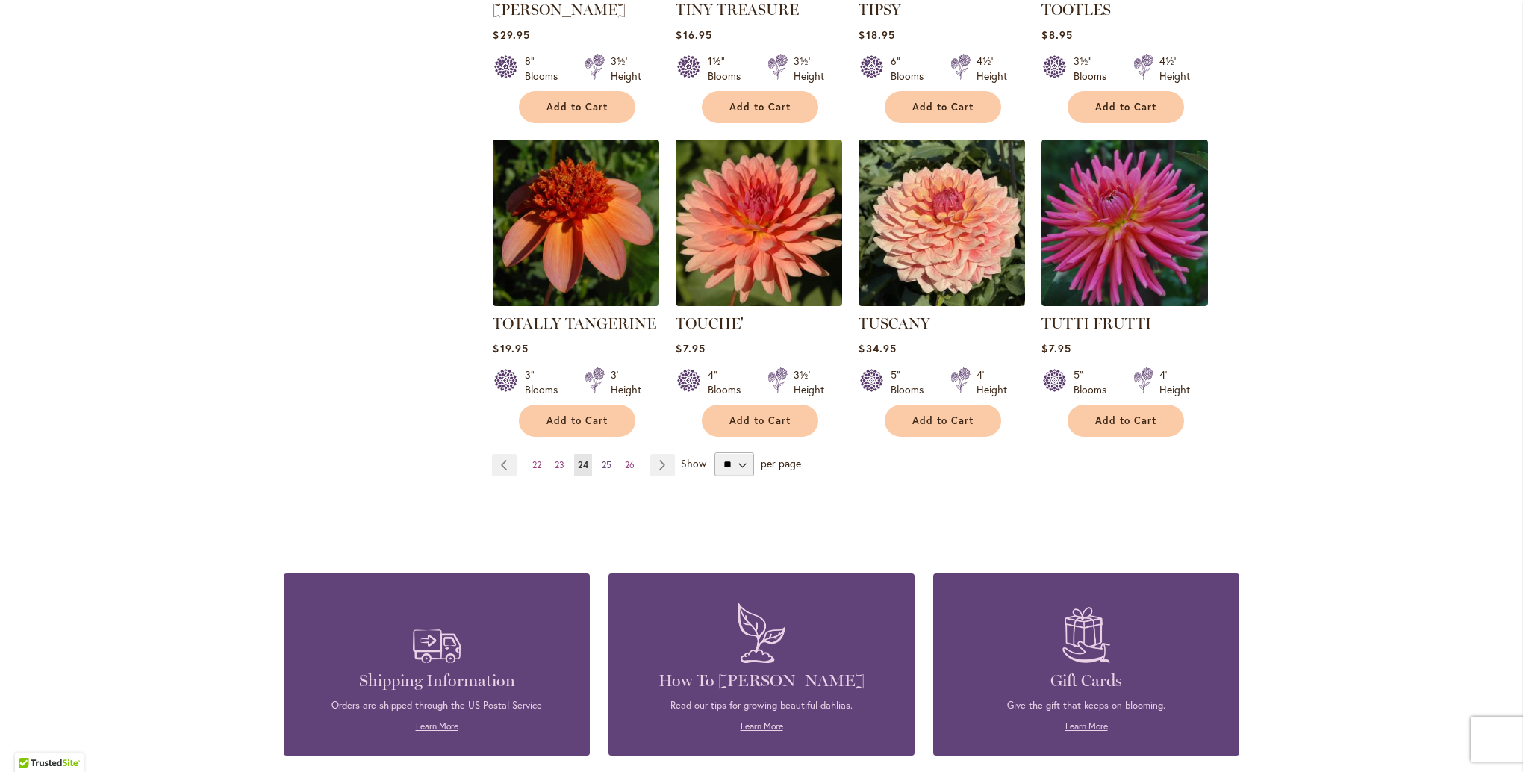
click at [602, 459] on span "25" at bounding box center [607, 464] width 10 height 11
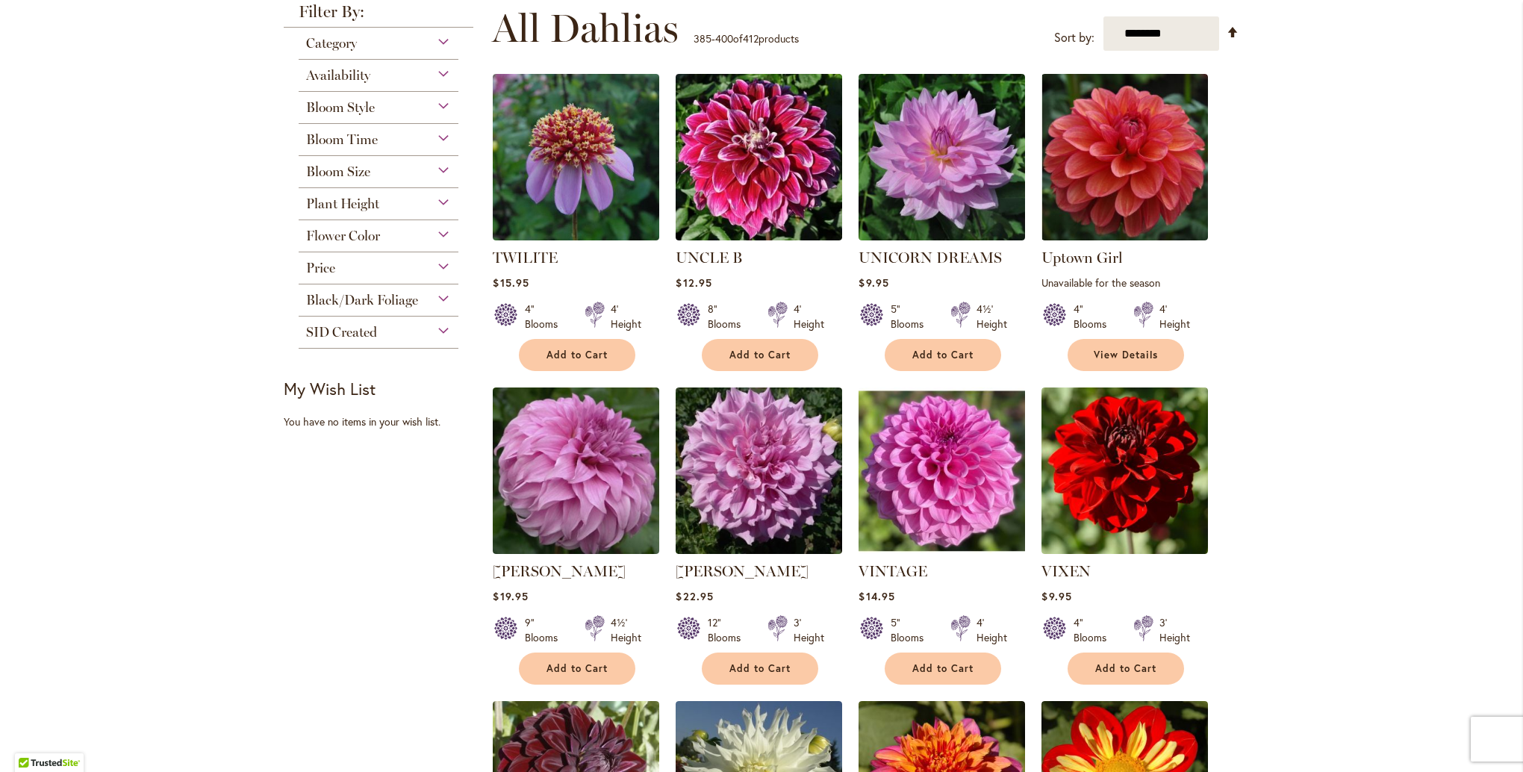
scroll to position [373, 0]
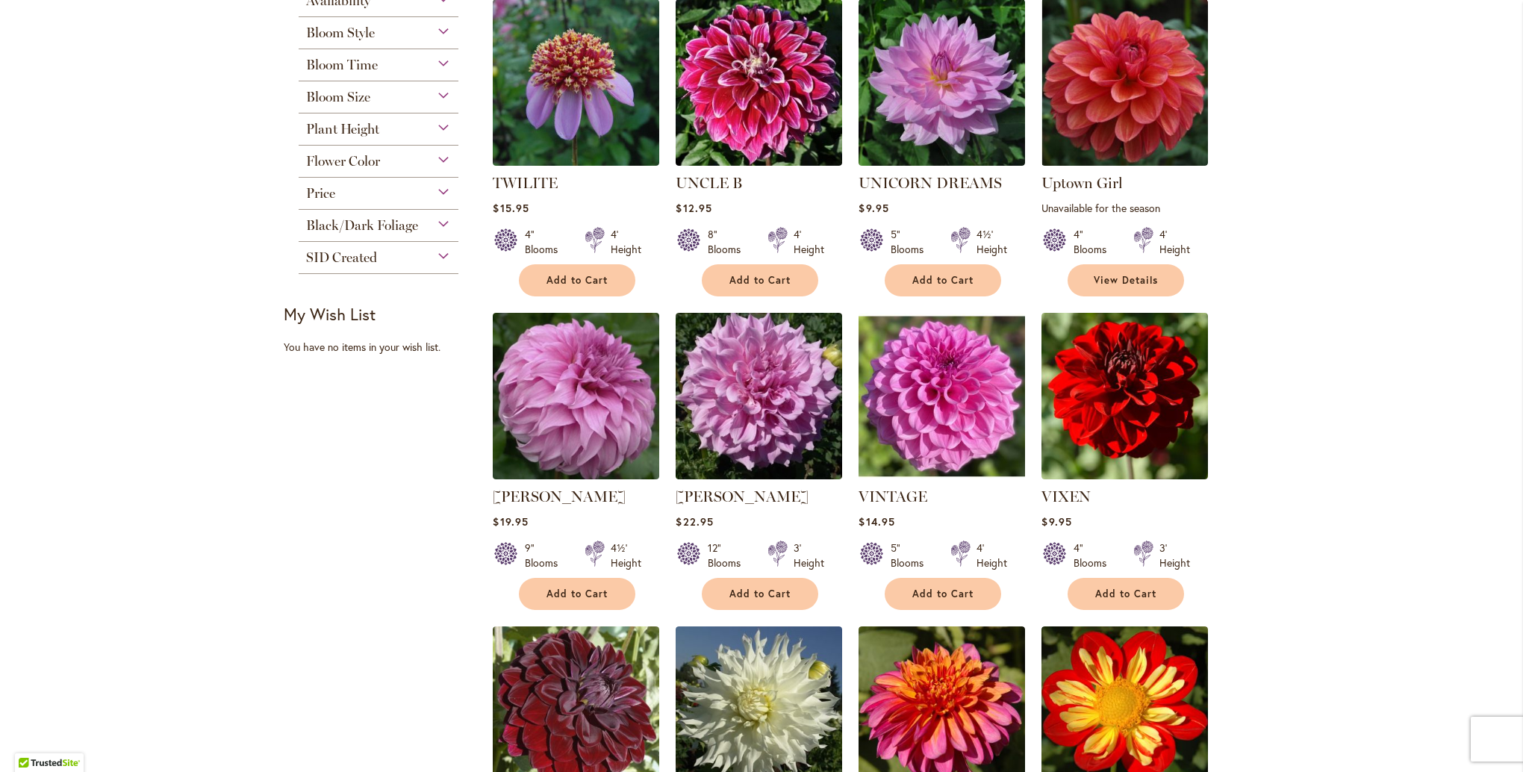
drag, startPoint x: 1365, startPoint y: 491, endPoint x: 1262, endPoint y: 514, distance: 106.3
drag, startPoint x: 1262, startPoint y: 514, endPoint x: 411, endPoint y: 520, distance: 850.4
click at [411, 520] on div "Filter by: Filter By: Category Best Sellers 32 items New 5 items New & Exclusiv…" at bounding box center [762, 639] width 956 height 1421
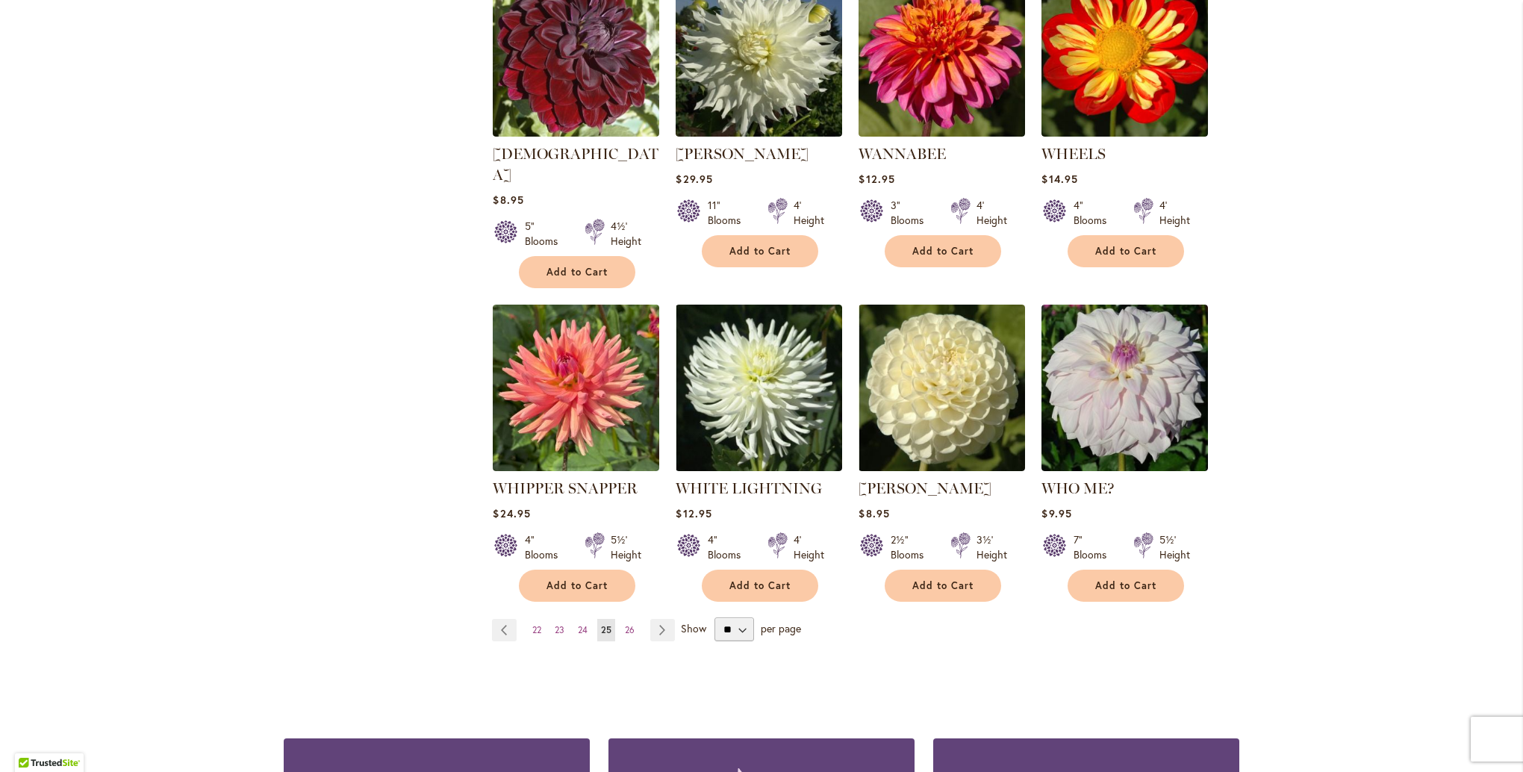
scroll to position [1045, 0]
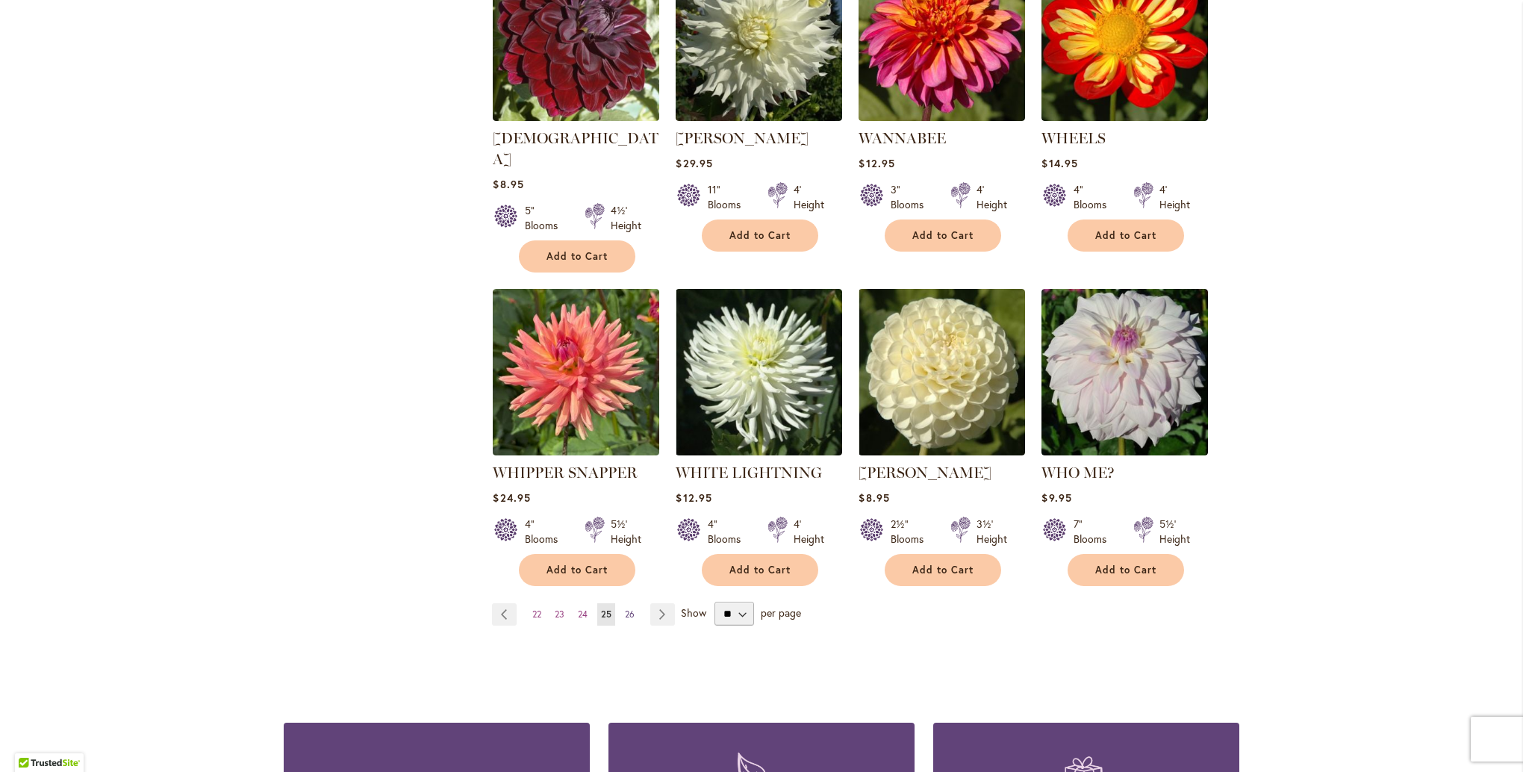
click at [625, 608] on span "26" at bounding box center [630, 613] width 10 height 11
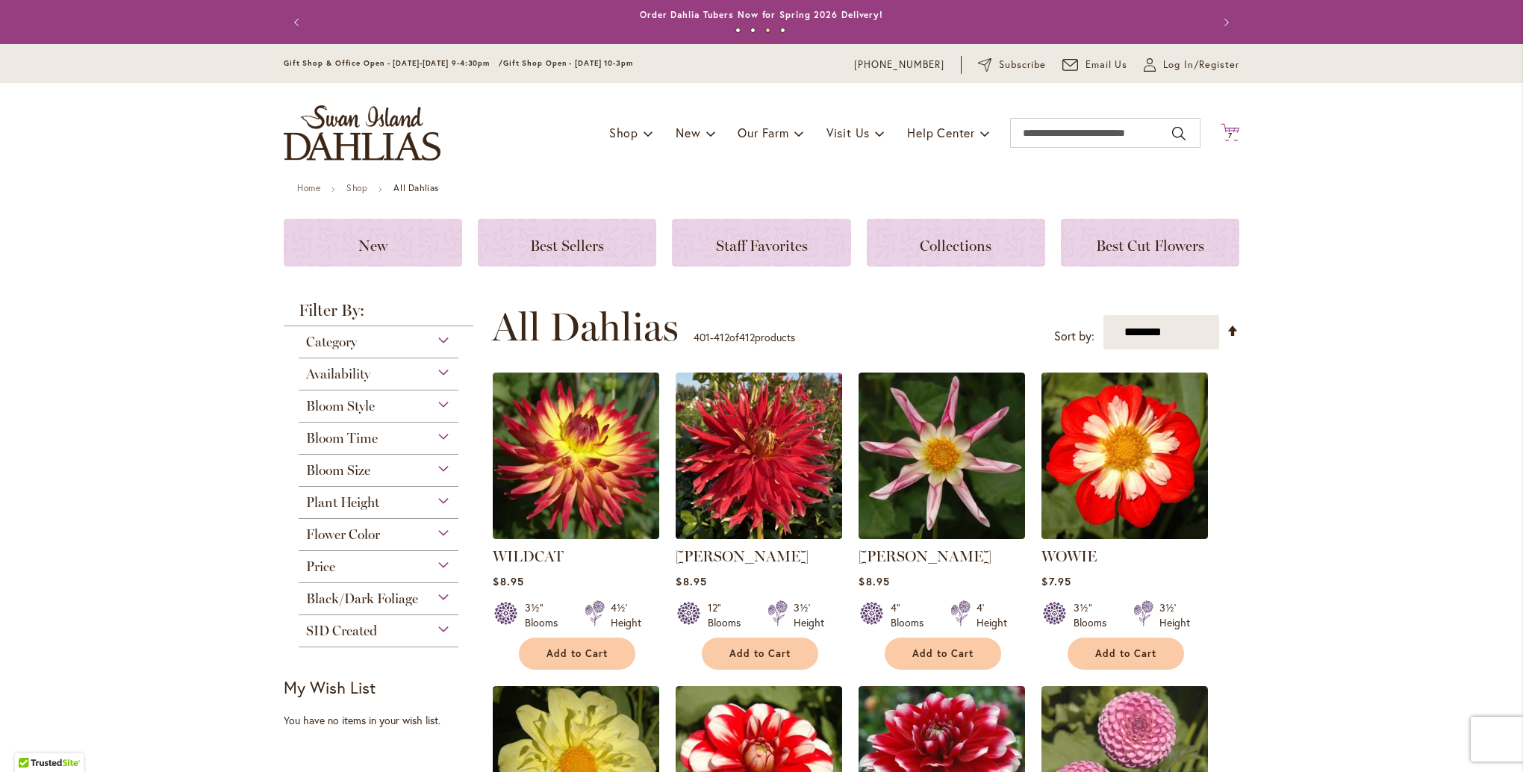
click at [1229, 128] on icon at bounding box center [1230, 132] width 19 height 18
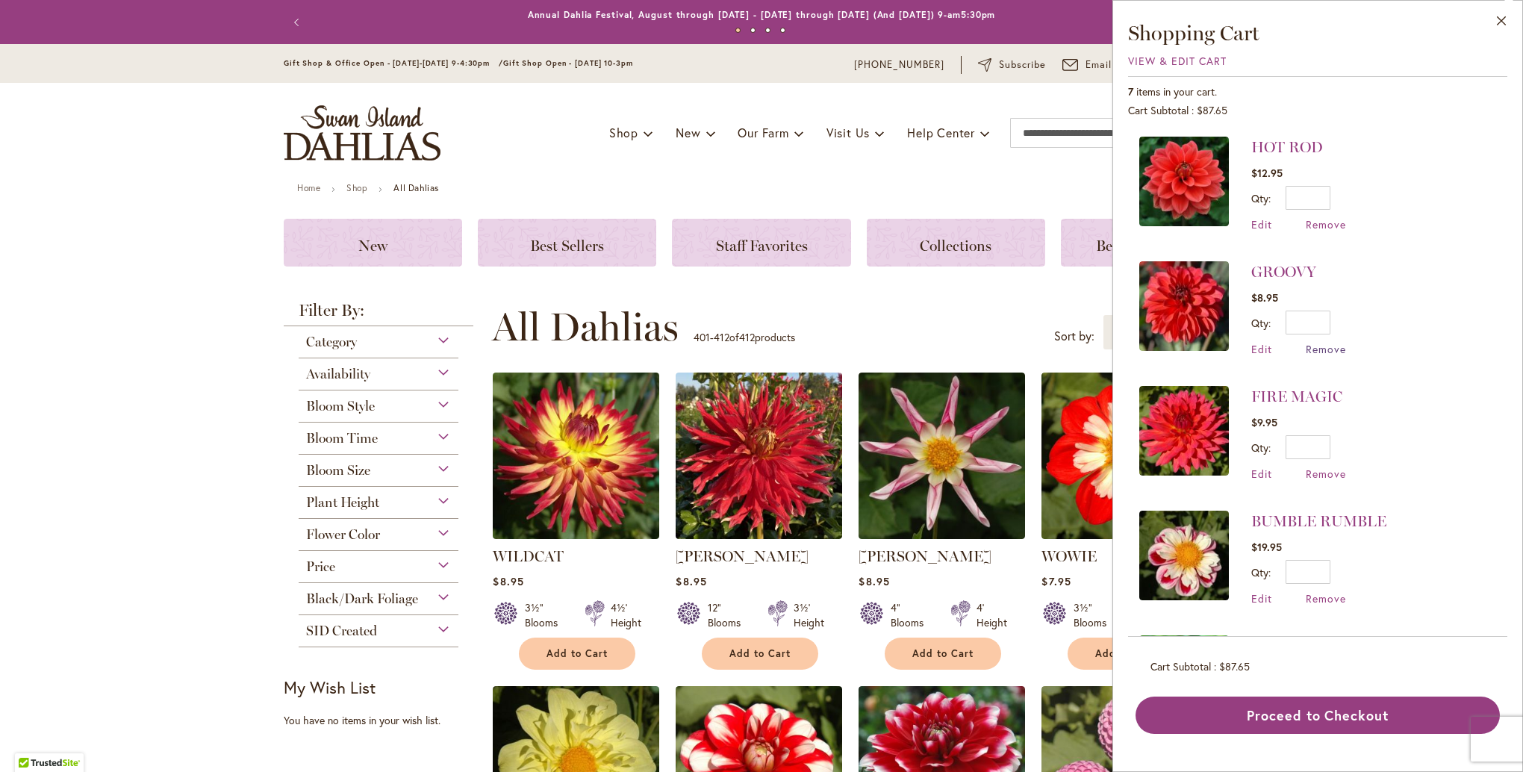
click at [1319, 352] on span "Remove" at bounding box center [1326, 349] width 40 height 14
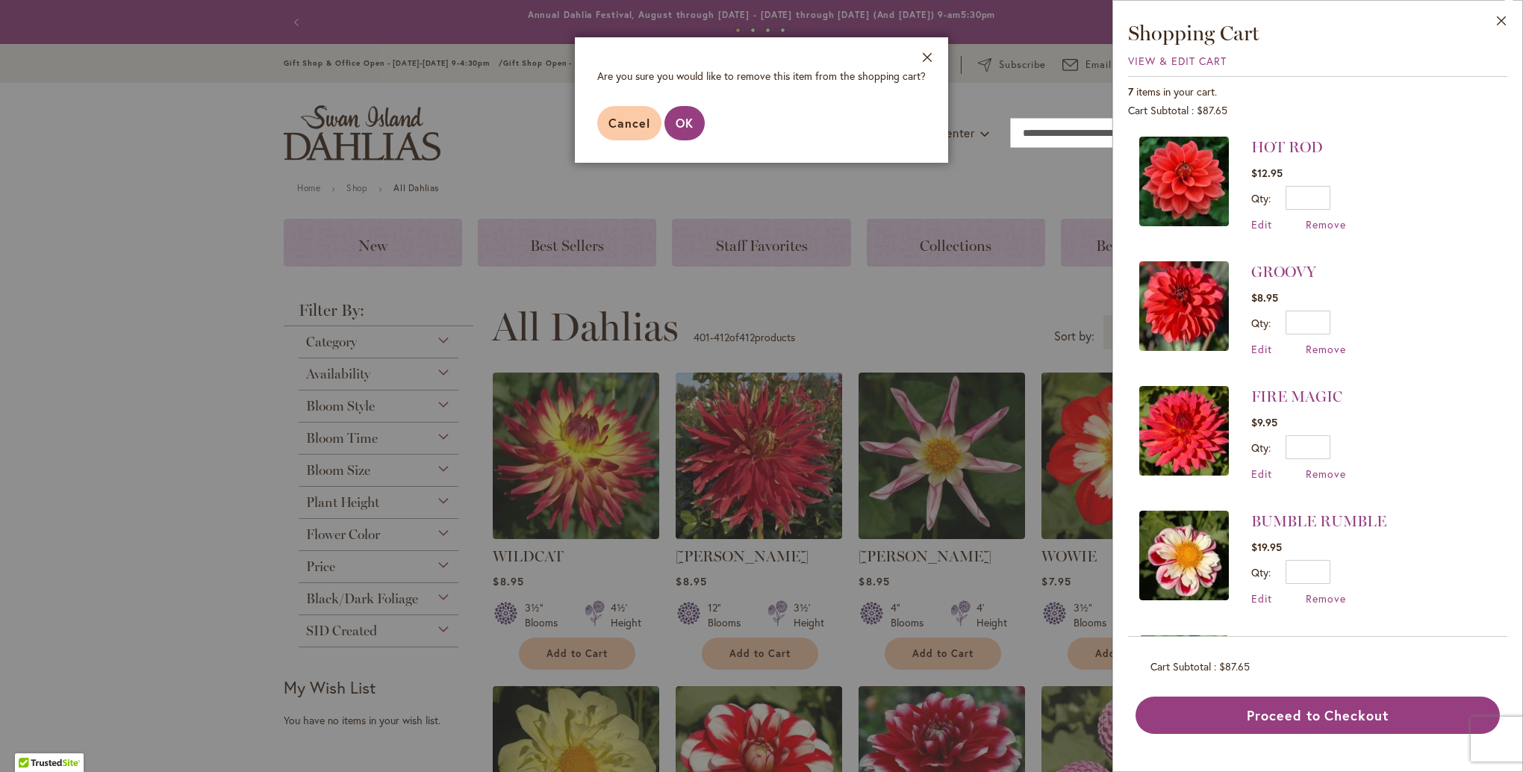
click at [1451, 283] on li "GROOVY $8.95 Qty * Update Edit Remove" at bounding box center [1317, 308] width 357 height 125
click at [1504, 19] on button "Close" at bounding box center [1501, 24] width 41 height 47
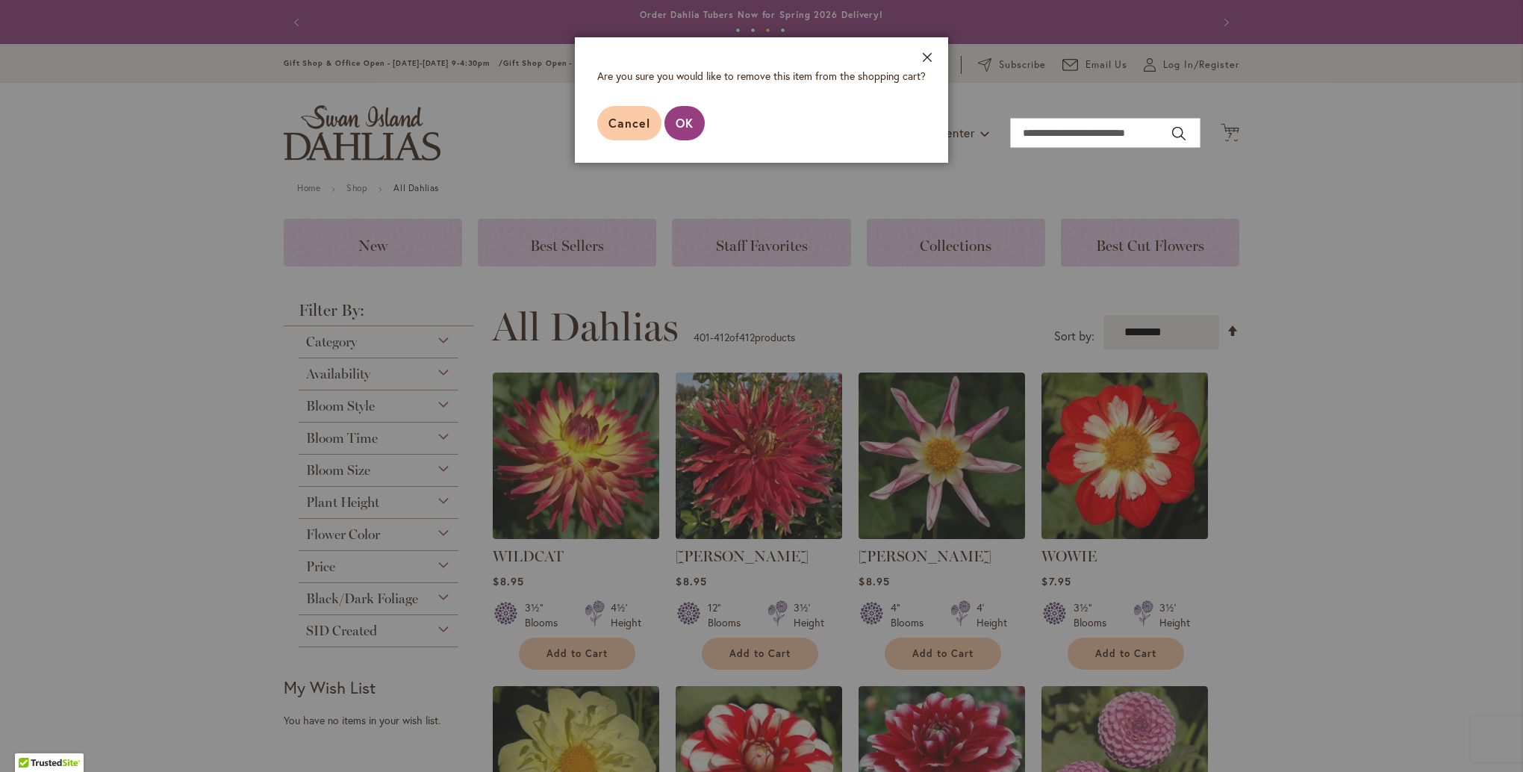
click at [920, 56] on button "Close" at bounding box center [927, 60] width 41 height 47
